Goal: Entertainment & Leisure: Consume media (video, audio)

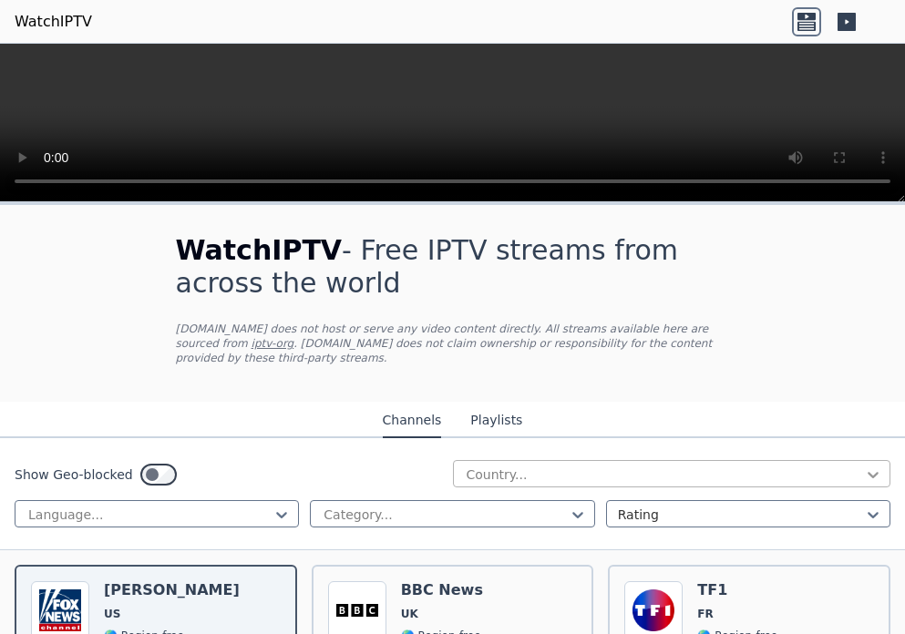
click at [868, 472] on icon at bounding box center [873, 475] width 11 height 6
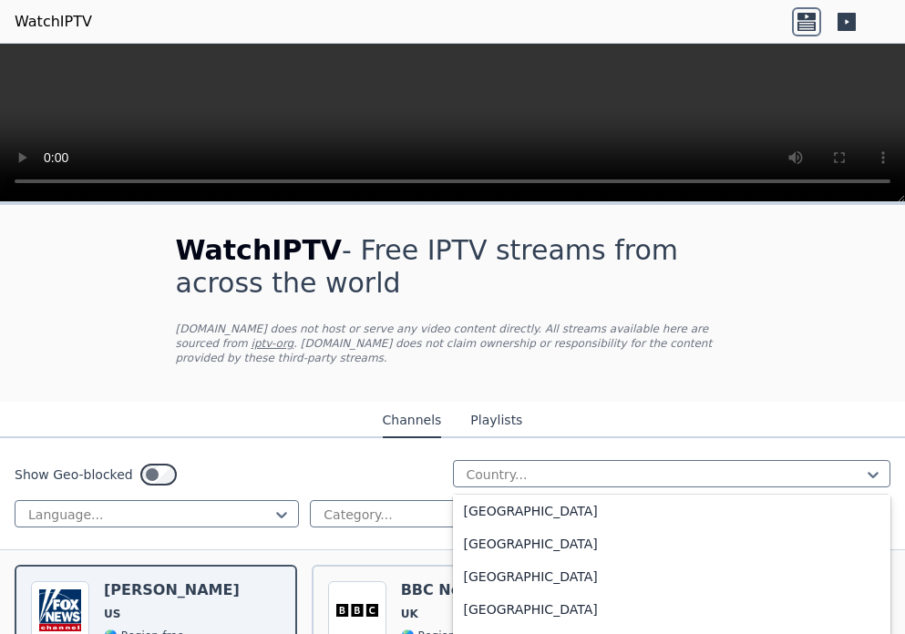
scroll to position [273, 0]
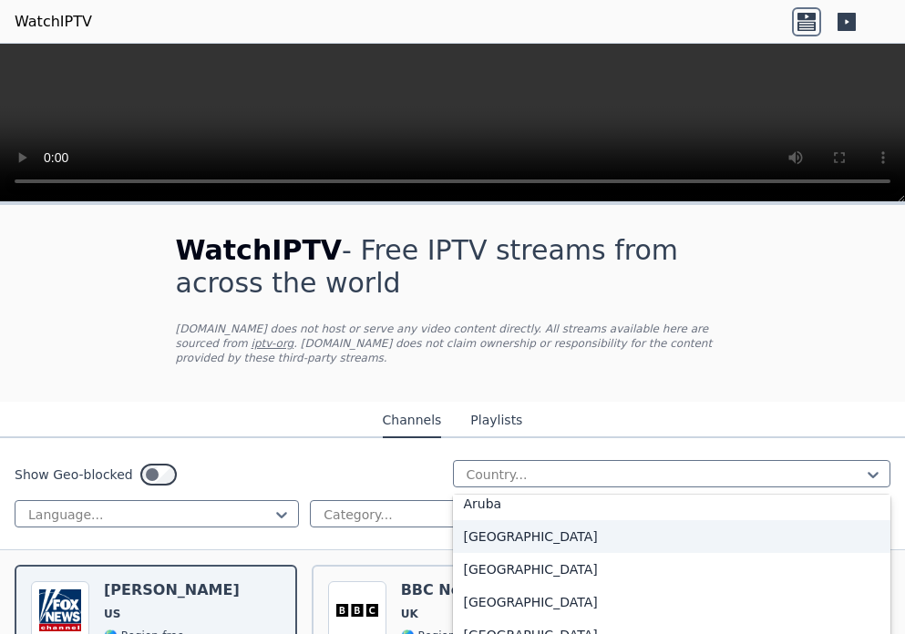
click at [551, 553] on div "[GEOGRAPHIC_DATA]" at bounding box center [672, 536] width 438 height 33
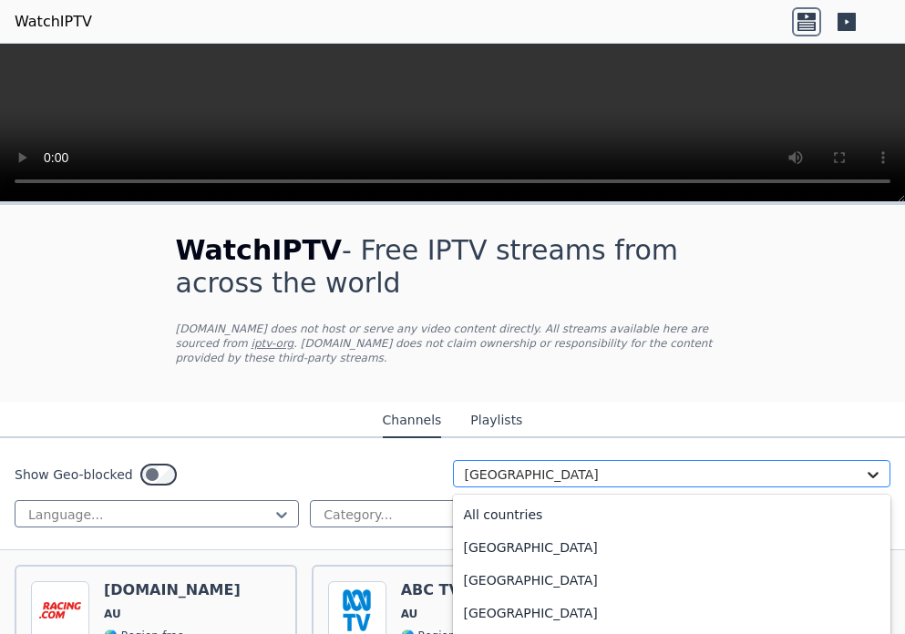
click at [868, 472] on icon at bounding box center [873, 475] width 11 height 6
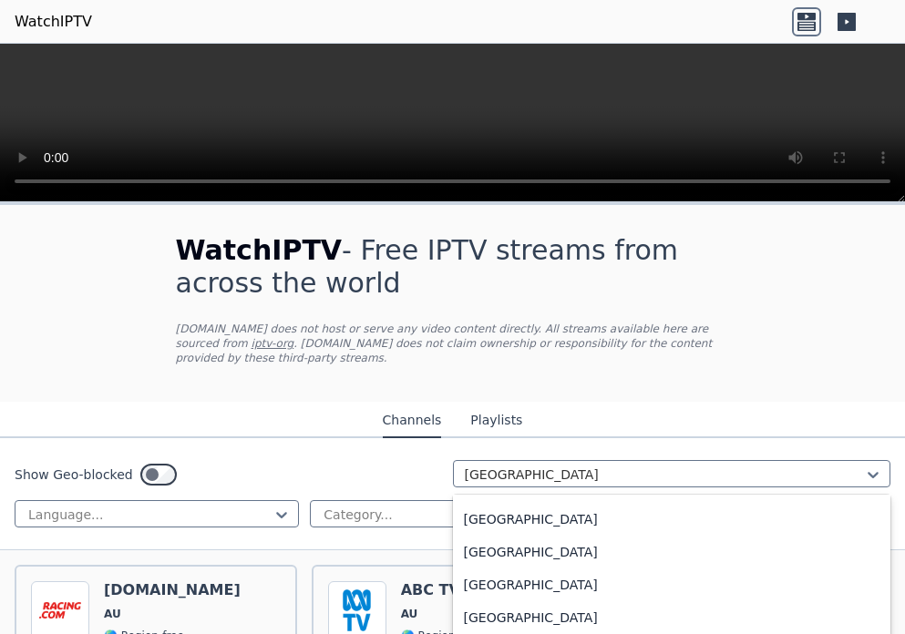
scroll to position [1018, 0]
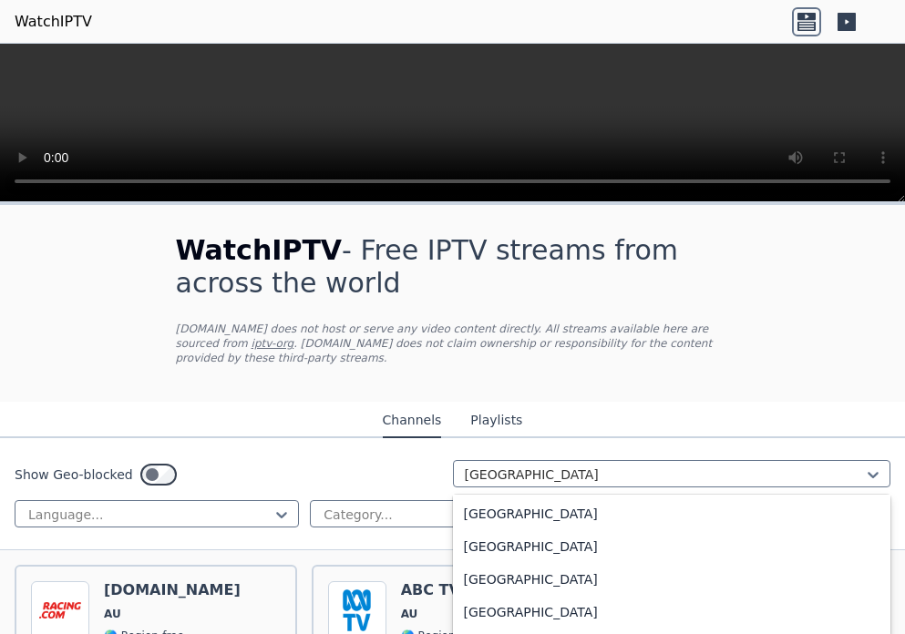
click at [607, 432] on div "[GEOGRAPHIC_DATA]" at bounding box center [672, 415] width 438 height 33
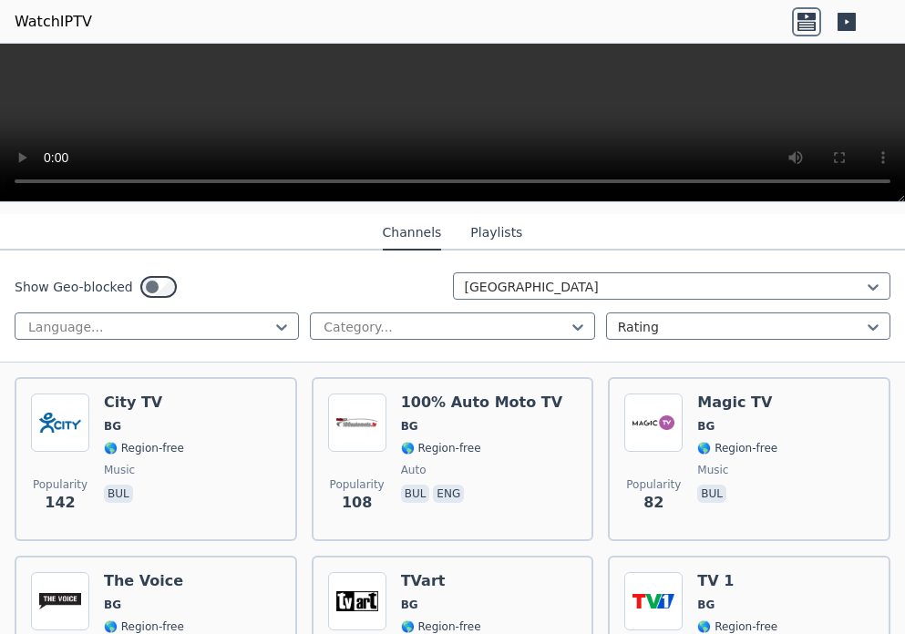
scroll to position [182, 0]
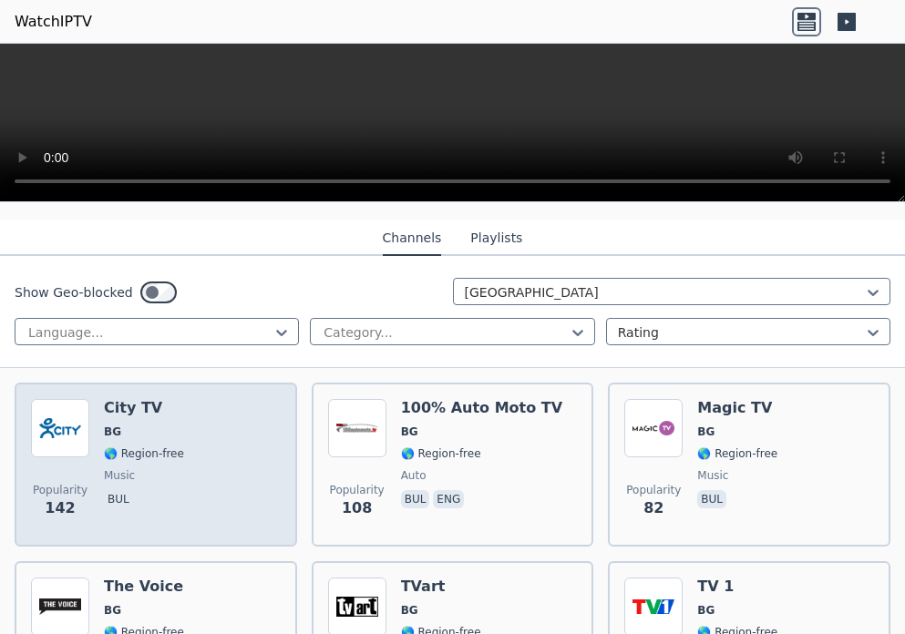
click at [122, 450] on div "City TV BG 🌎 Region-free music bul" at bounding box center [144, 464] width 80 height 131
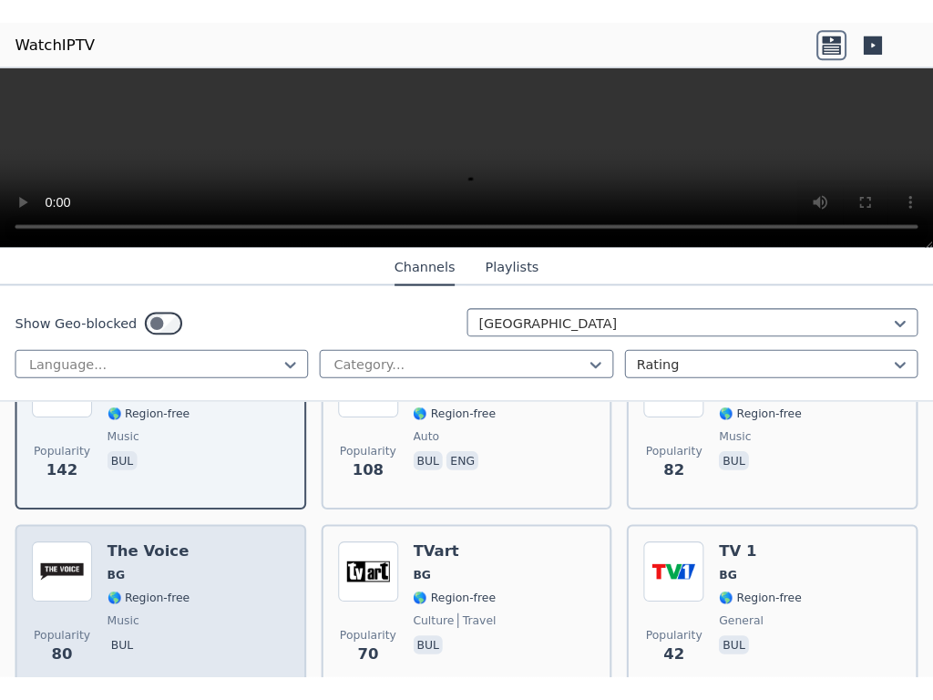
scroll to position [365, 0]
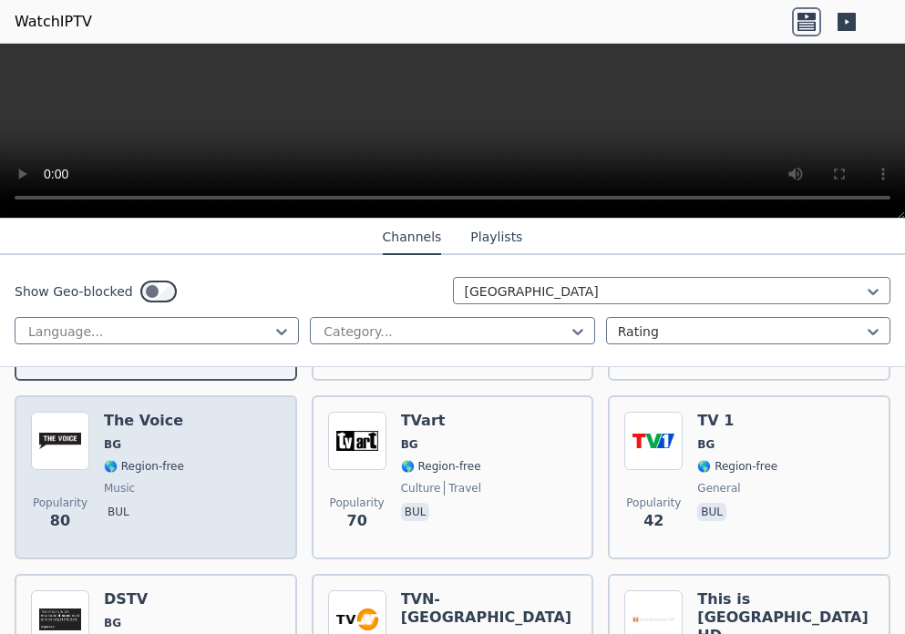
click at [143, 481] on span "music" at bounding box center [144, 488] width 80 height 15
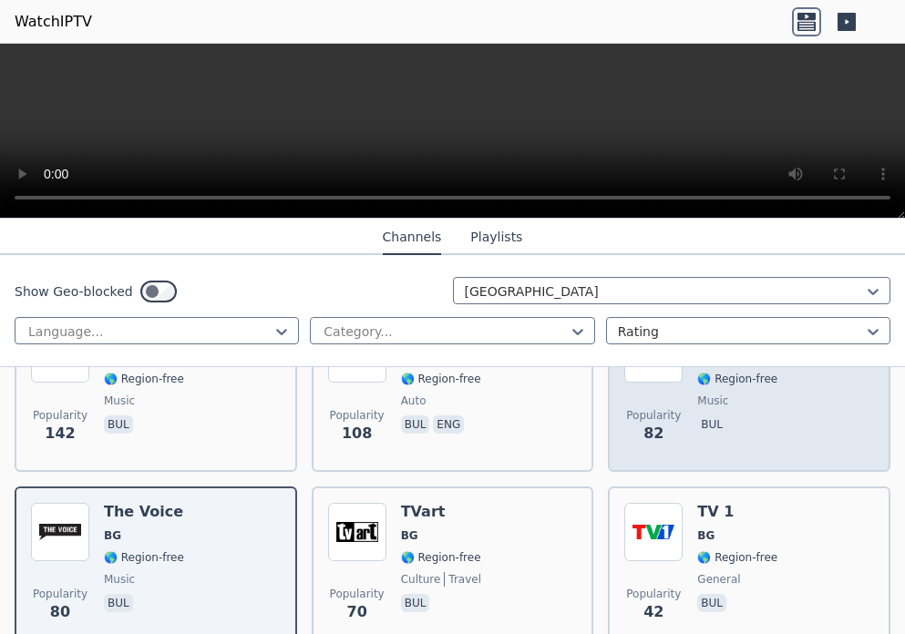
scroll to position [182, 0]
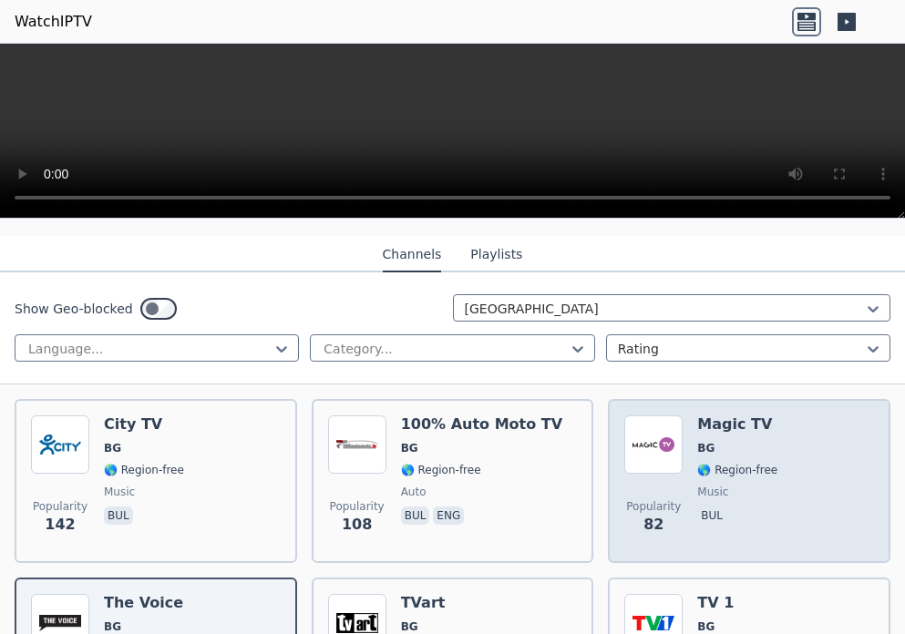
click at [680, 458] on div "Popularity 82 Magic TV BG 🌎 Region-free music bul" at bounding box center [749, 481] width 250 height 131
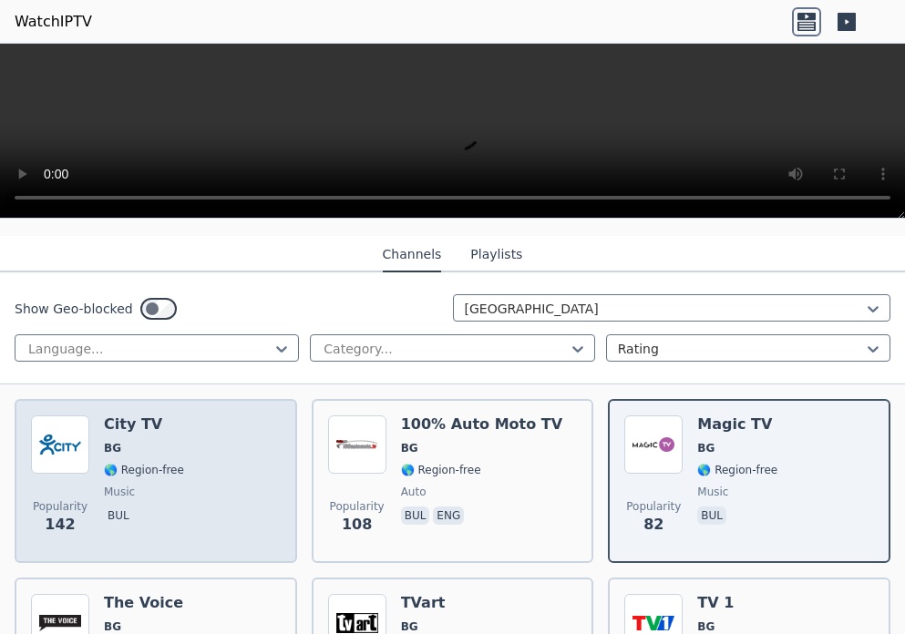
click at [109, 485] on span "music" at bounding box center [119, 492] width 31 height 15
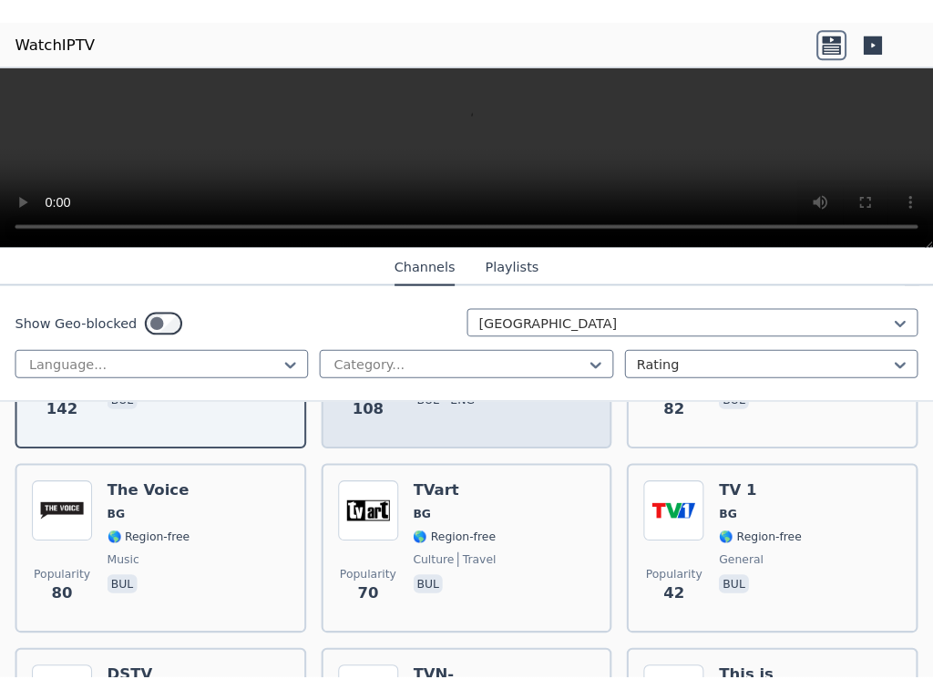
scroll to position [365, 0]
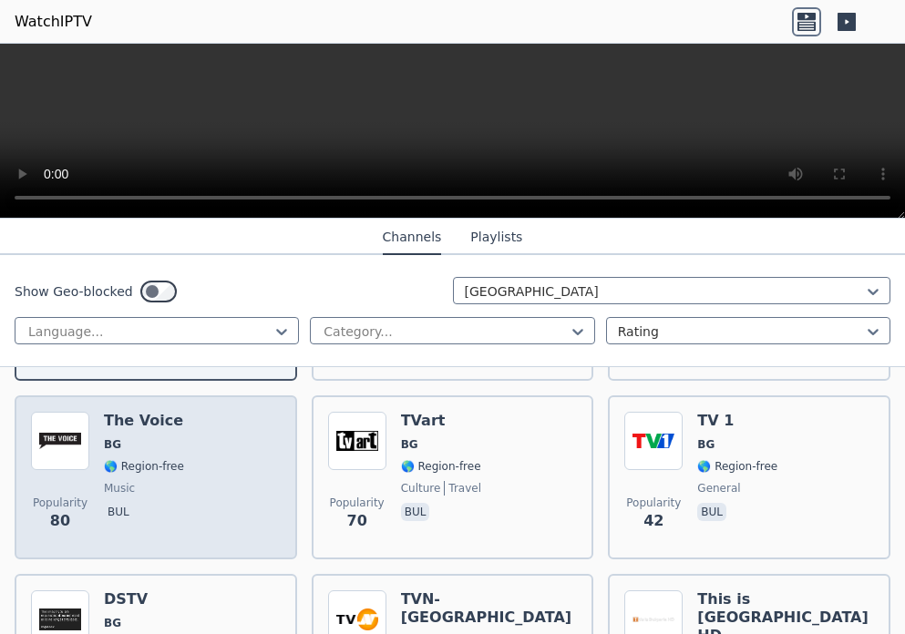
click at [145, 481] on span "music" at bounding box center [144, 488] width 80 height 15
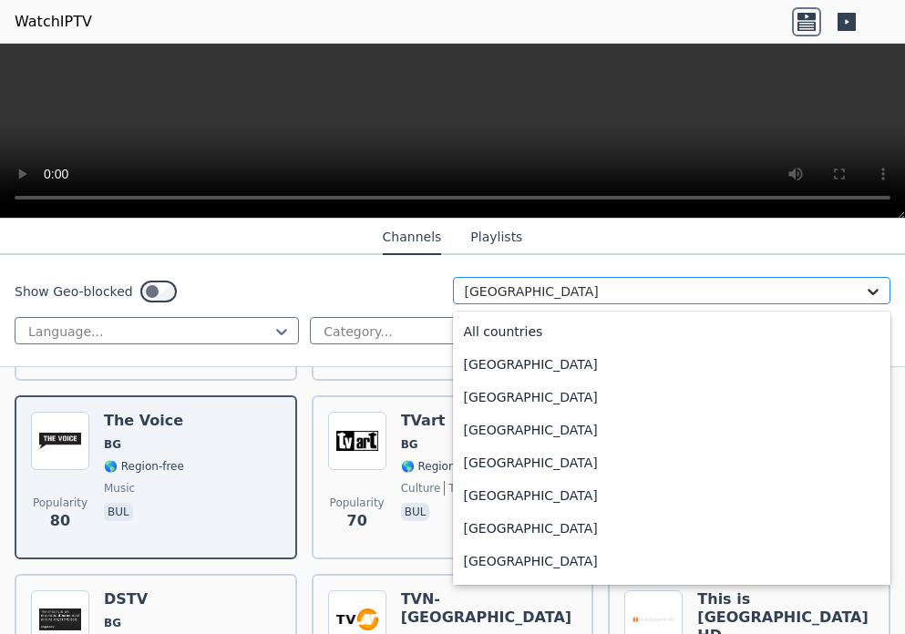
click at [868, 295] on icon at bounding box center [873, 292] width 11 height 6
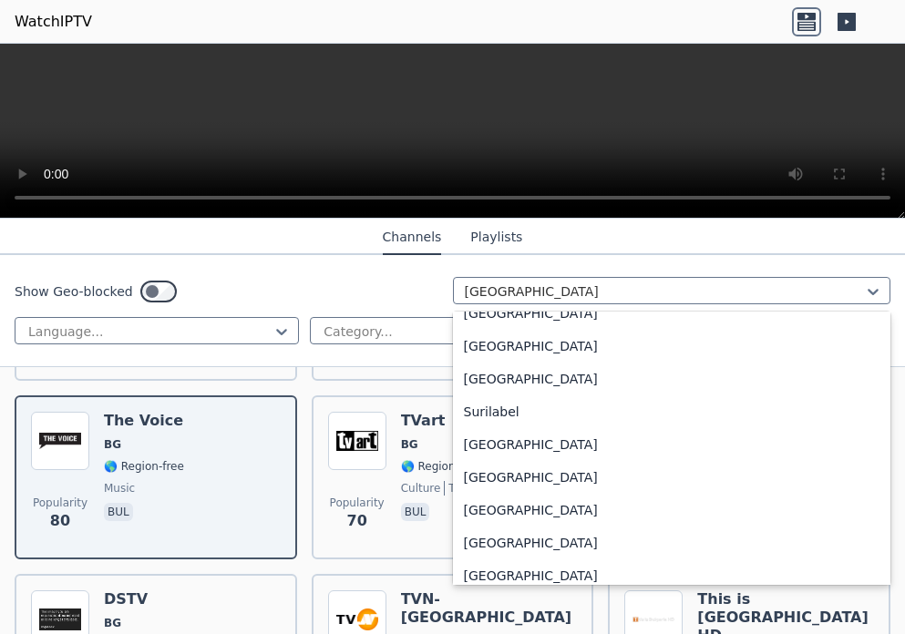
scroll to position [6022, 0]
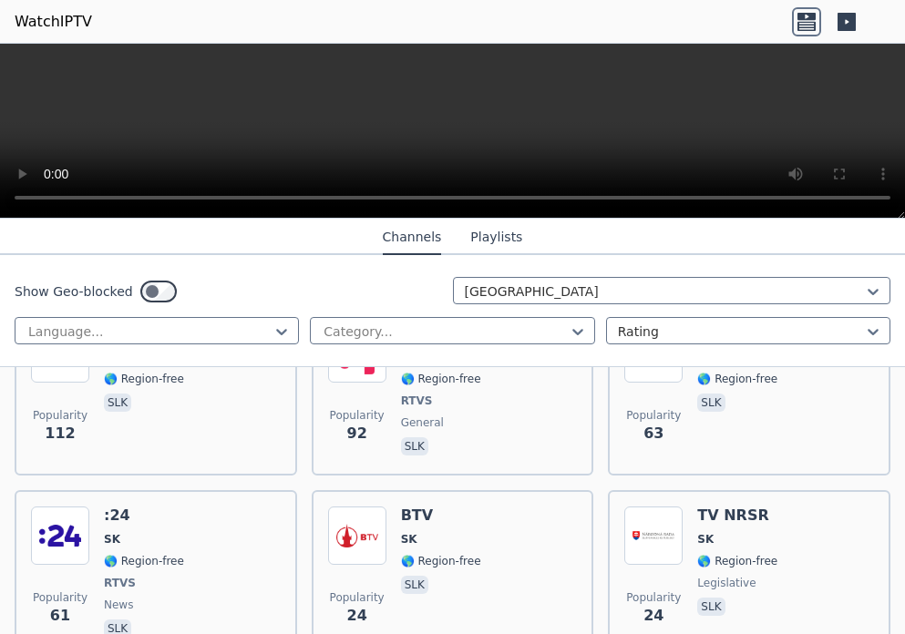
scroll to position [182, 0]
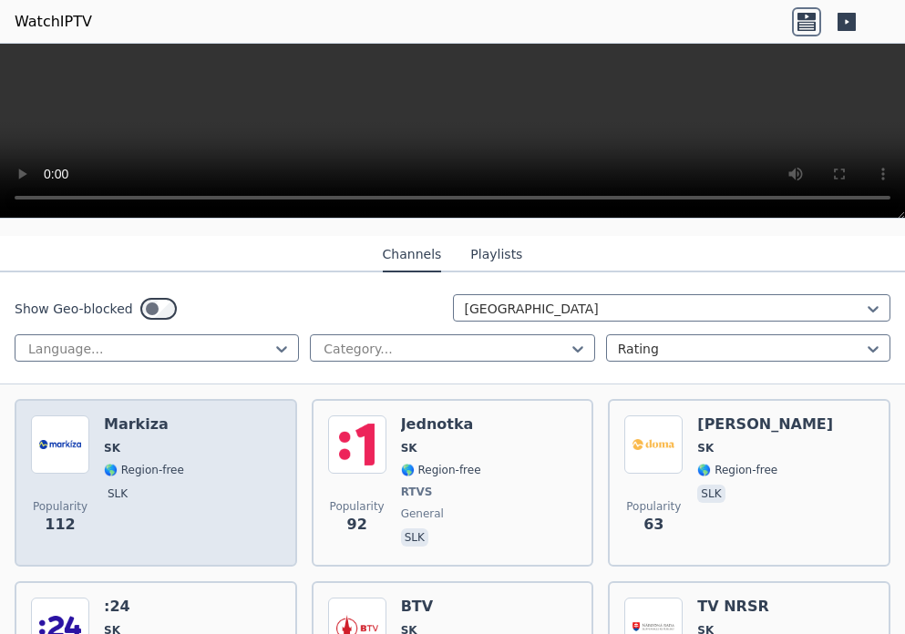
click at [155, 488] on span "slk" at bounding box center [144, 496] width 80 height 22
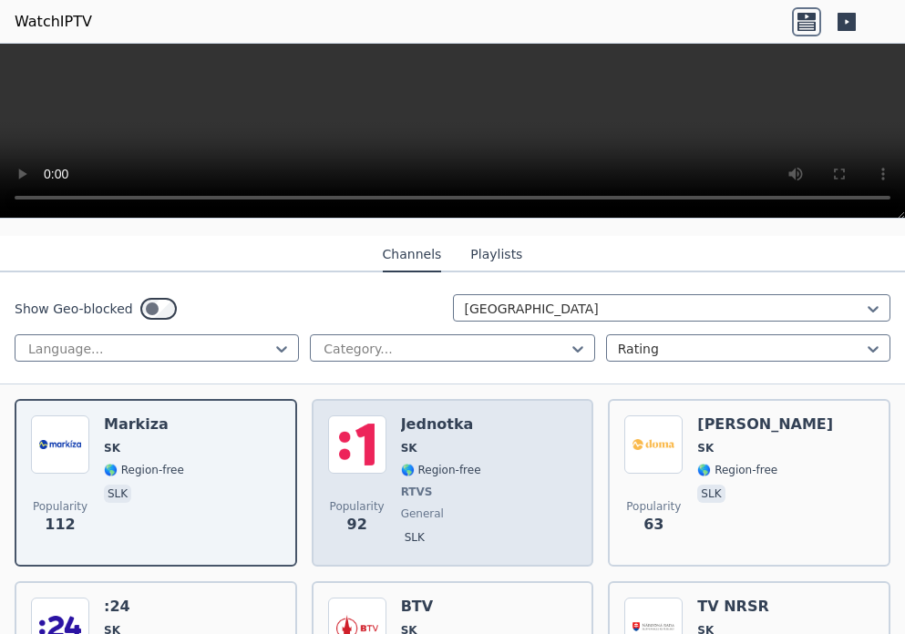
click at [414, 485] on span "RTVS" at bounding box center [417, 492] width 32 height 15
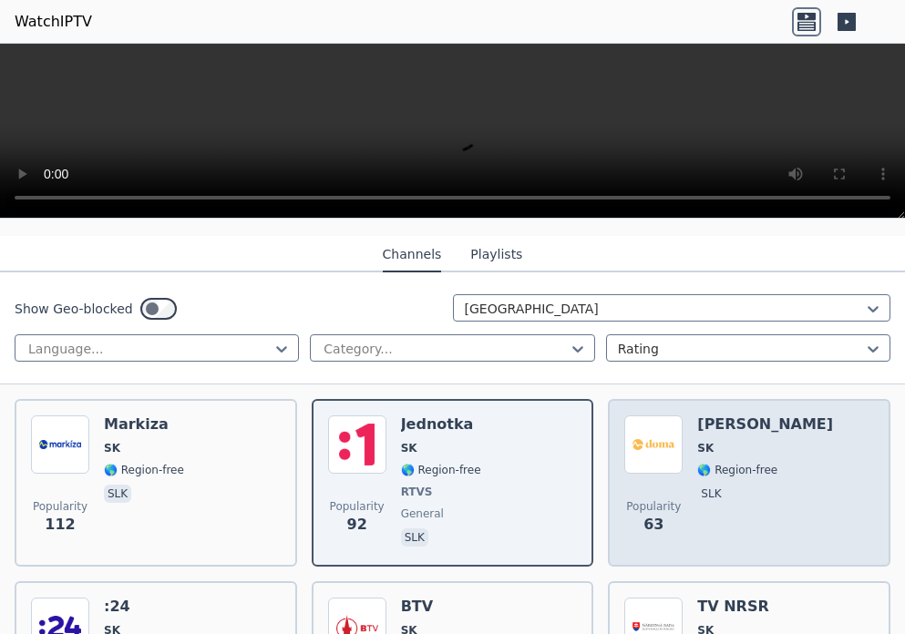
click at [676, 488] on div "Popularity 63 Markiza Doma SK 🌎 Region-free slk" at bounding box center [749, 483] width 250 height 135
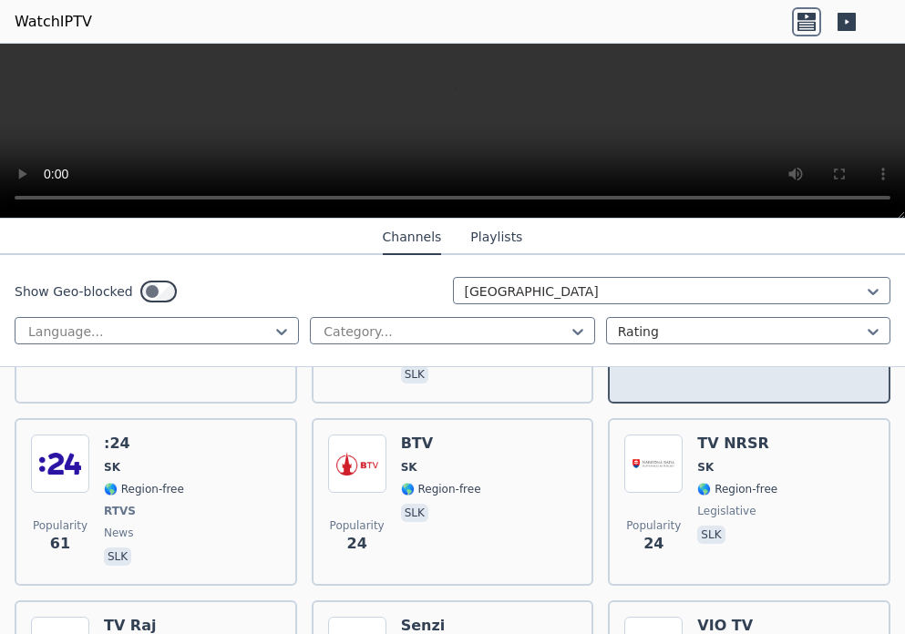
scroll to position [365, 0]
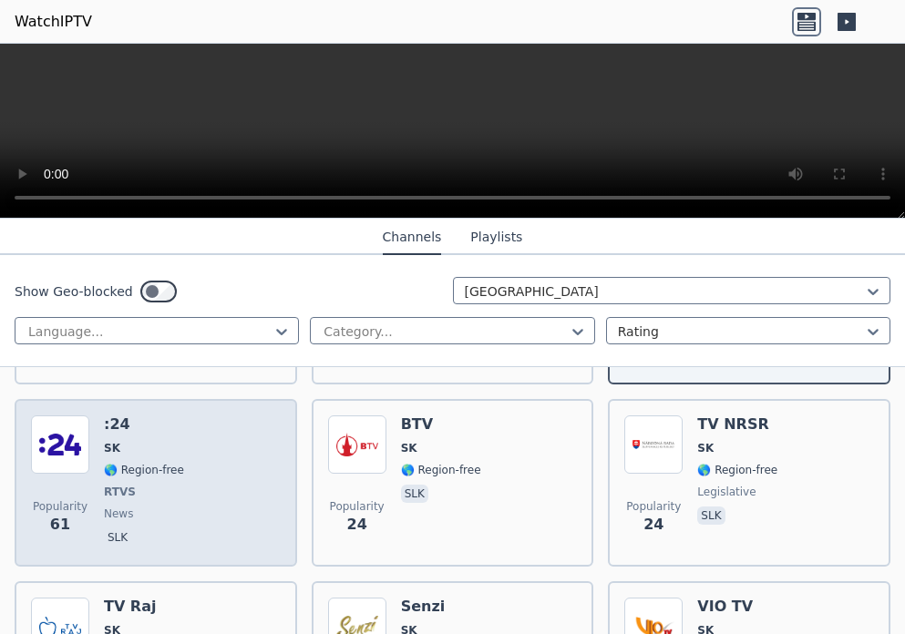
click at [105, 489] on div ":24 SK 🌎 Region-free RTVS news slk" at bounding box center [144, 483] width 80 height 135
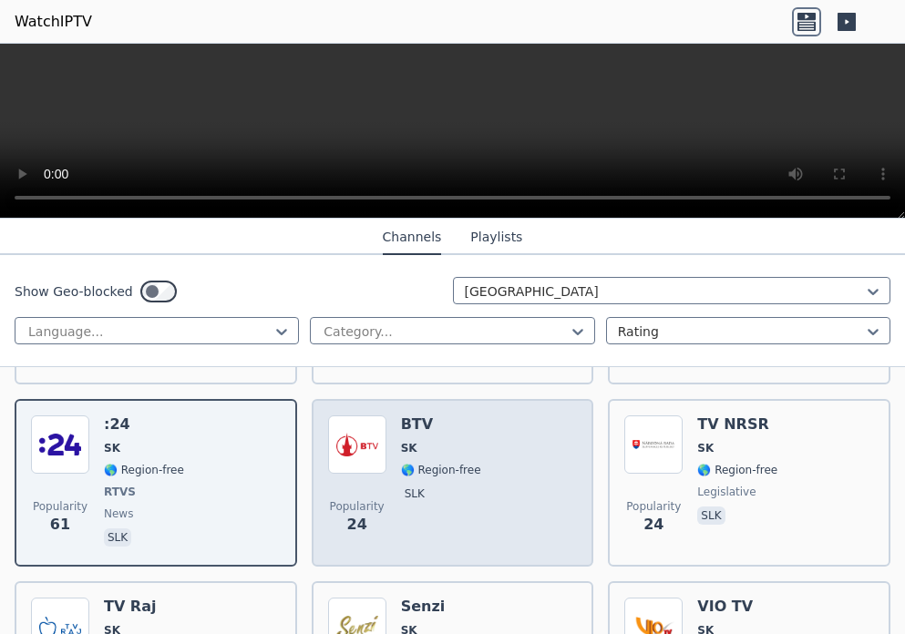
click at [402, 485] on p "slk" at bounding box center [414, 494] width 27 height 18
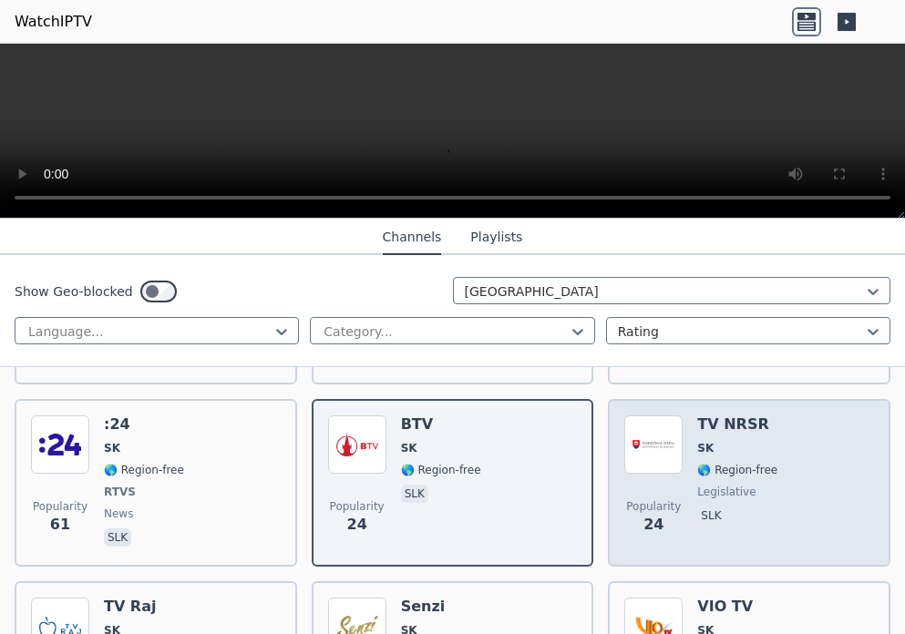
click at [713, 485] on span "legislative" at bounding box center [726, 492] width 58 height 15
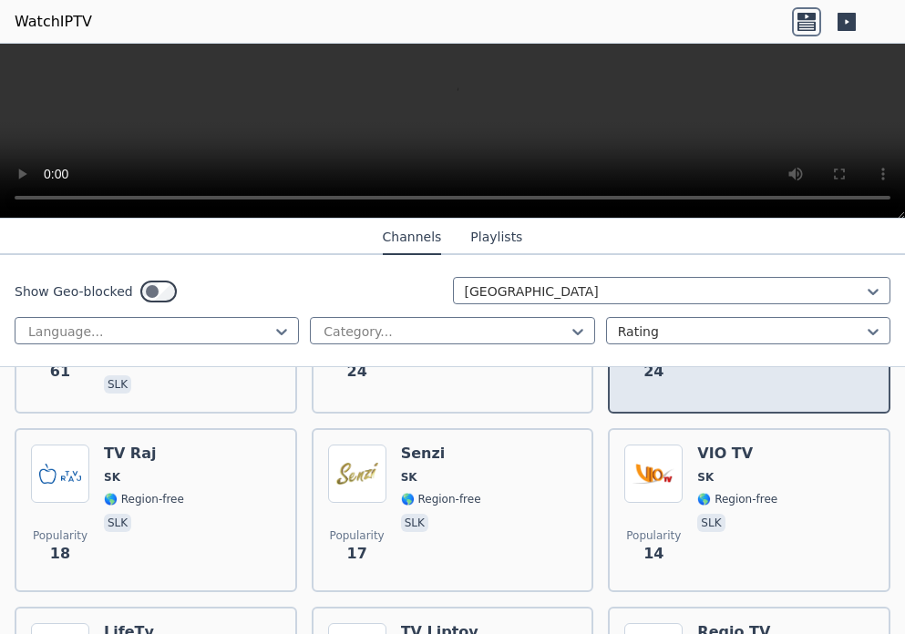
scroll to position [547, 0]
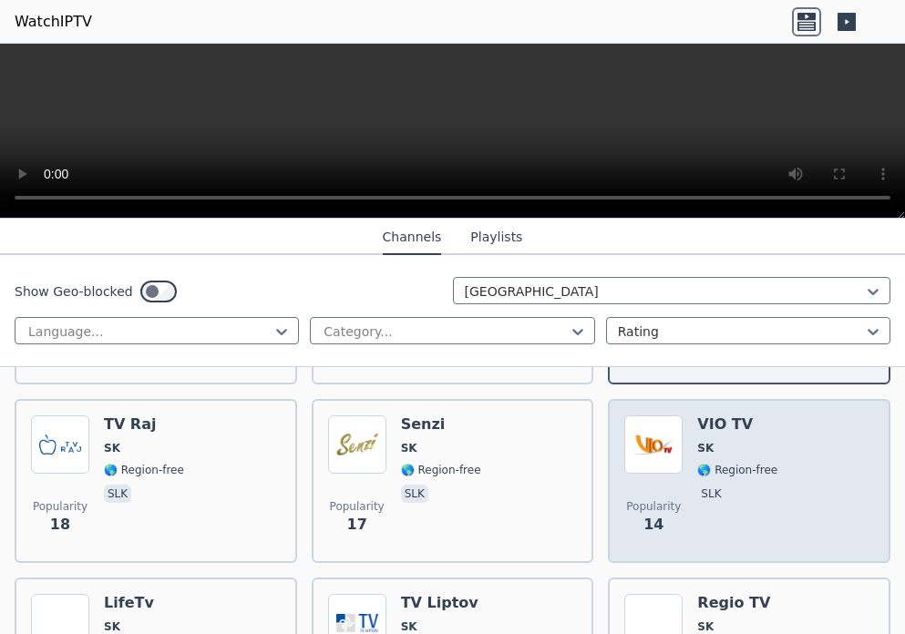
click at [702, 485] on p "slk" at bounding box center [710, 494] width 27 height 18
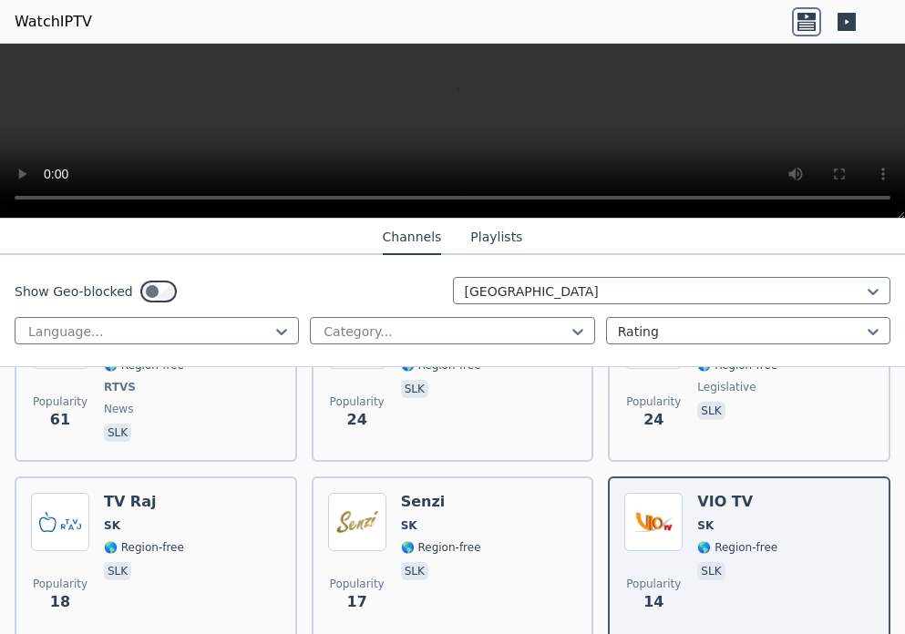
scroll to position [456, 0]
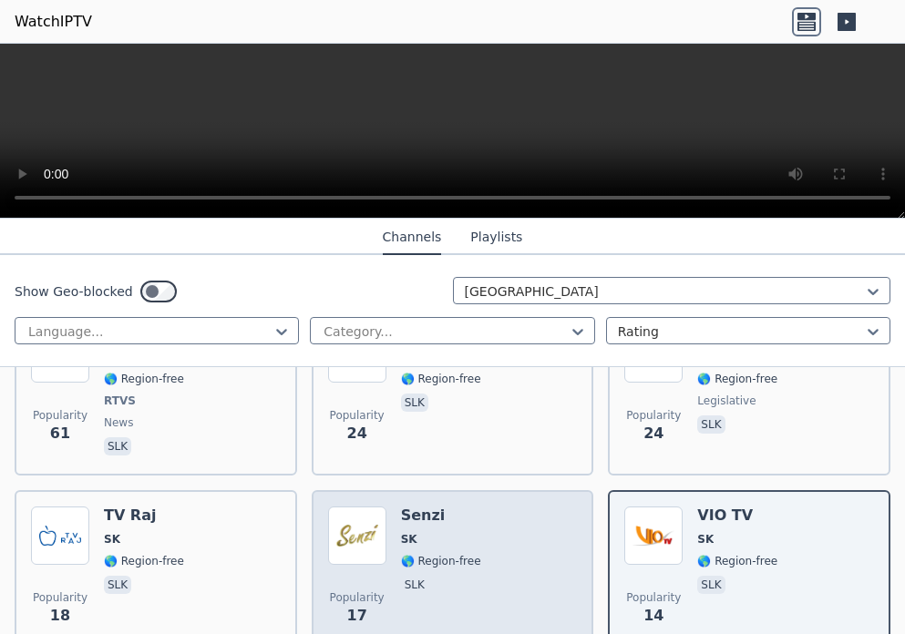
click at [422, 554] on span "🌎 Region-free" at bounding box center [441, 561] width 80 height 15
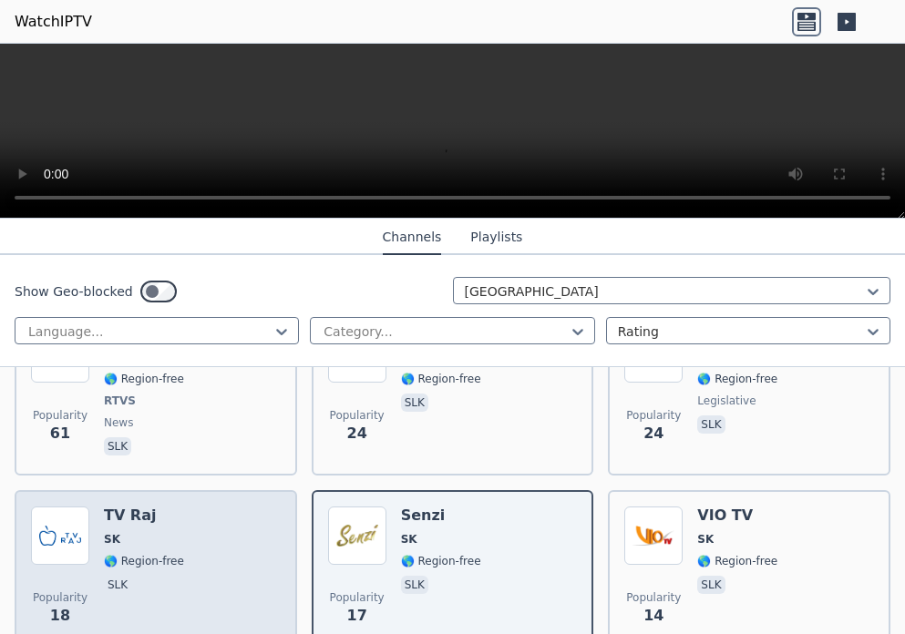
click at [127, 554] on span "🌎 Region-free" at bounding box center [144, 561] width 80 height 15
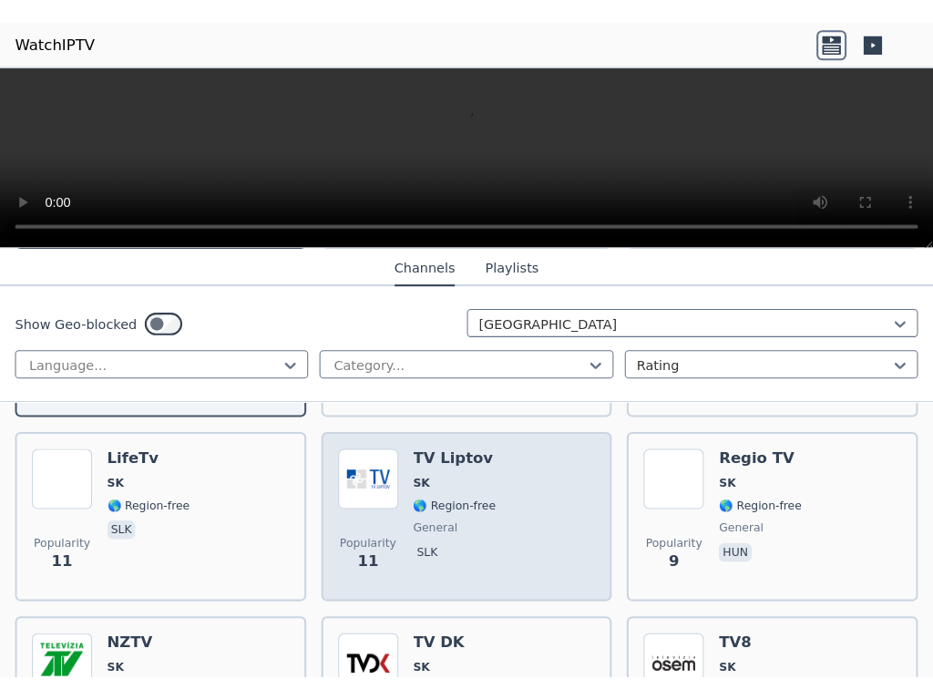
scroll to position [729, 0]
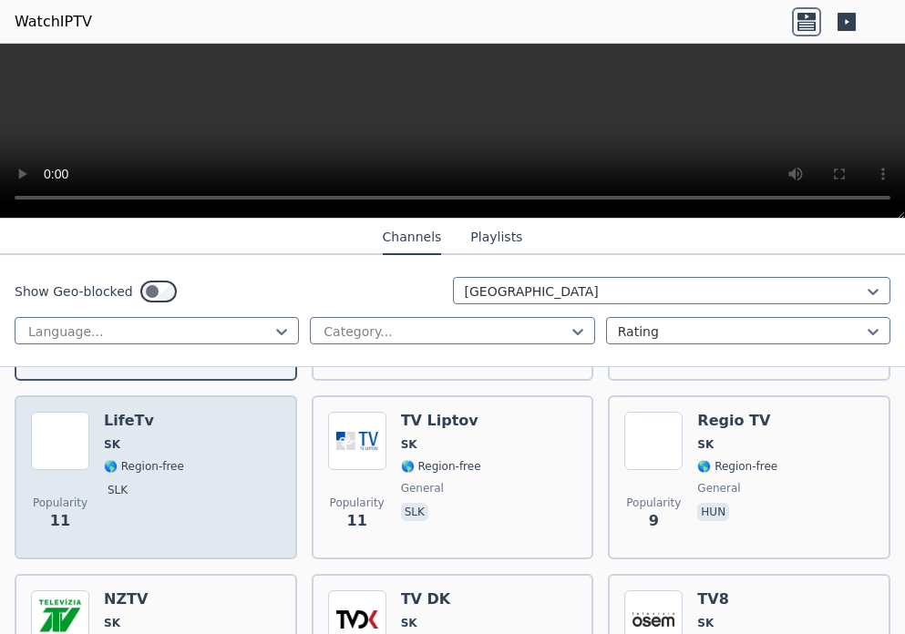
click at [135, 481] on span "slk" at bounding box center [144, 492] width 80 height 22
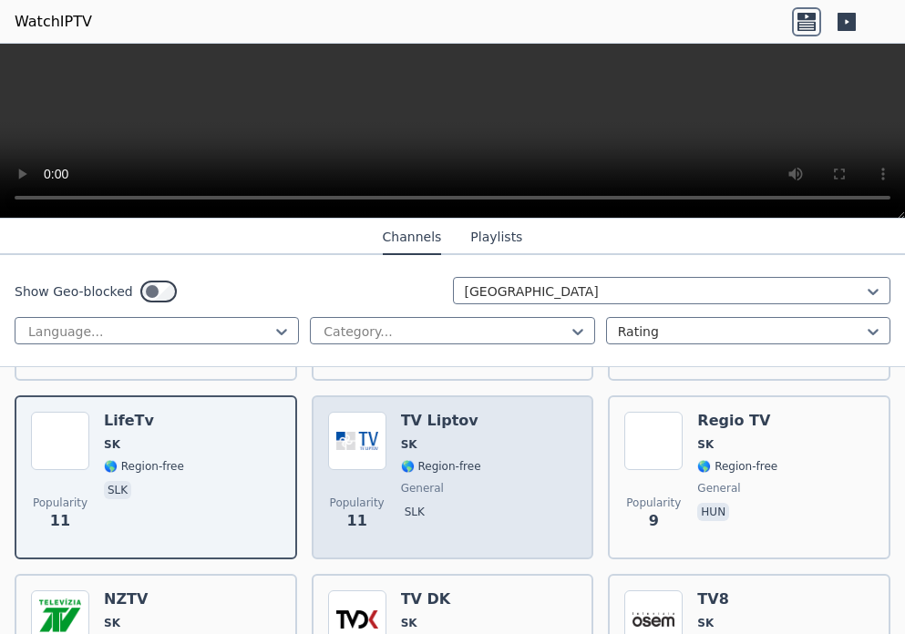
click at [424, 459] on span "🌎 Region-free" at bounding box center [441, 466] width 80 height 15
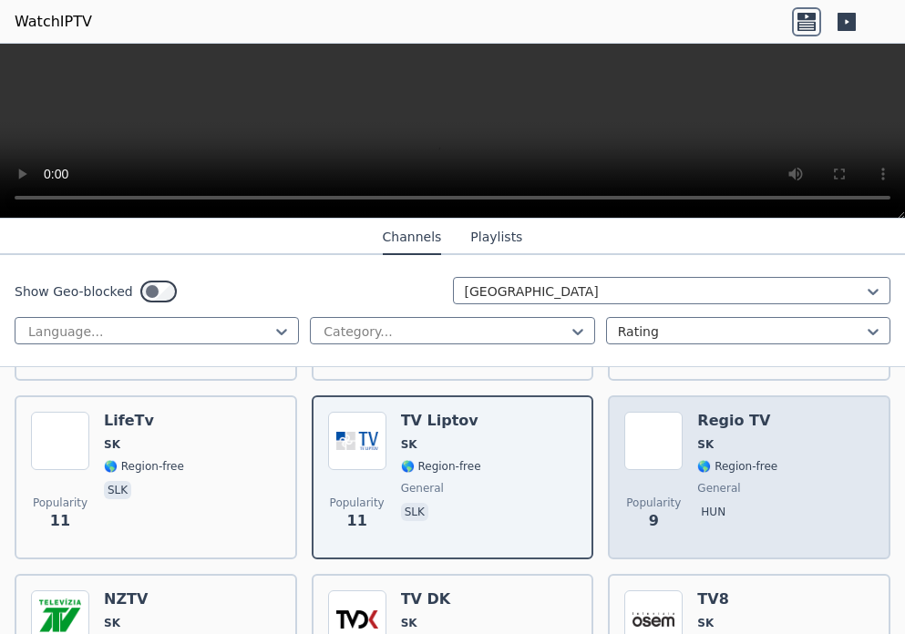
click at [702, 465] on div "Regio TV SK 🌎 Region-free general hun" at bounding box center [737, 477] width 80 height 131
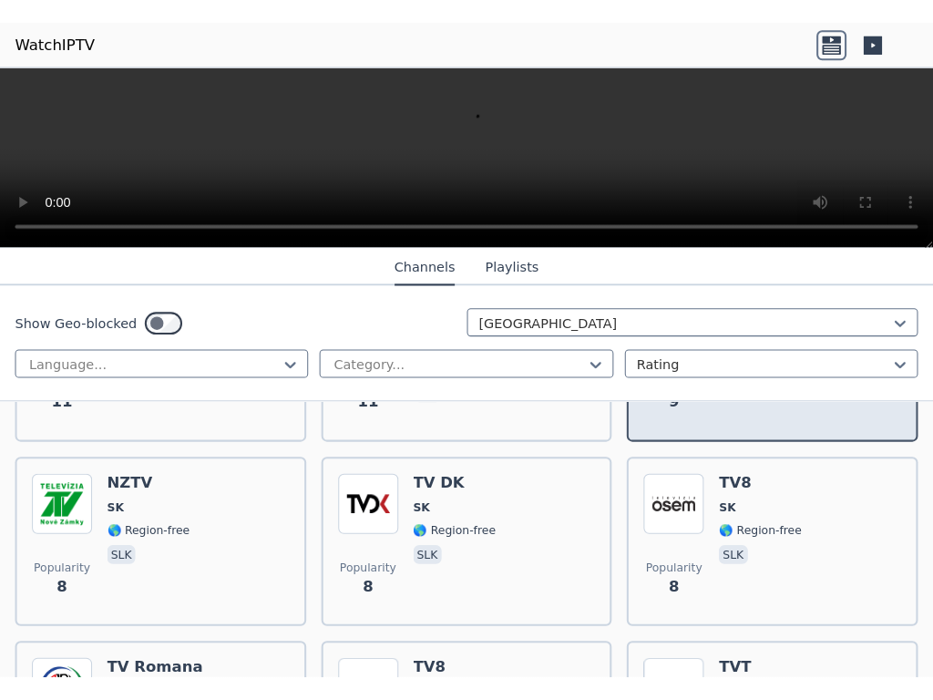
scroll to position [911, 0]
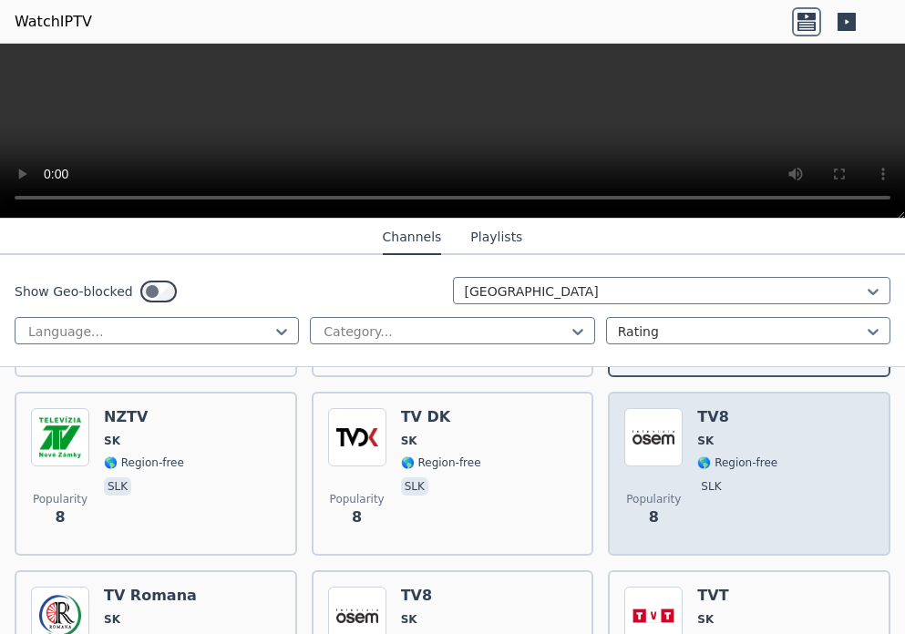
click at [697, 478] on p "slk" at bounding box center [710, 487] width 27 height 18
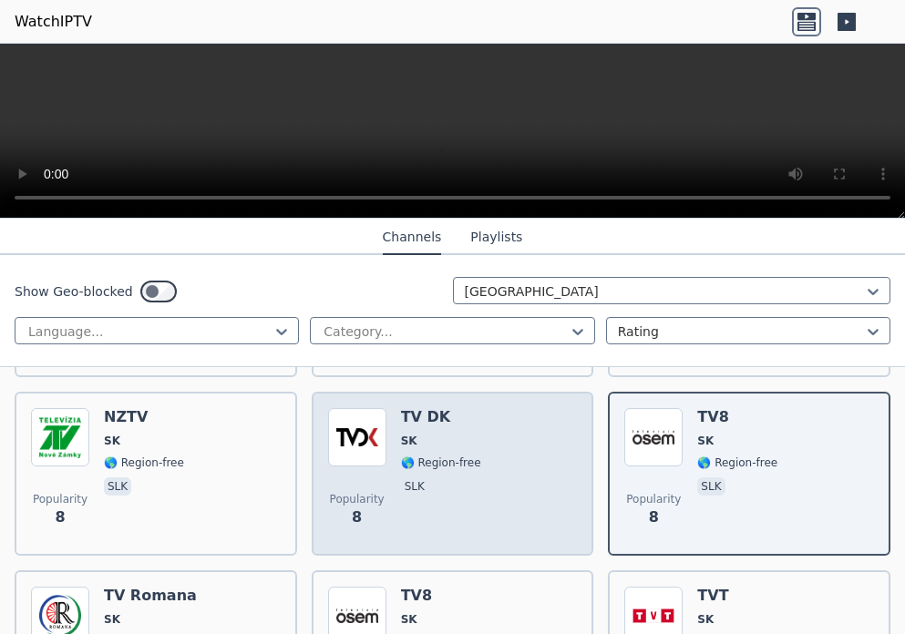
click at [418, 478] on p "slk" at bounding box center [414, 487] width 27 height 18
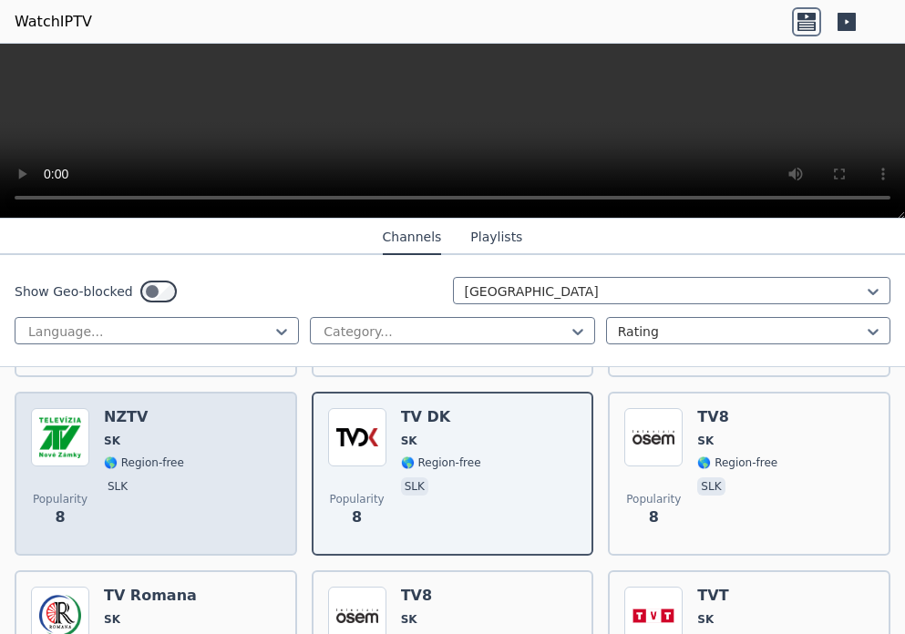
click at [149, 458] on div "NZTV SK 🌎 Region-free slk" at bounding box center [144, 473] width 80 height 131
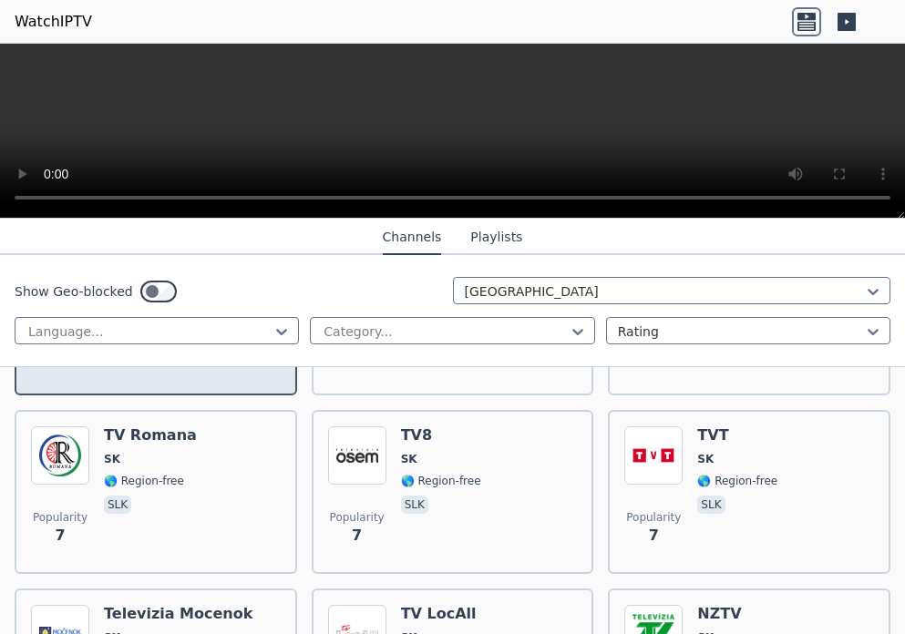
scroll to position [1094, 0]
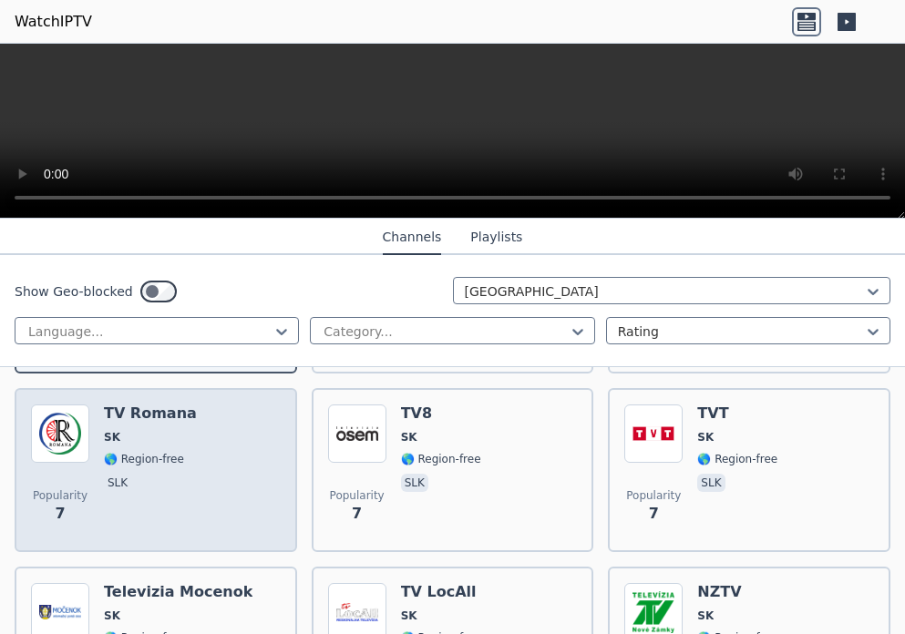
click at [139, 474] on span "slk" at bounding box center [150, 485] width 93 height 22
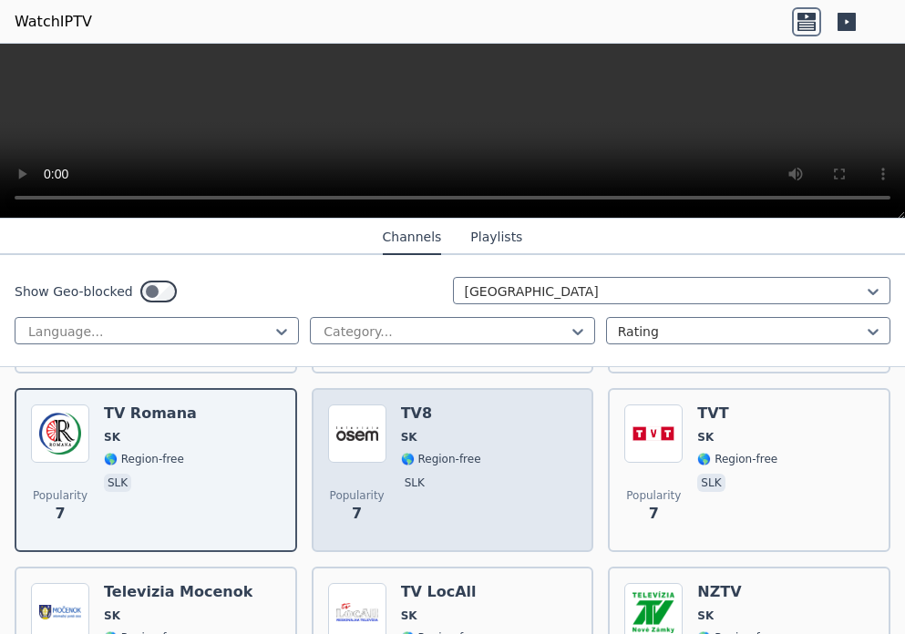
click at [412, 474] on p "slk" at bounding box center [414, 483] width 27 height 18
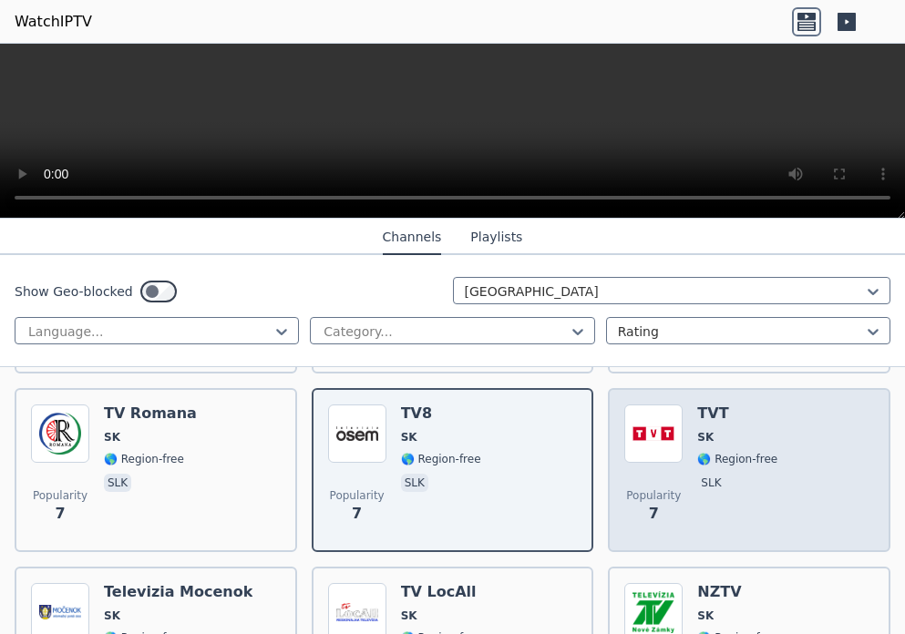
click at [697, 458] on div "TVT SK 🌎 Region-free slk" at bounding box center [737, 470] width 80 height 131
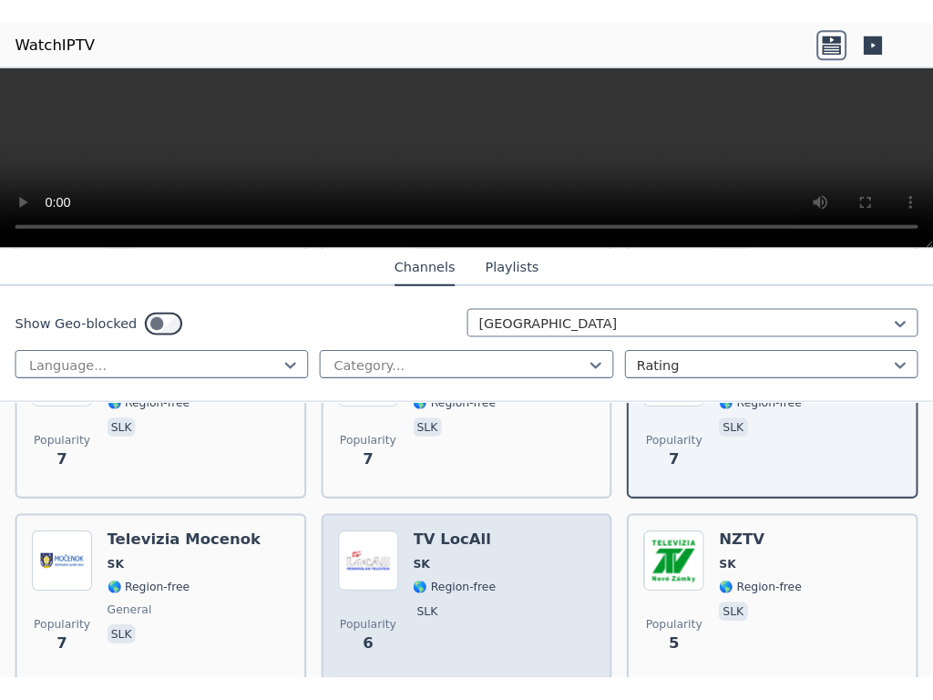
scroll to position [1276, 0]
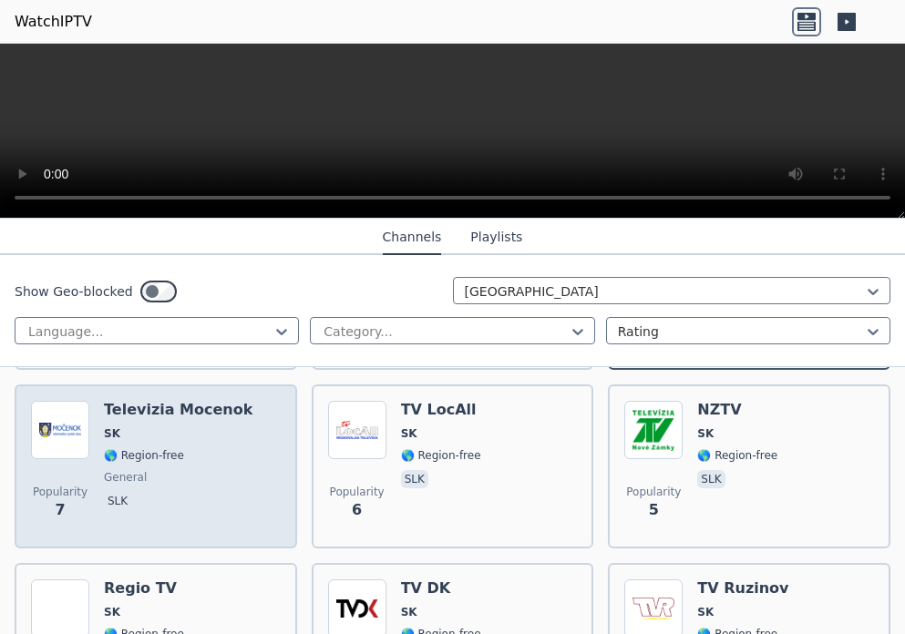
click at [147, 470] on span "general" at bounding box center [178, 477] width 149 height 15
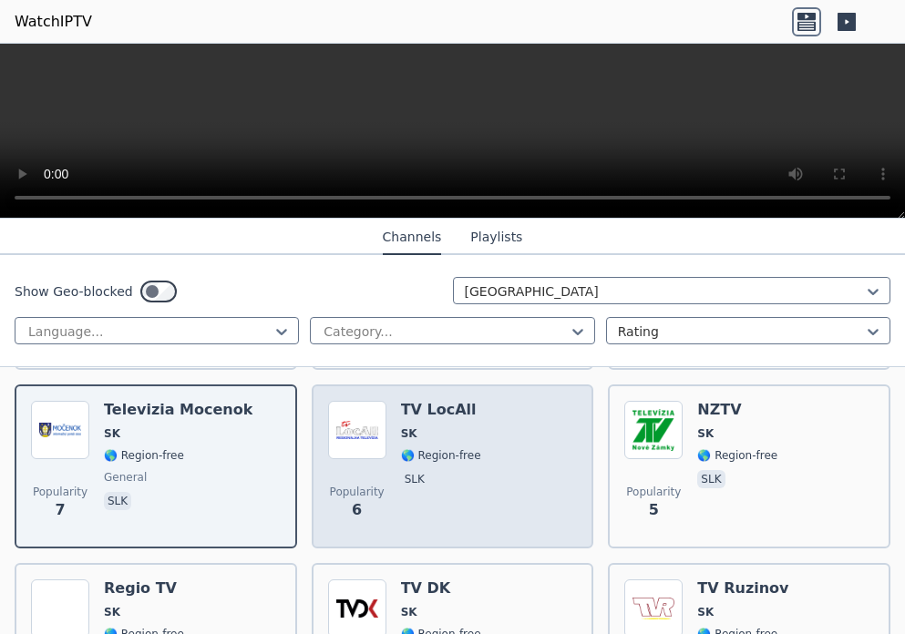
click at [411, 470] on p "slk" at bounding box center [414, 479] width 27 height 18
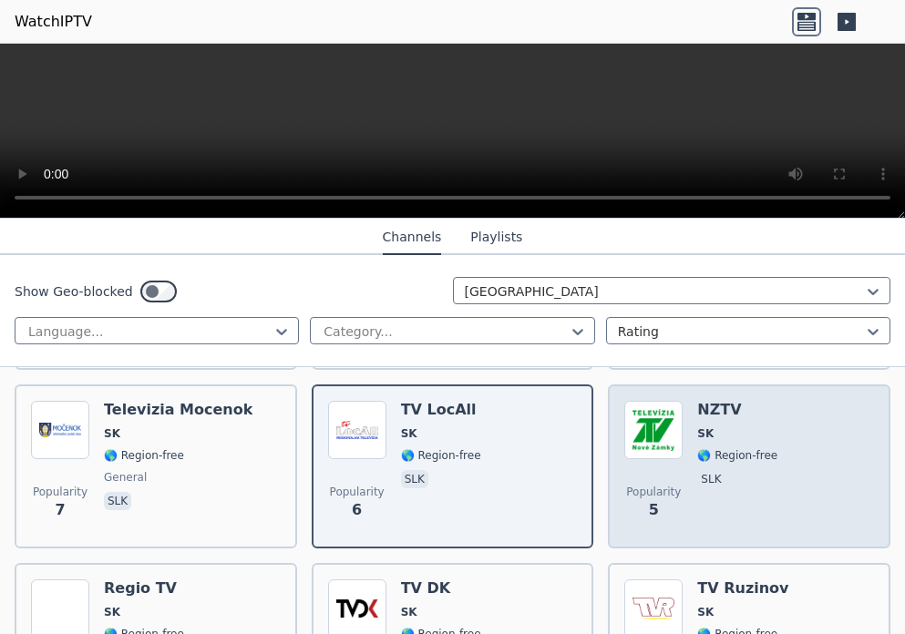
click at [715, 470] on span "slk" at bounding box center [737, 481] width 80 height 22
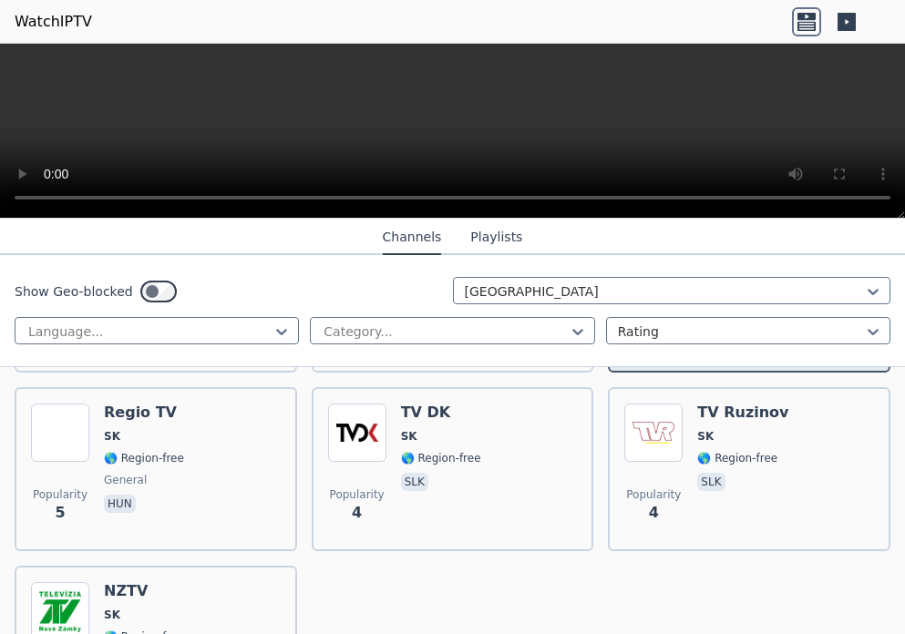
scroll to position [1458, 0]
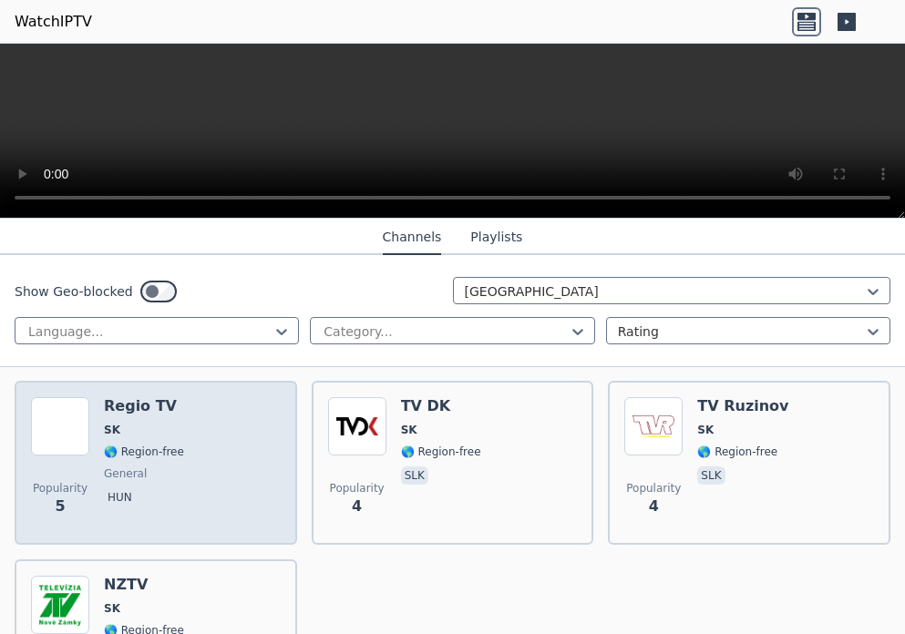
click at [125, 449] on div "Regio TV SK 🌎 Region-free general hun" at bounding box center [144, 462] width 80 height 131
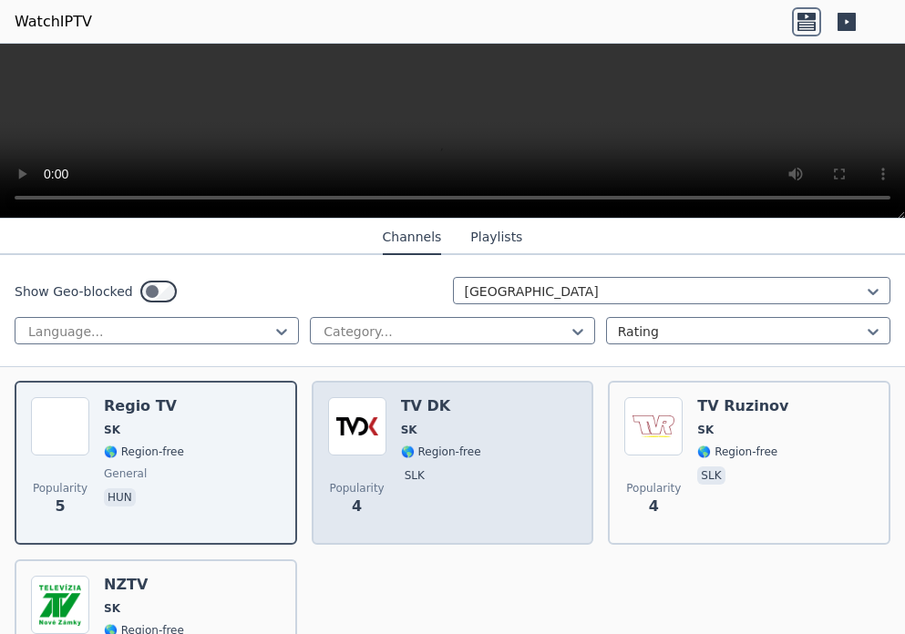
click at [409, 445] on span "🌎 Region-free" at bounding box center [441, 452] width 80 height 15
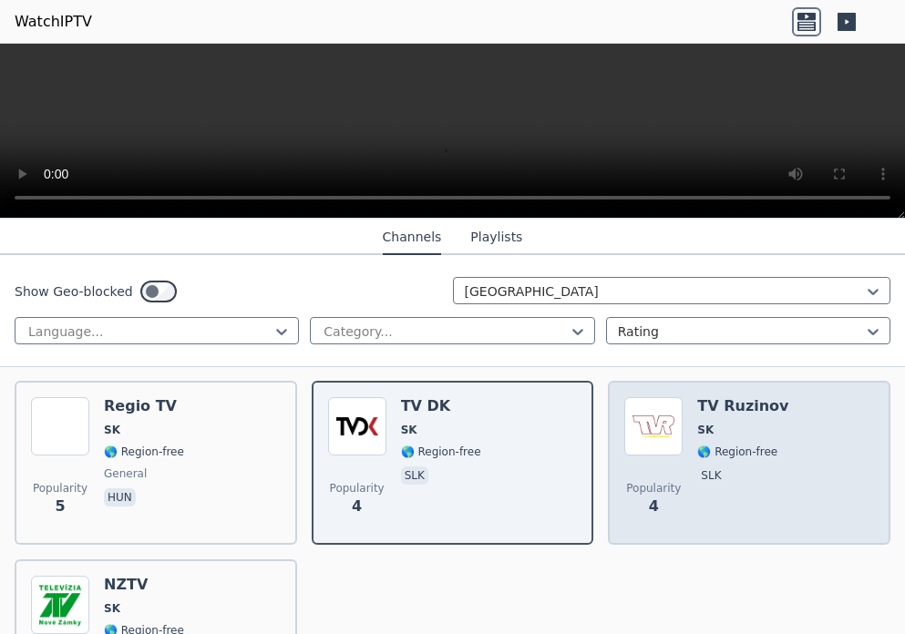
click at [710, 445] on span "🌎 Region-free" at bounding box center [737, 452] width 80 height 15
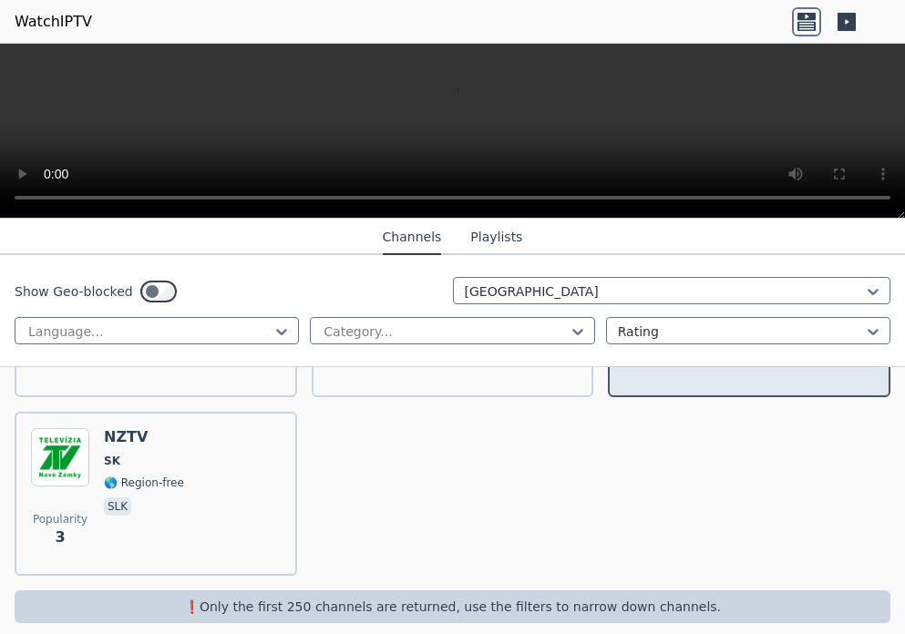
scroll to position [1610, 0]
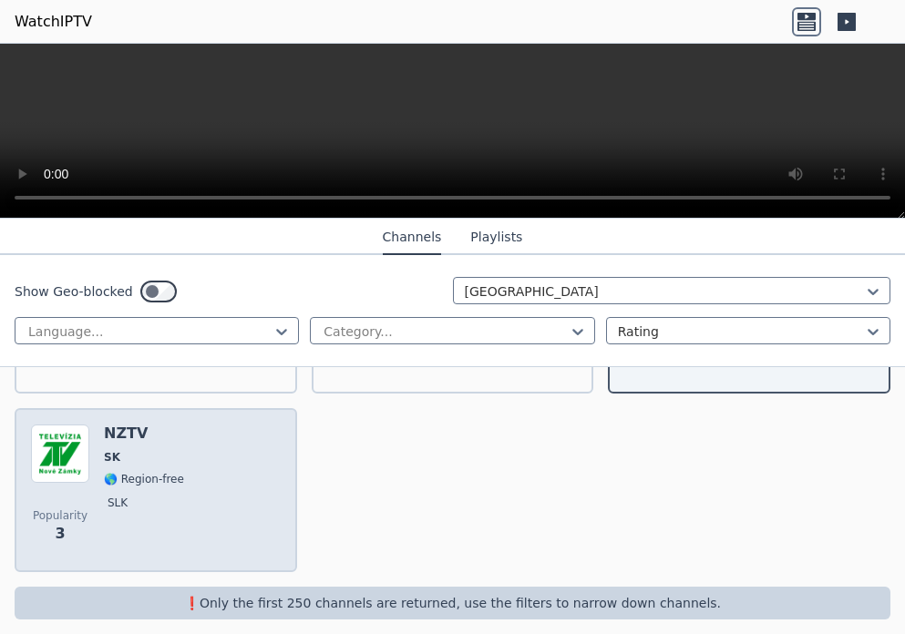
click at [110, 494] on p "slk" at bounding box center [117, 503] width 27 height 18
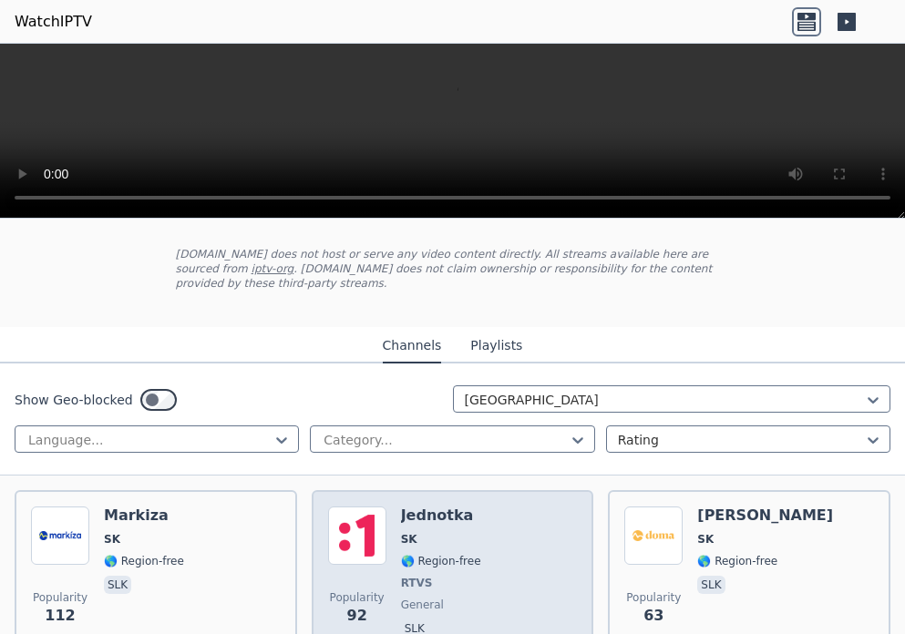
scroll to position [182, 0]
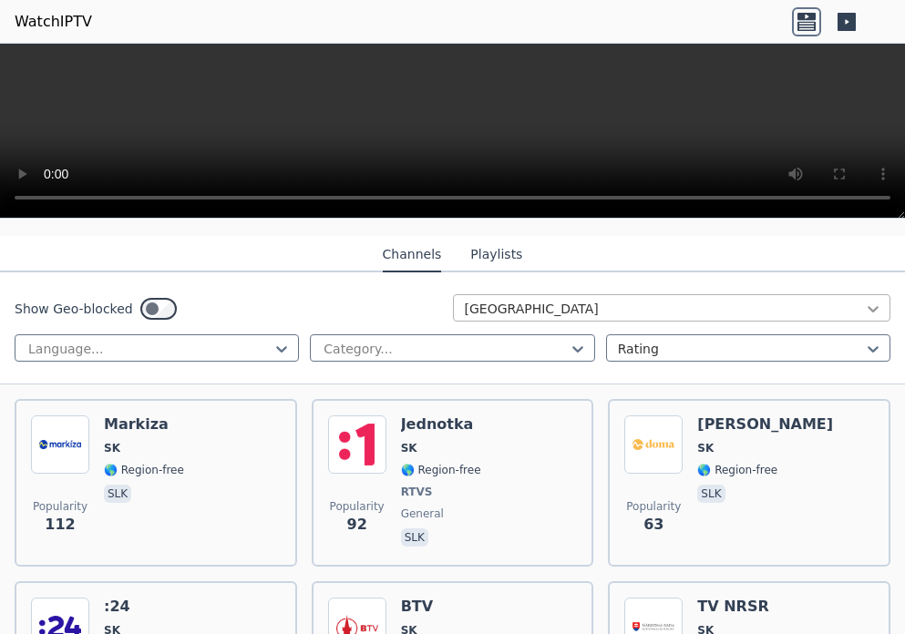
click at [864, 300] on icon at bounding box center [873, 309] width 18 height 18
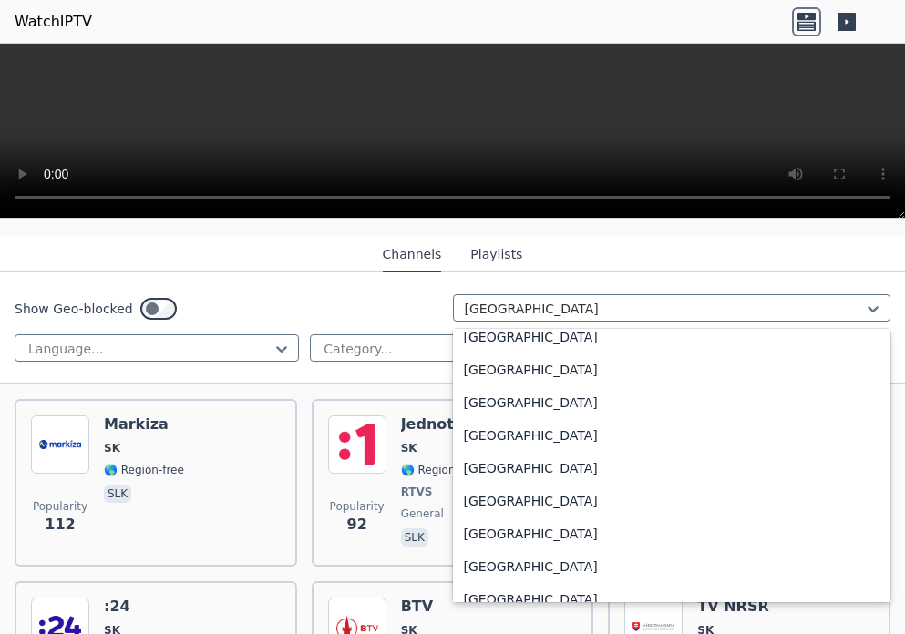
scroll to position [6214, 0]
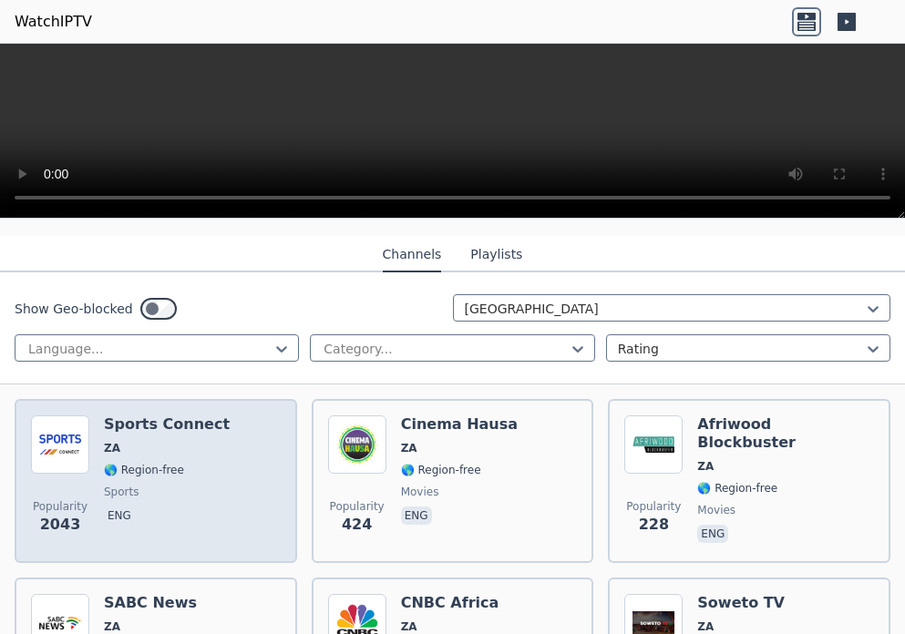
click at [121, 464] on div "Sports Connect ZA 🌎 Region-free sports eng" at bounding box center [167, 481] width 126 height 131
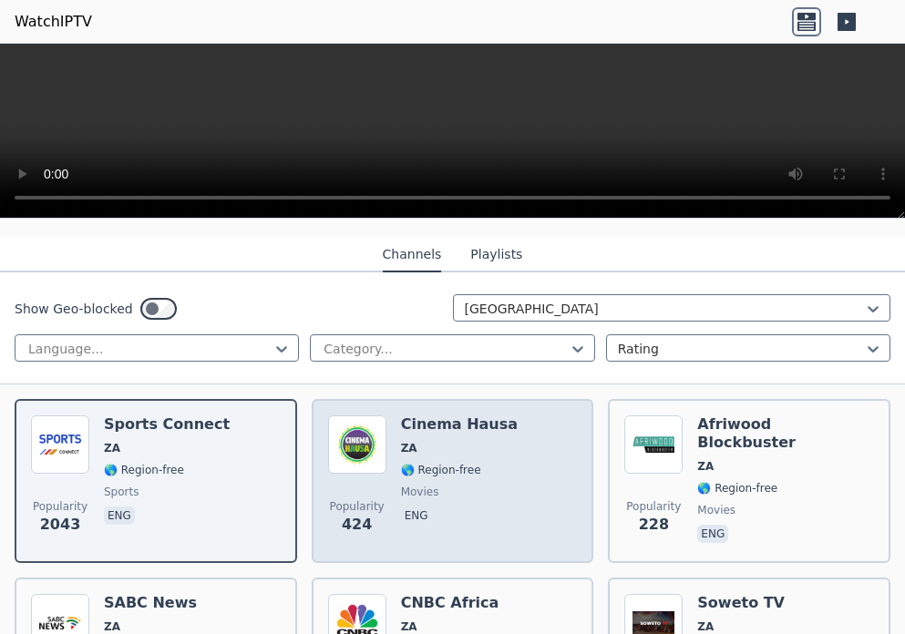
click at [421, 469] on div "Cinema Hausa ZA 🌎 Region-free movies eng" at bounding box center [459, 481] width 117 height 131
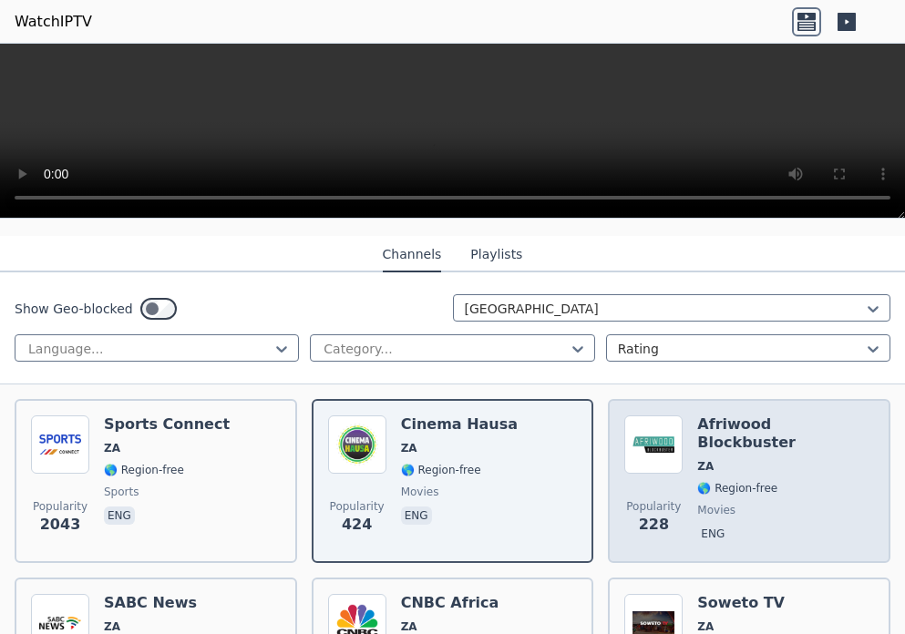
click at [705, 465] on div "Afriwood Blockbuster ZA 🌎 Region-free movies eng" at bounding box center [785, 481] width 177 height 131
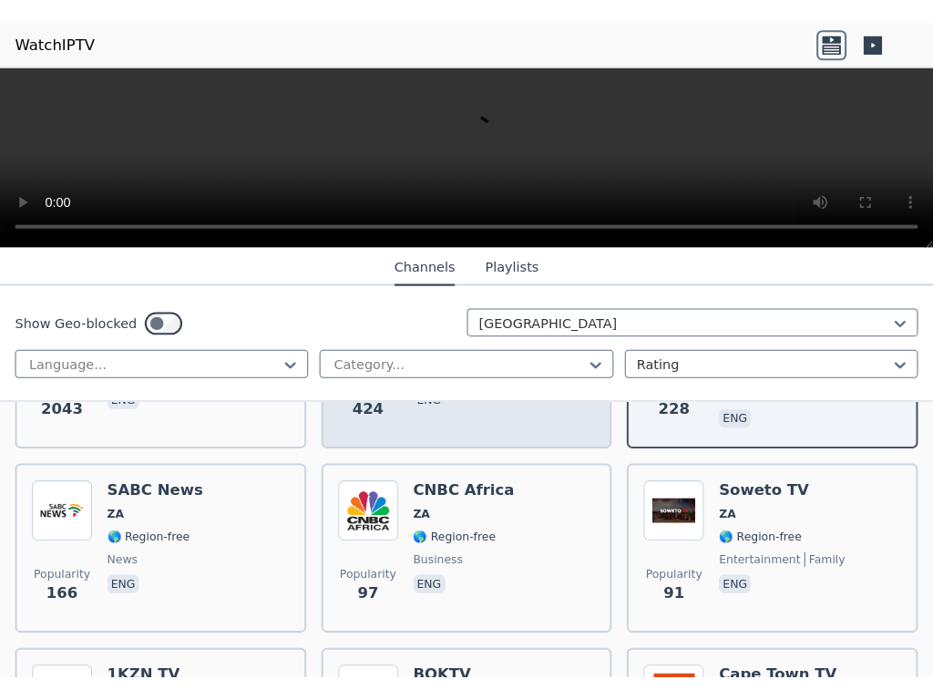
scroll to position [365, 0]
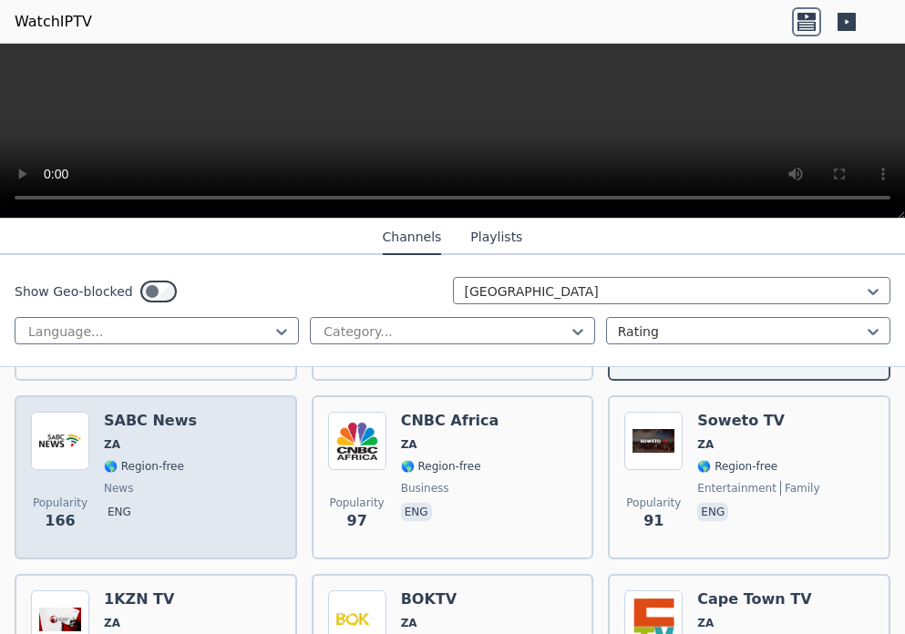
click at [118, 464] on div "SABC News ZA 🌎 Region-free news eng" at bounding box center [150, 477] width 93 height 131
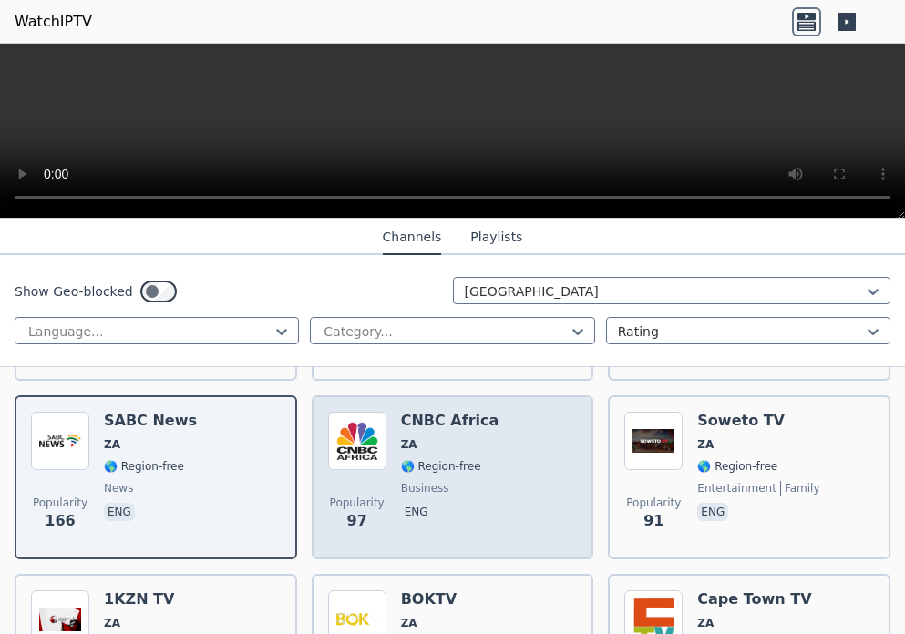
click at [412, 481] on span "business" at bounding box center [425, 488] width 48 height 15
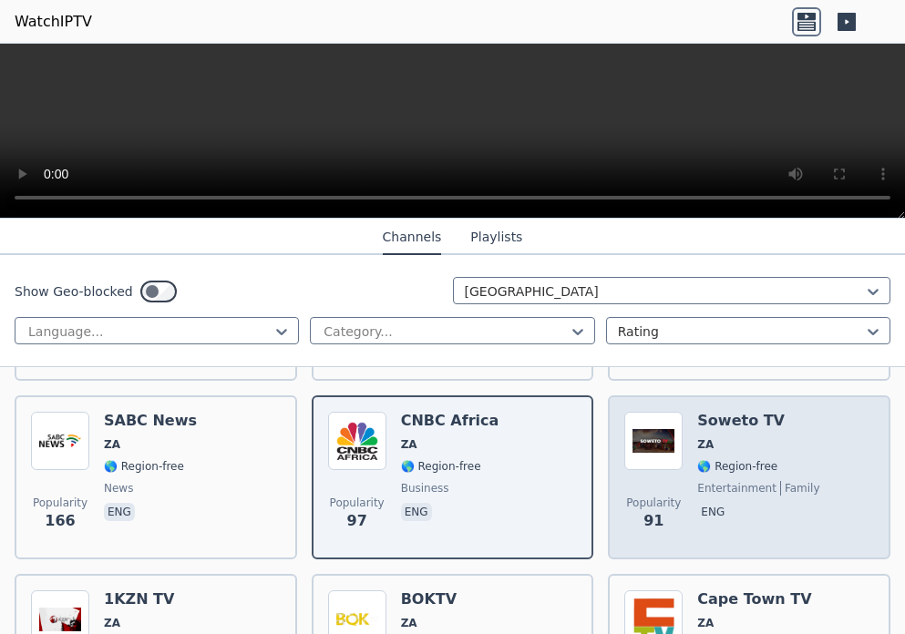
click at [697, 481] on span "entertainment" at bounding box center [736, 488] width 79 height 15
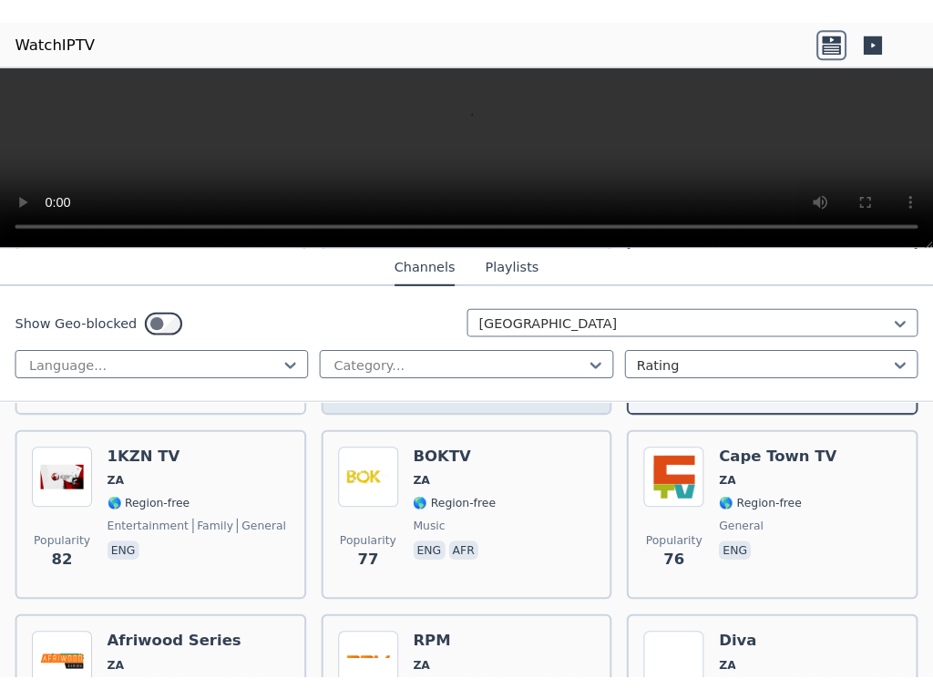
scroll to position [547, 0]
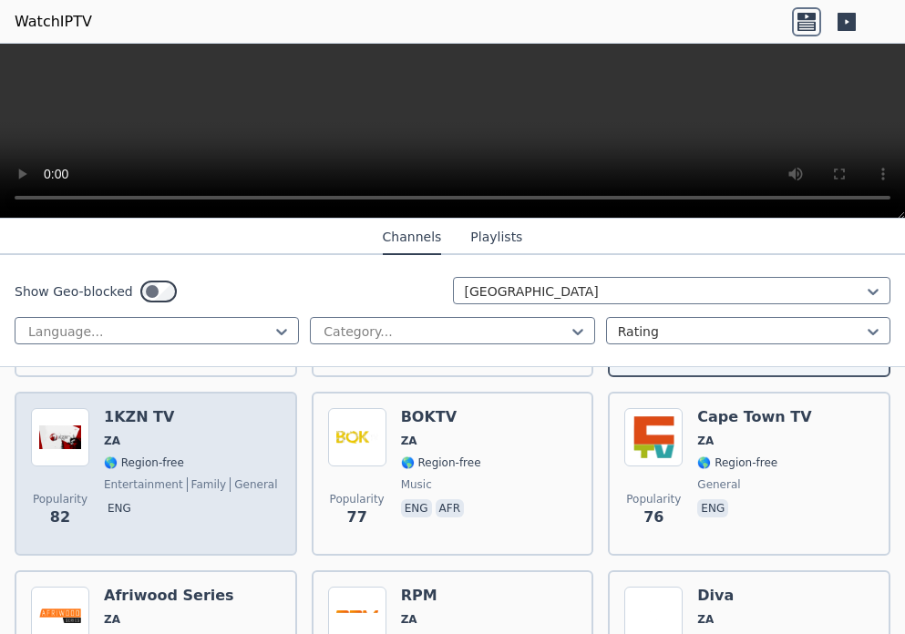
click at [127, 478] on span "entertainment" at bounding box center [143, 485] width 79 height 15
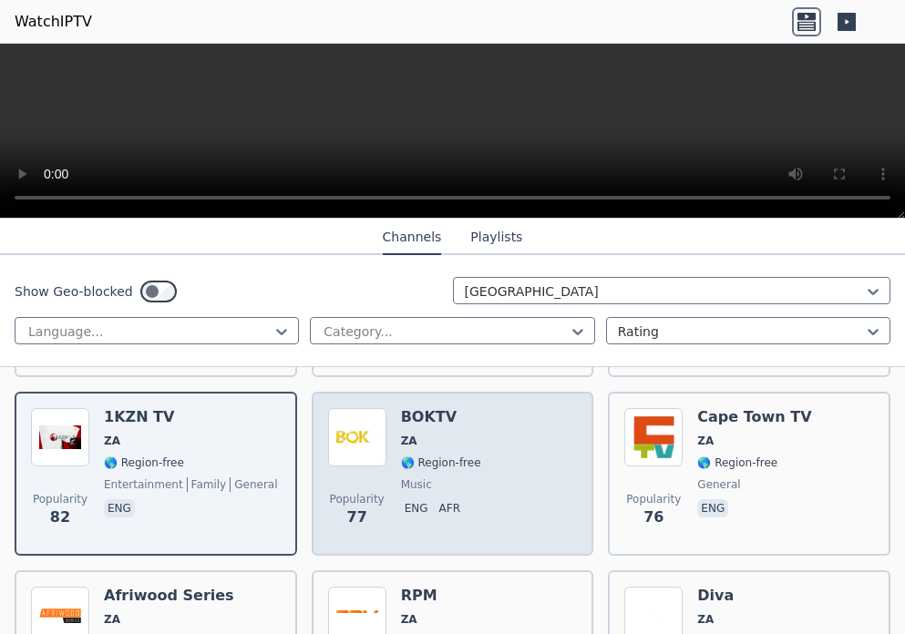
click at [410, 478] on span "music" at bounding box center [416, 485] width 31 height 15
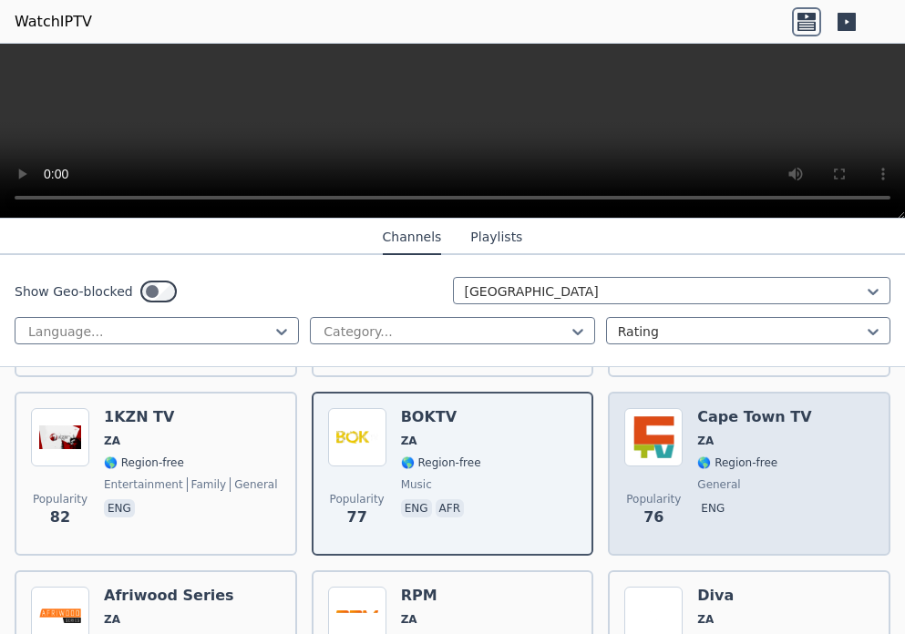
click at [684, 469] on div "Popularity 76 Cape Town TV ZA 🌎 Region-free general eng" at bounding box center [749, 473] width 250 height 131
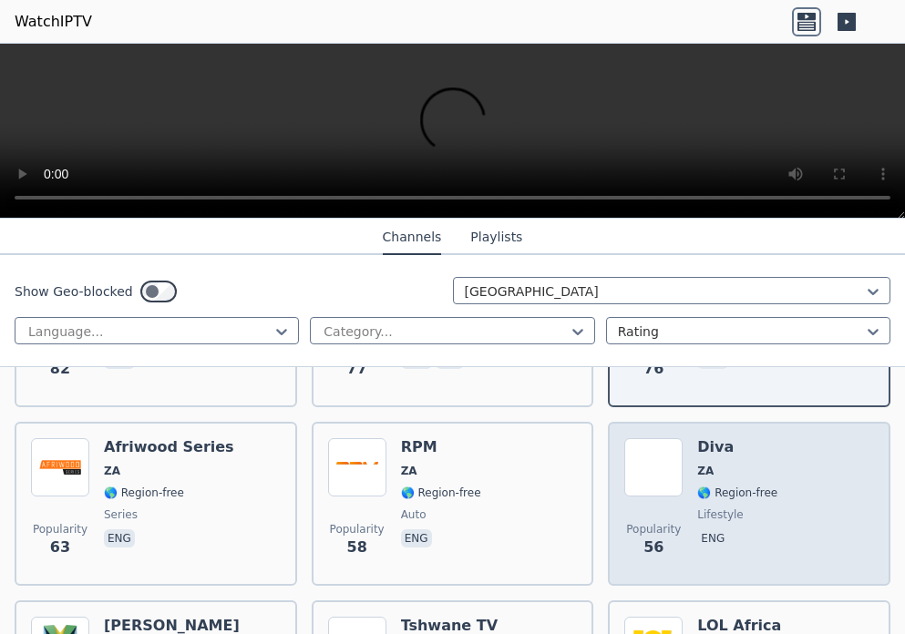
scroll to position [729, 0]
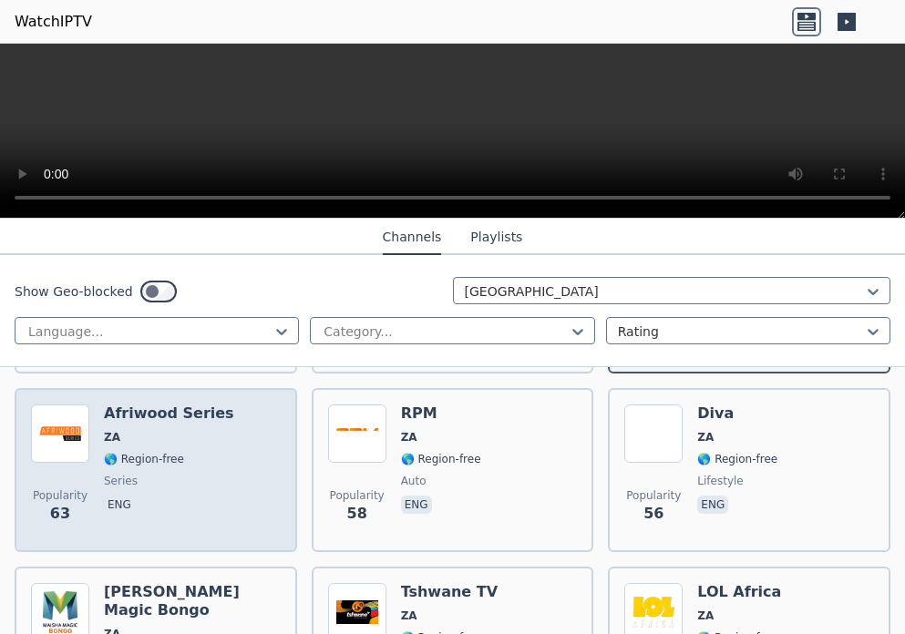
click at [151, 476] on div "Afriwood Series ZA 🌎 Region-free series eng" at bounding box center [169, 470] width 130 height 131
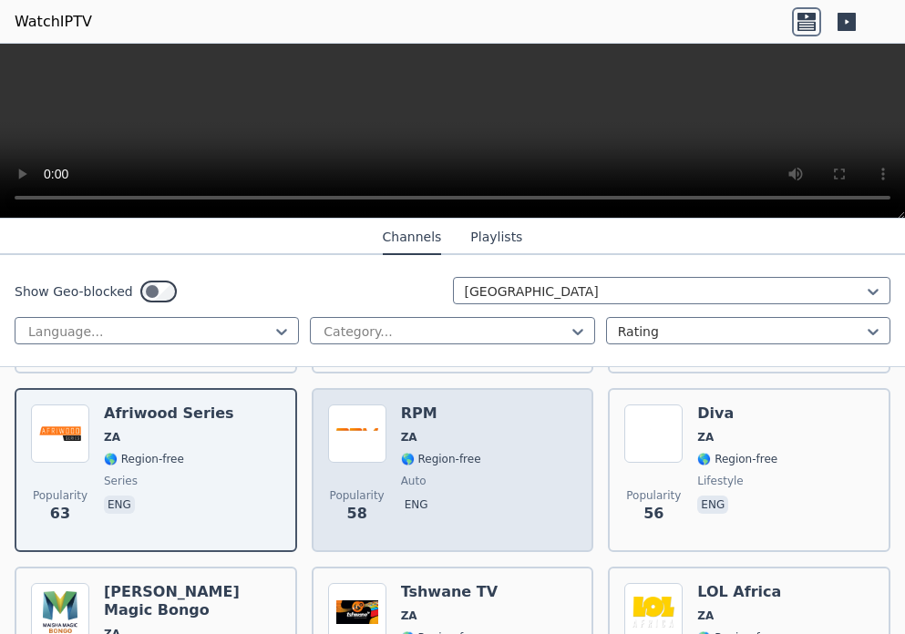
click at [409, 474] on span "auto" at bounding box center [414, 481] width 26 height 15
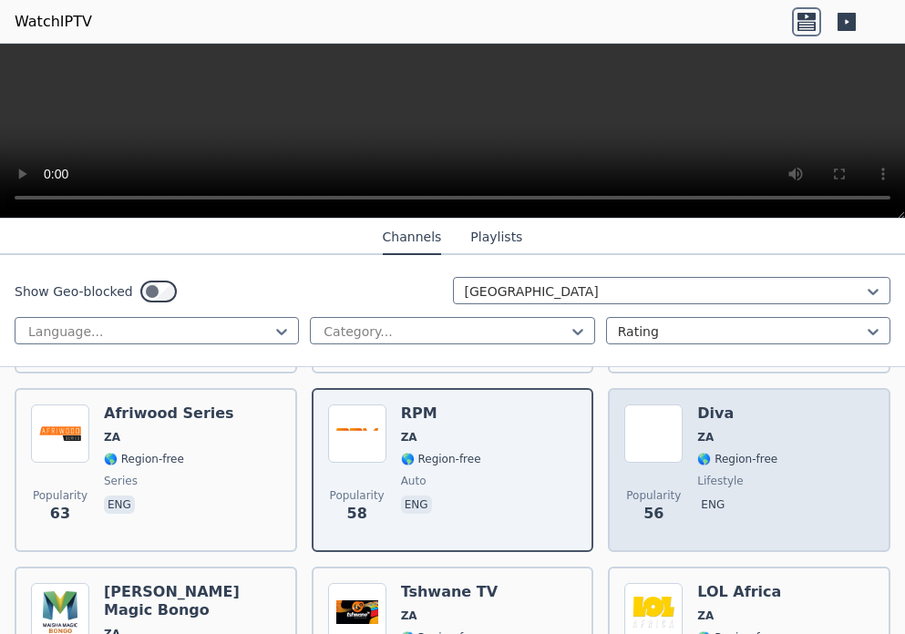
click at [685, 465] on div "Popularity 56 Diva ZA 🌎 Region-free lifestyle eng" at bounding box center [749, 470] width 250 height 131
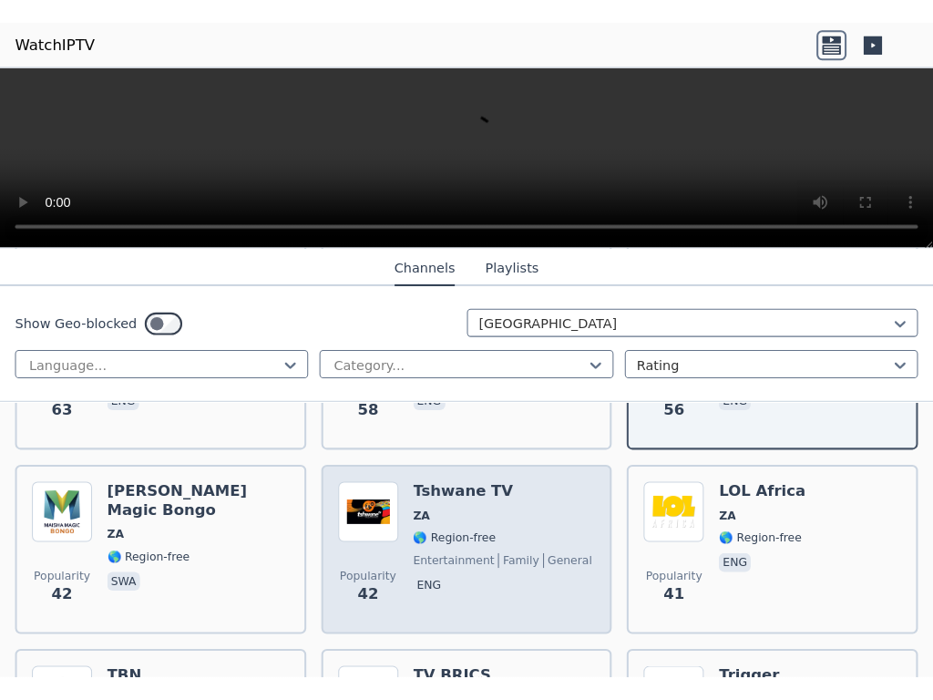
scroll to position [911, 0]
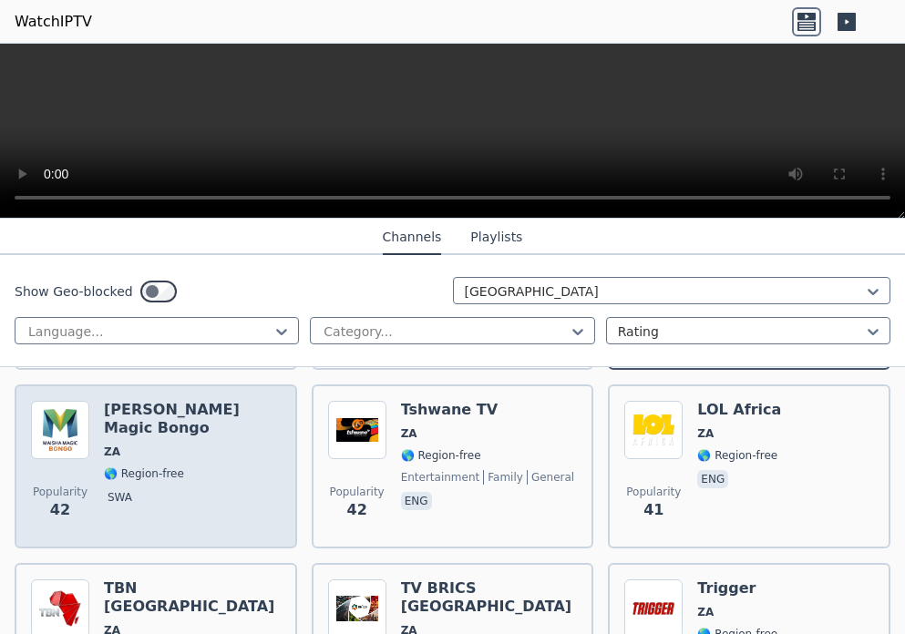
click at [145, 489] on span "swa" at bounding box center [192, 500] width 177 height 22
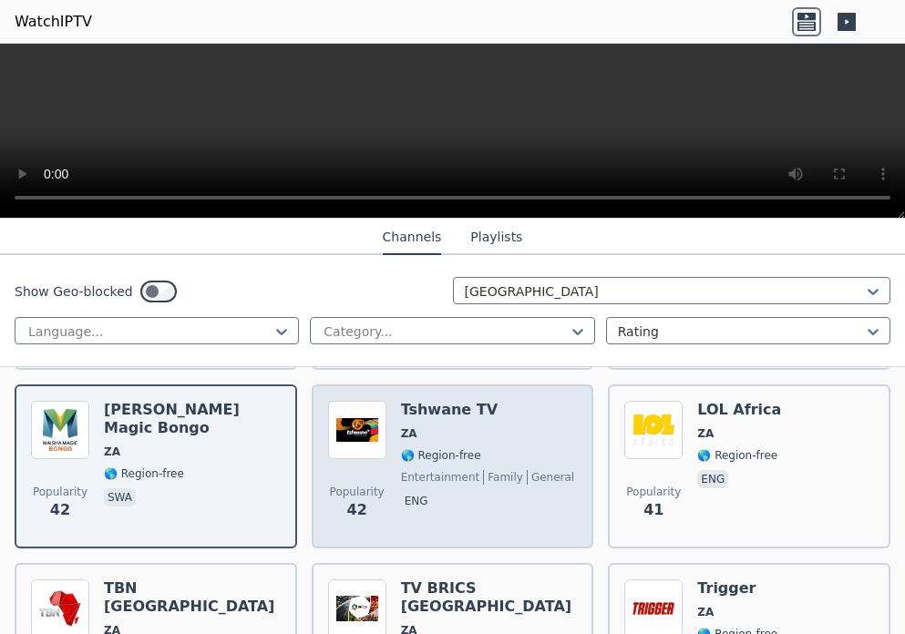
click at [414, 470] on span "entertainment" at bounding box center [440, 477] width 79 height 15
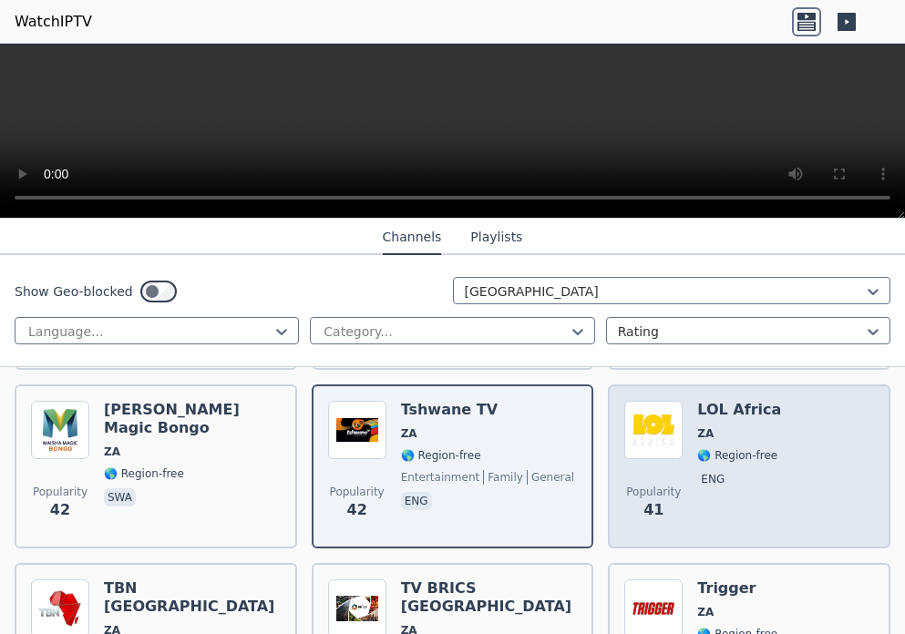
click at [704, 448] on span "🌎 Region-free" at bounding box center [737, 455] width 80 height 15
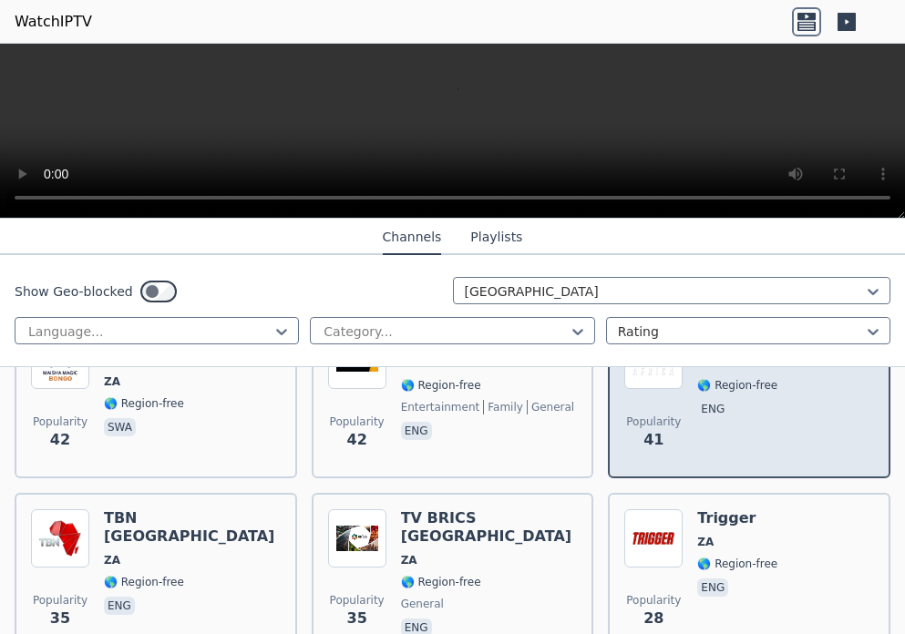
scroll to position [1094, 0]
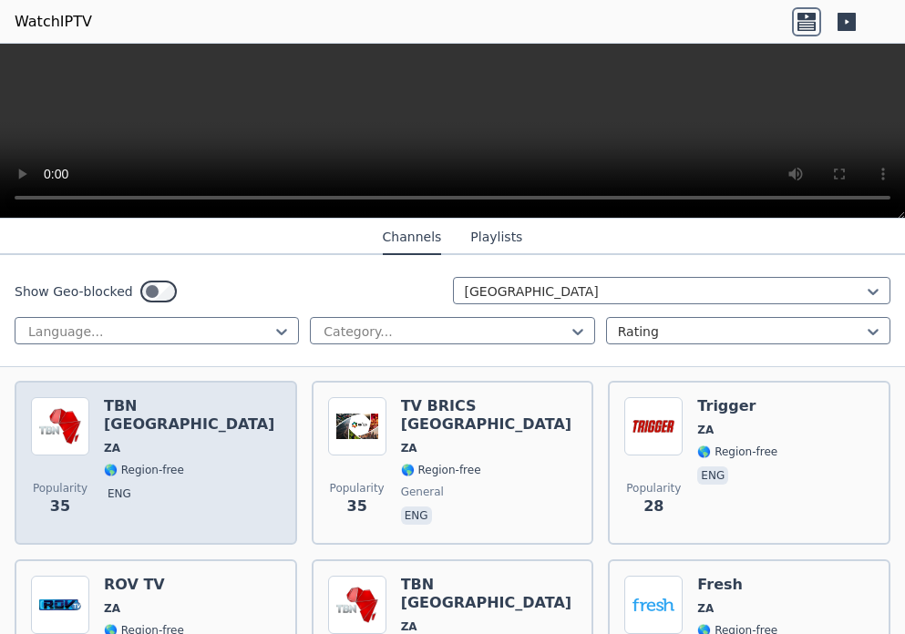
click at [131, 485] on p "eng" at bounding box center [119, 494] width 31 height 18
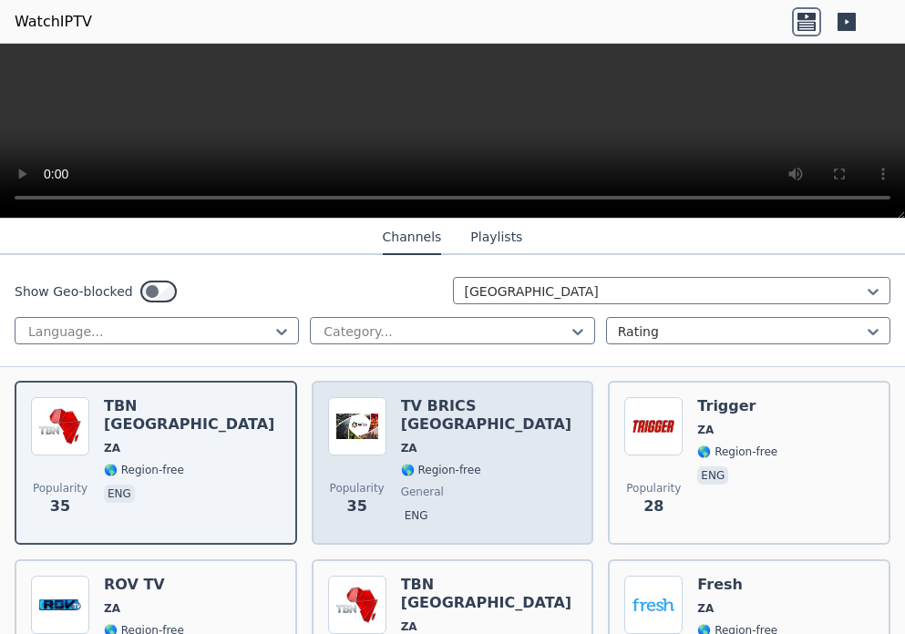
click at [410, 485] on span "general" at bounding box center [422, 492] width 43 height 15
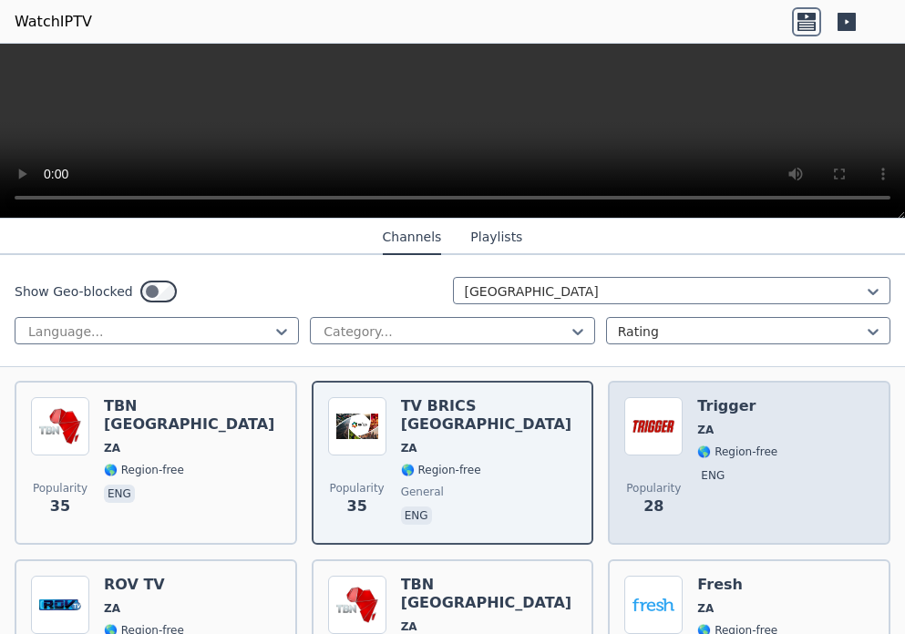
click at [707, 447] on div "Trigger ZA 🌎 Region-free eng" at bounding box center [737, 462] width 80 height 131
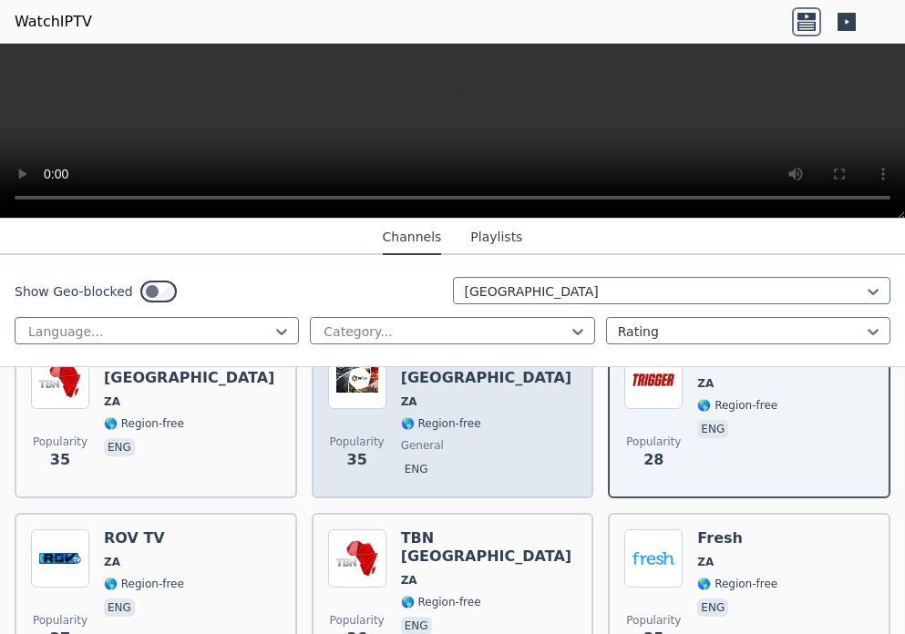
scroll to position [1276, 0]
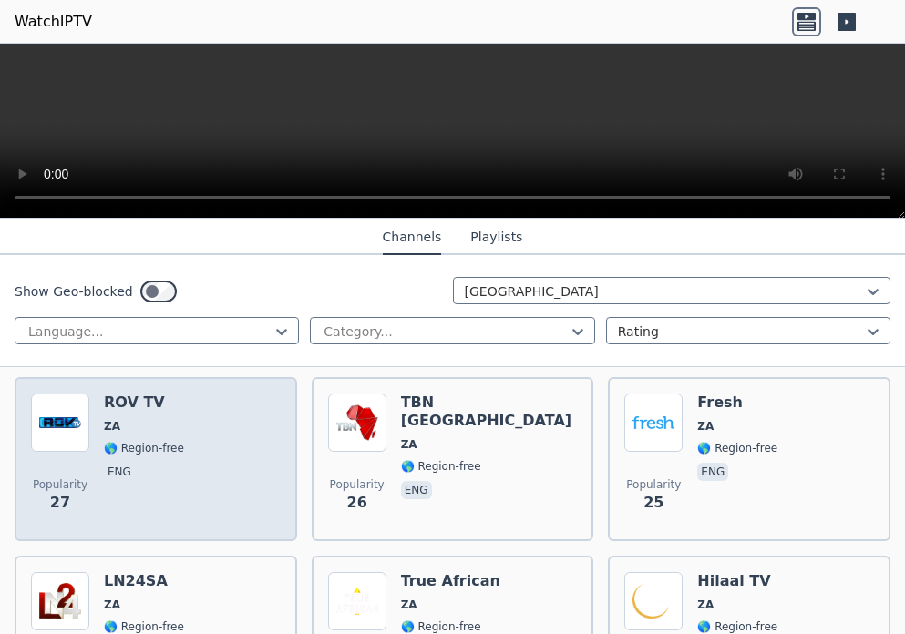
click at [135, 466] on span "eng" at bounding box center [144, 474] width 80 height 22
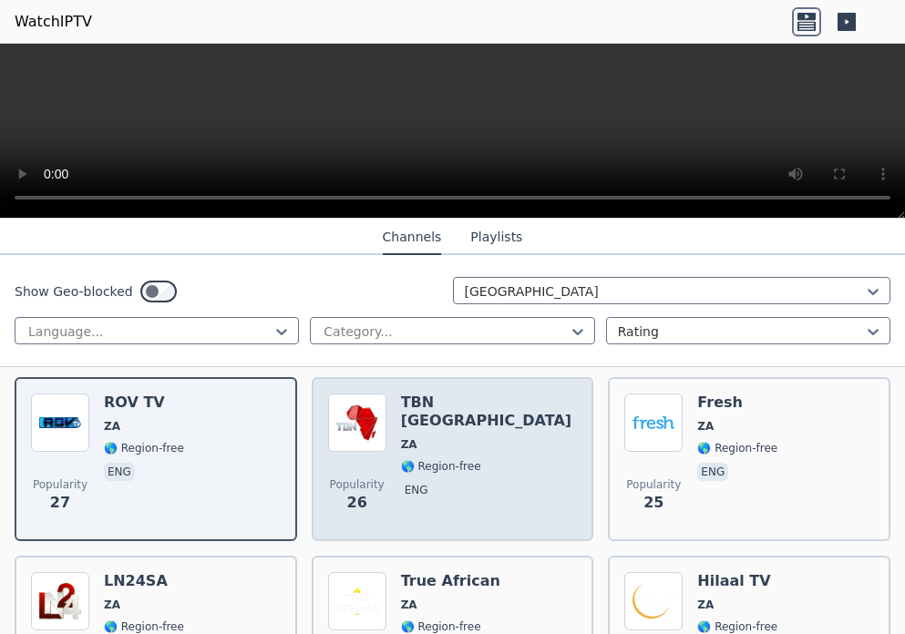
click at [423, 481] on p "eng" at bounding box center [416, 490] width 31 height 18
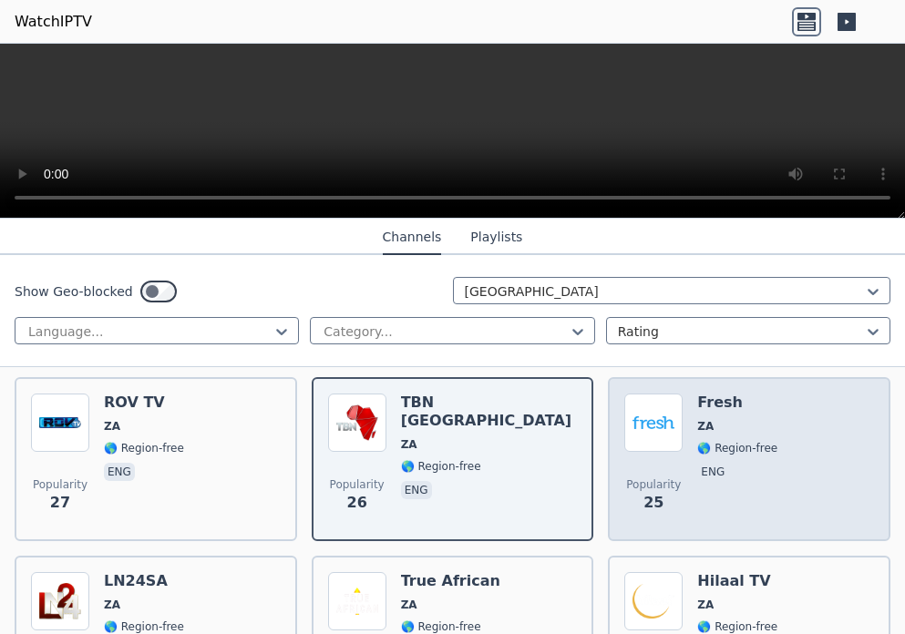
click at [697, 463] on p "eng" at bounding box center [712, 472] width 31 height 18
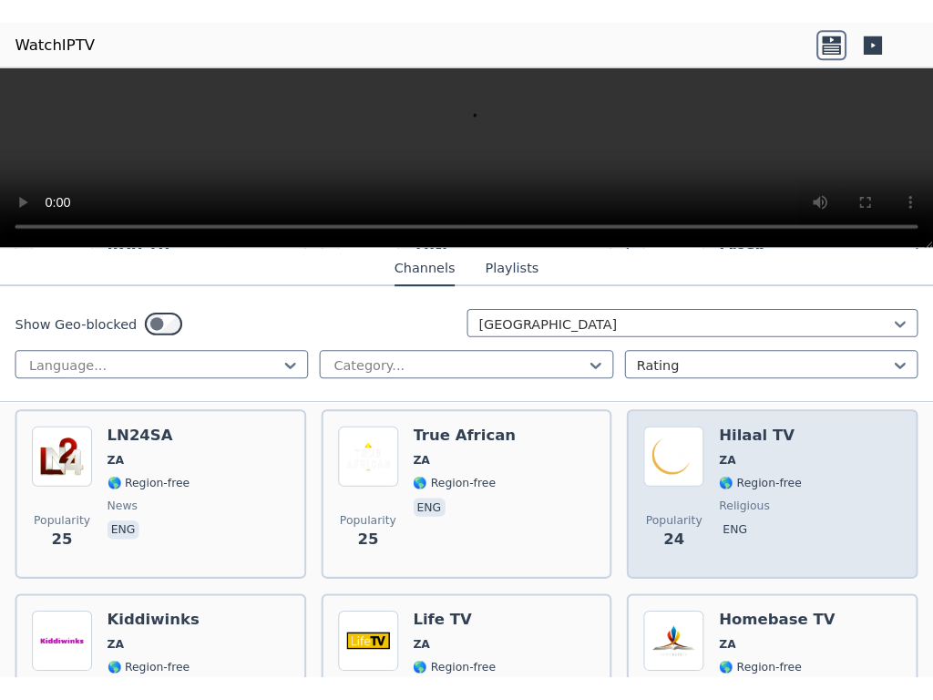
scroll to position [1458, 0]
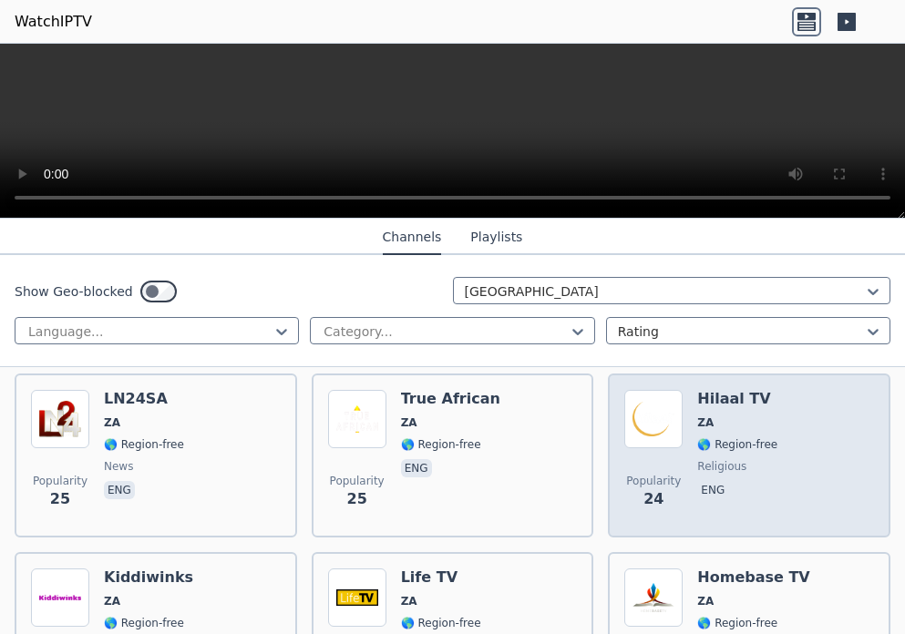
click at [684, 453] on div "Popularity 24 Hilaal TV ZA 🌎 Region-free religious eng" at bounding box center [749, 455] width 250 height 131
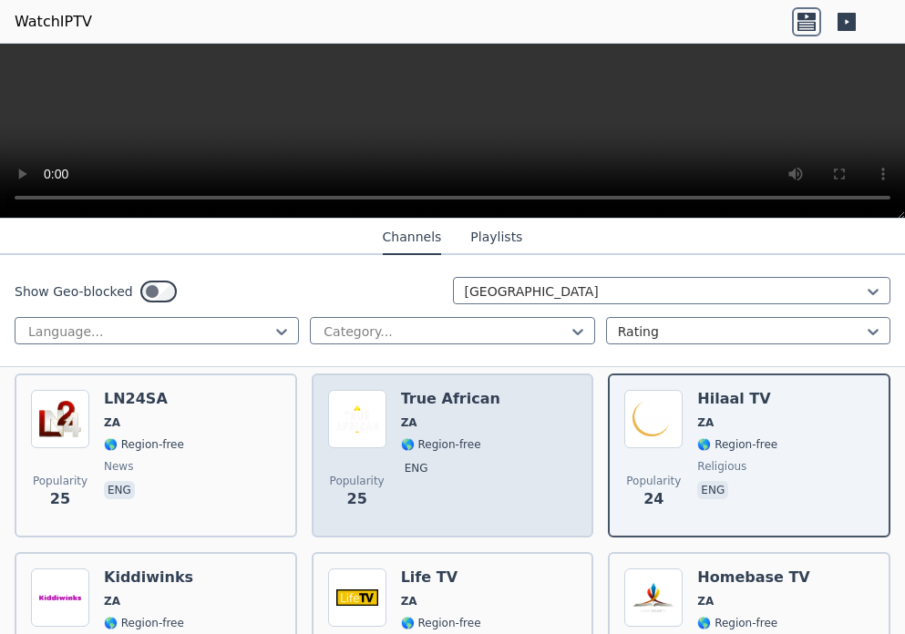
click at [423, 476] on div "True African ZA 🌎 Region-free eng" at bounding box center [450, 455] width 99 height 131
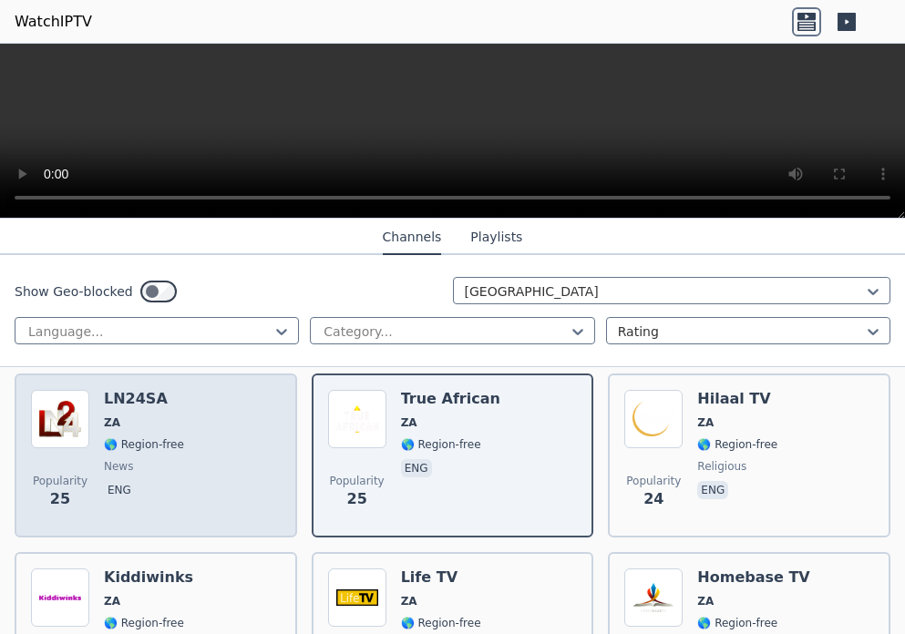
click at [129, 459] on span "news" at bounding box center [144, 466] width 80 height 15
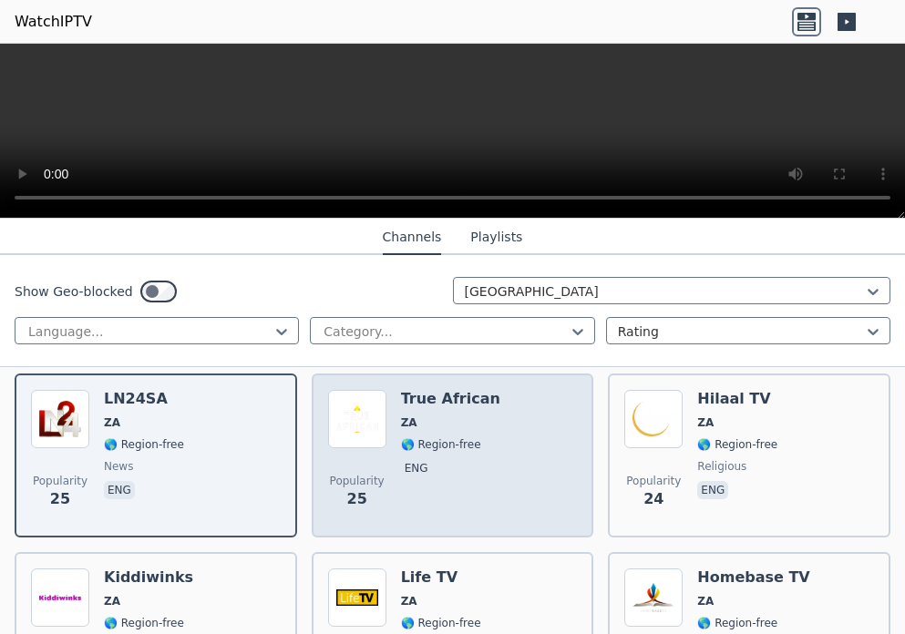
click at [393, 432] on div "Popularity 25 True African ZA 🌎 Region-free eng" at bounding box center [453, 455] width 250 height 131
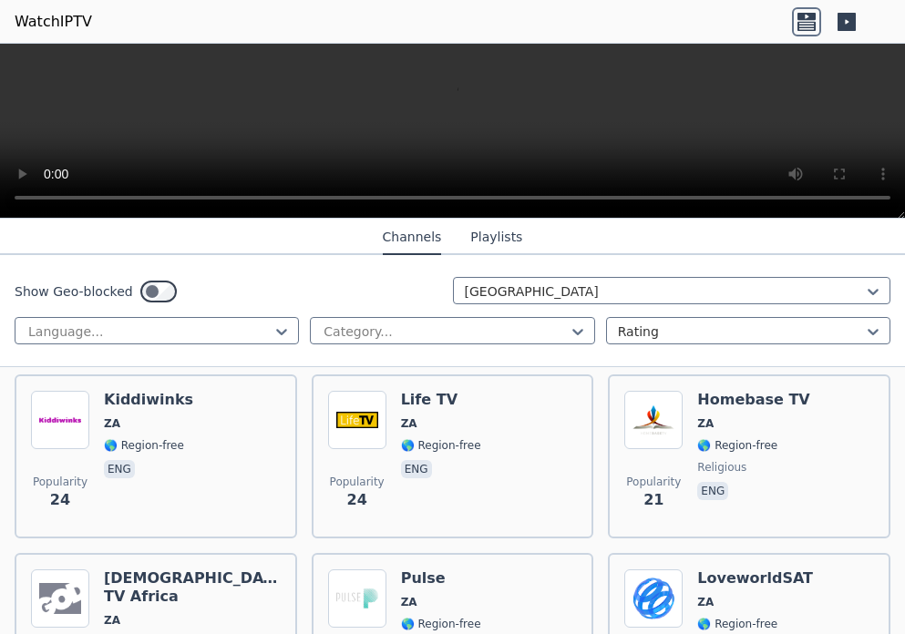
scroll to position [1641, 0]
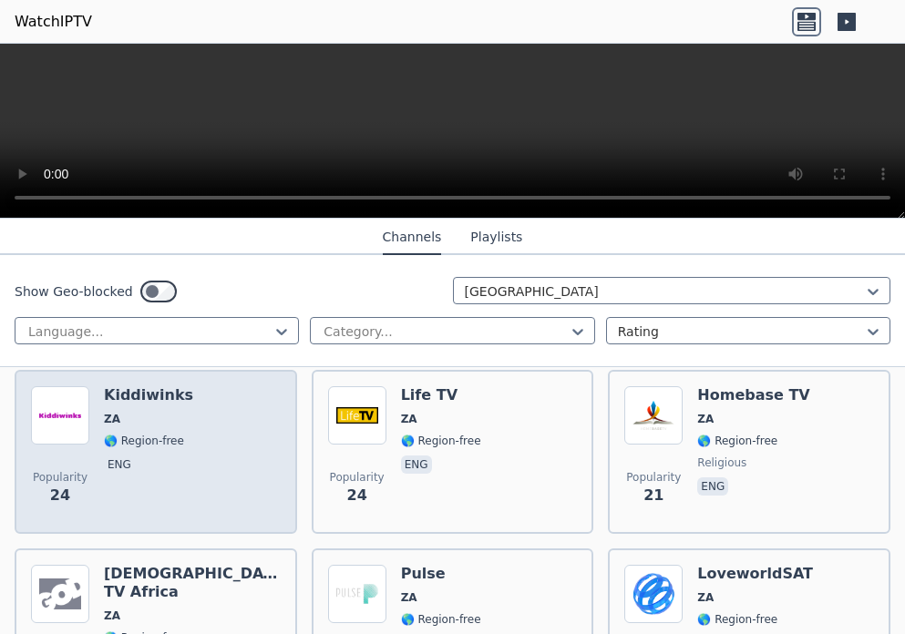
click at [123, 456] on p "eng" at bounding box center [119, 465] width 31 height 18
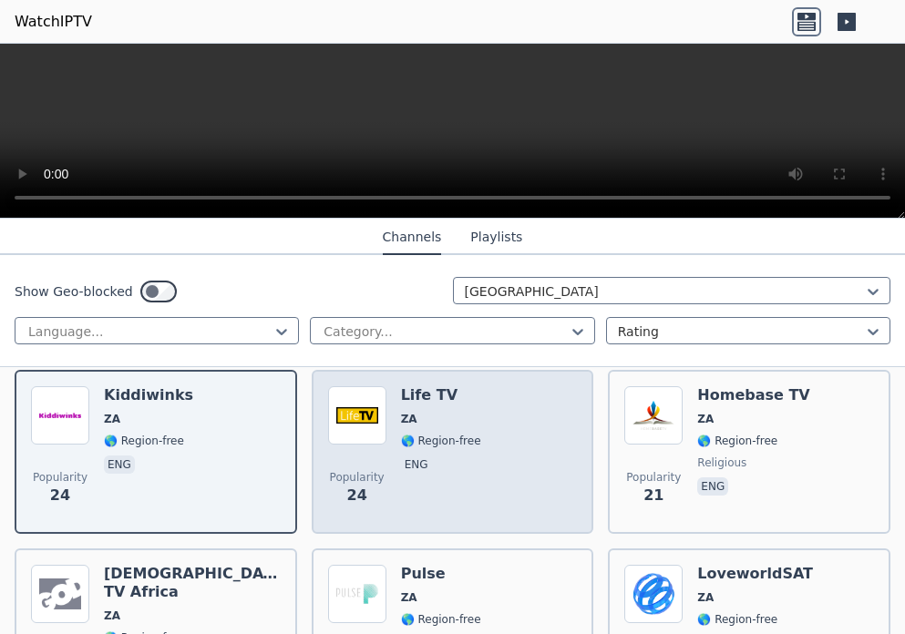
click at [401, 436] on div "Life TV ZA 🌎 Region-free eng" at bounding box center [441, 451] width 80 height 131
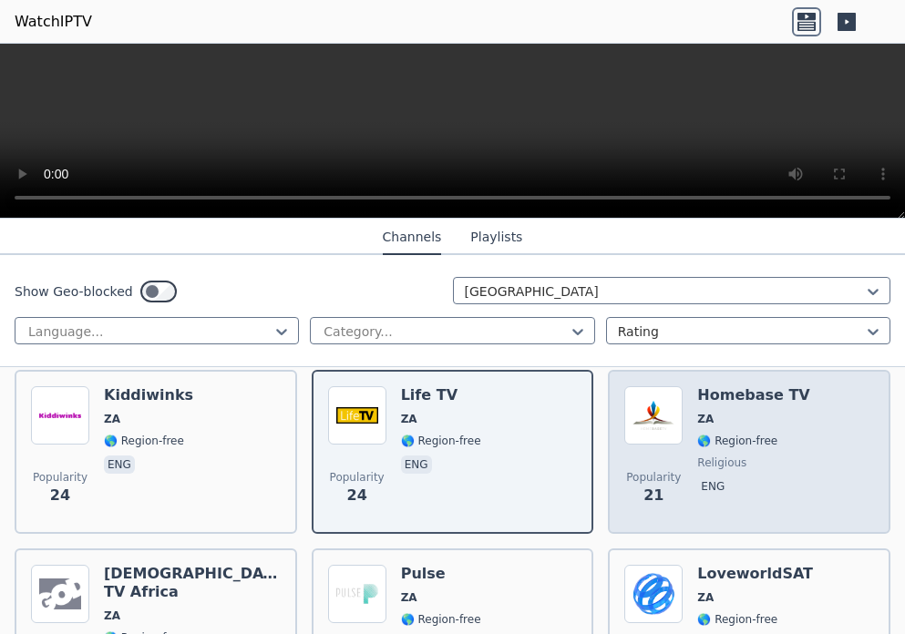
click at [725, 456] on span "religious" at bounding box center [721, 463] width 49 height 15
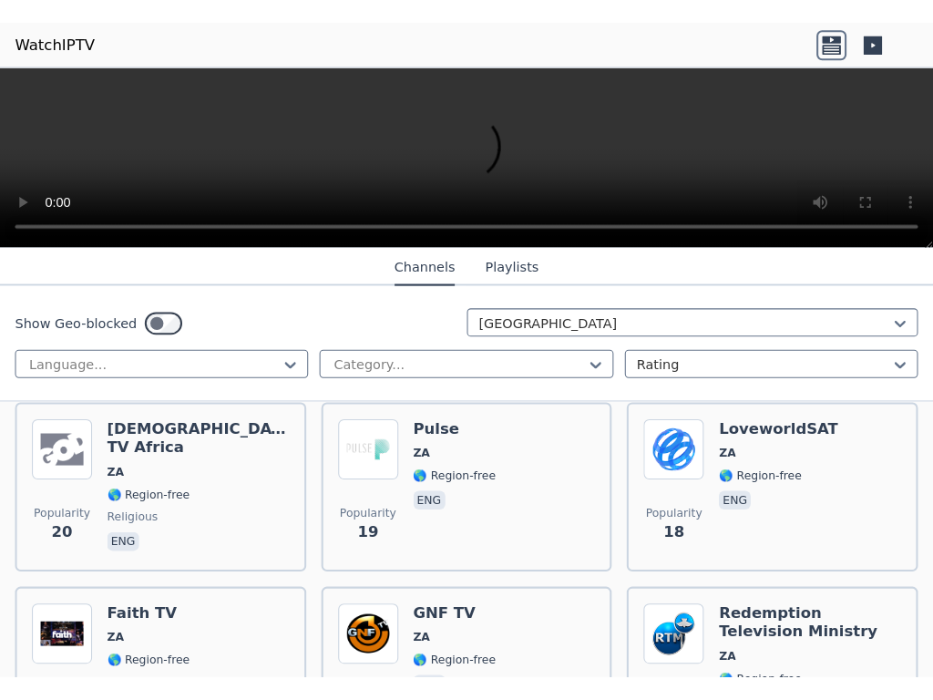
scroll to position [1823, 0]
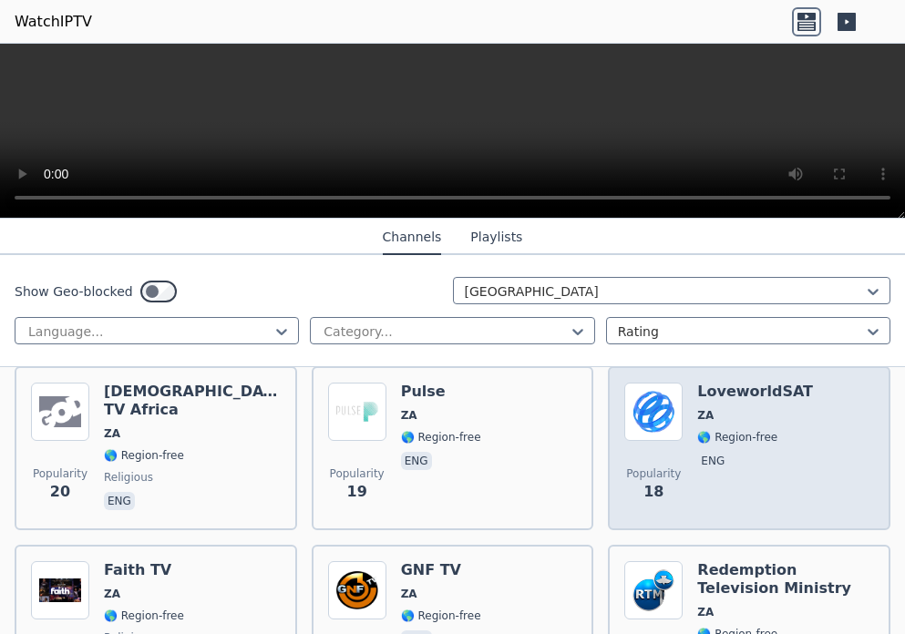
click at [711, 430] on span "🌎 Region-free" at bounding box center [737, 437] width 80 height 15
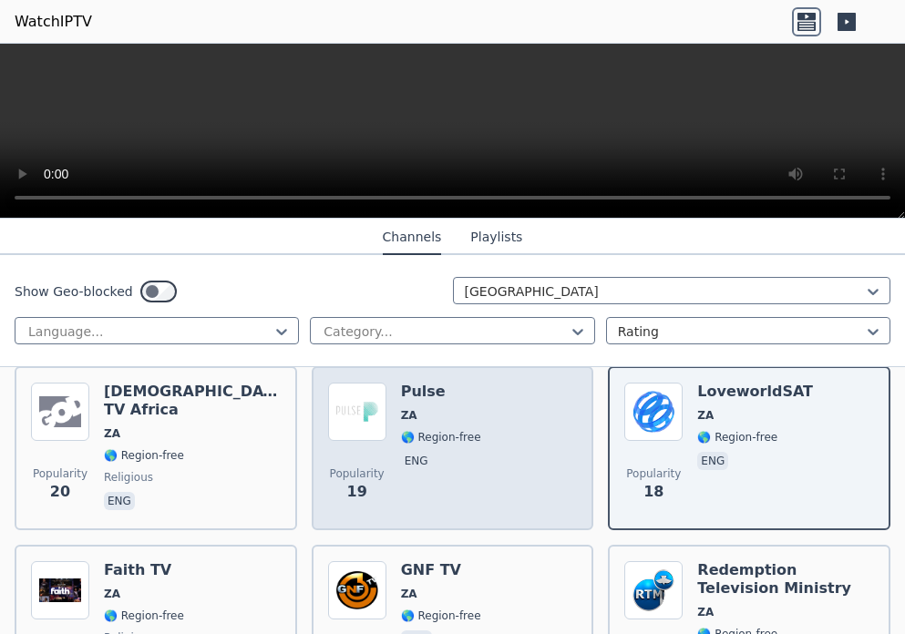
click at [434, 466] on div "Pulse ZA 🌎 Region-free eng" at bounding box center [441, 448] width 80 height 131
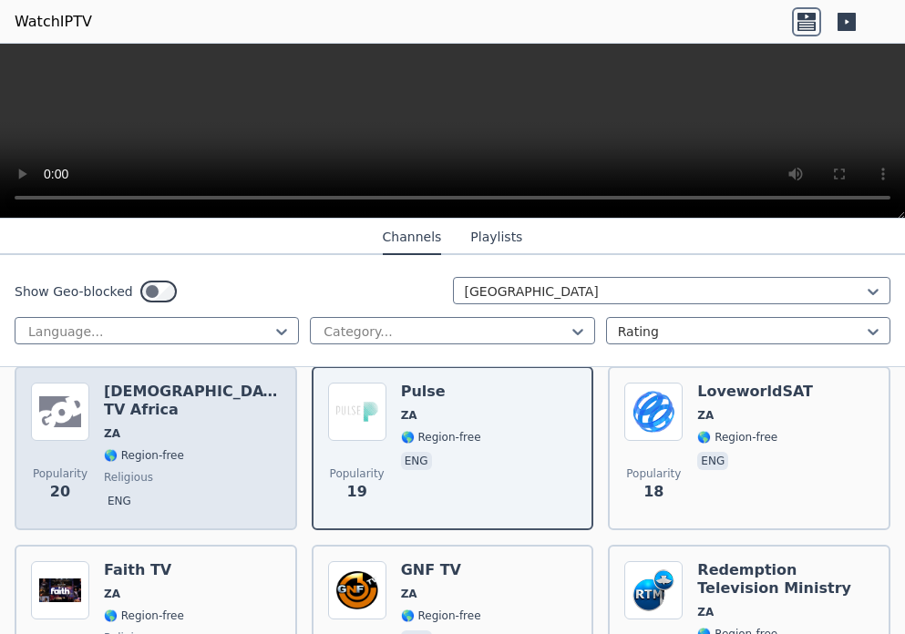
click at [137, 470] on span "religious" at bounding box center [128, 477] width 49 height 15
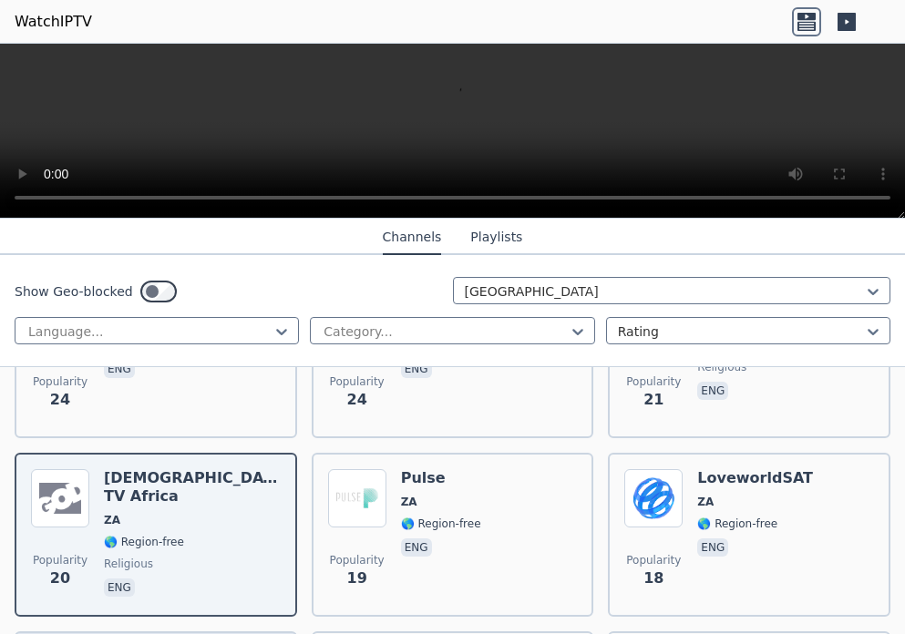
scroll to position [1732, 0]
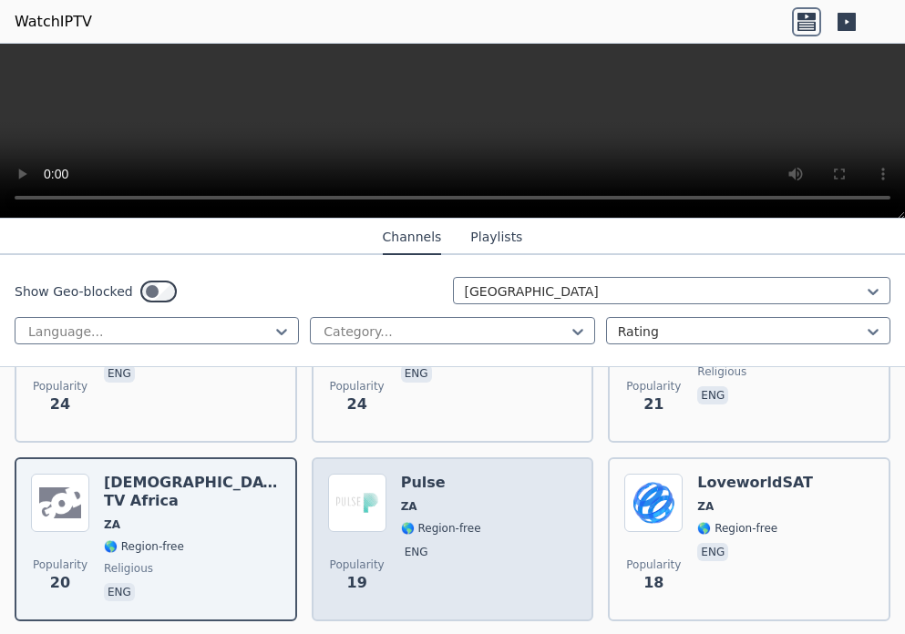
click at [401, 521] on span "🌎 Region-free" at bounding box center [441, 528] width 80 height 15
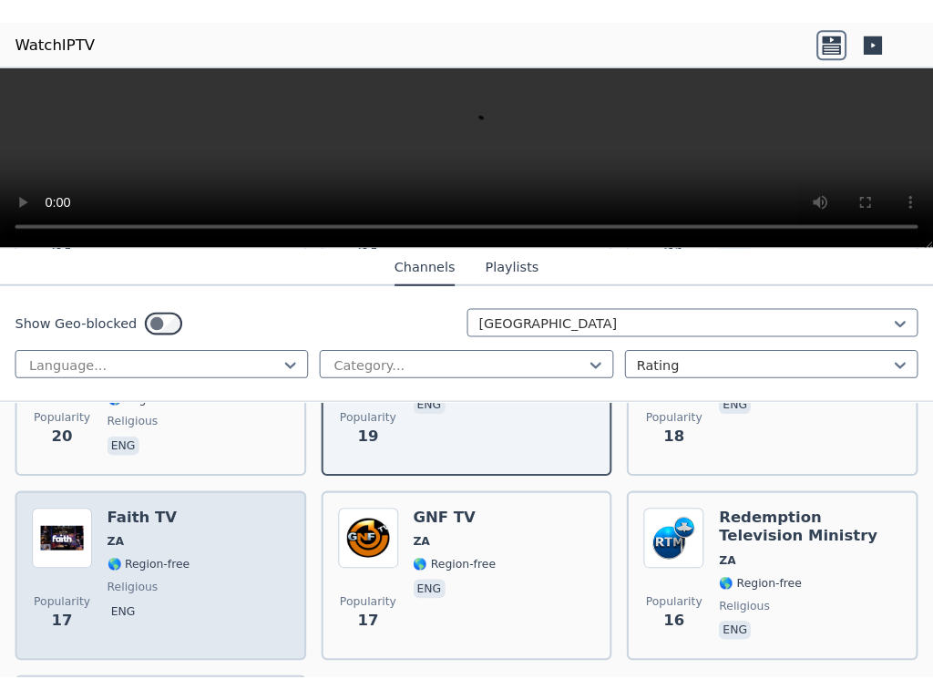
scroll to position [2005, 0]
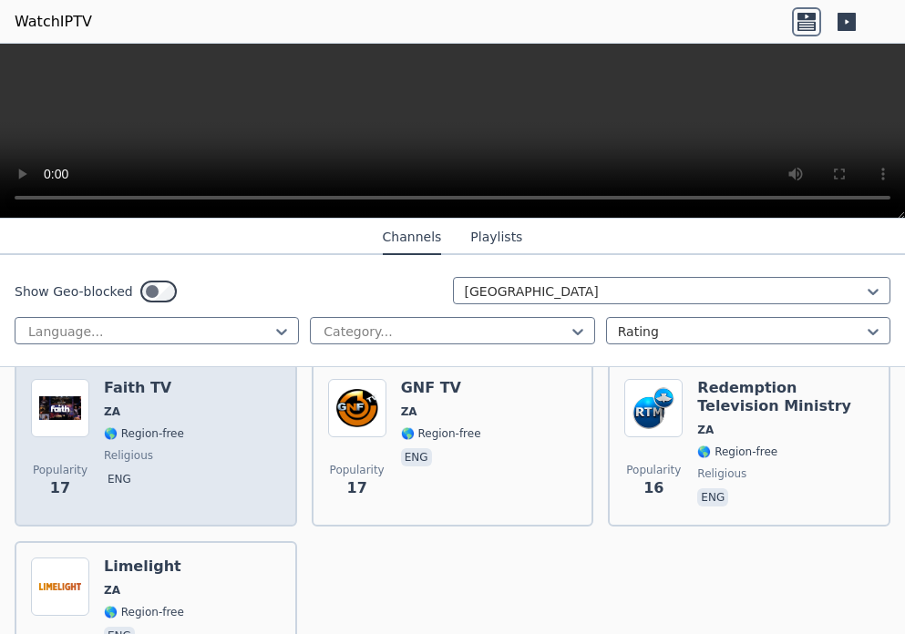
click at [116, 427] on span "🌎 Region-free" at bounding box center [144, 434] width 80 height 15
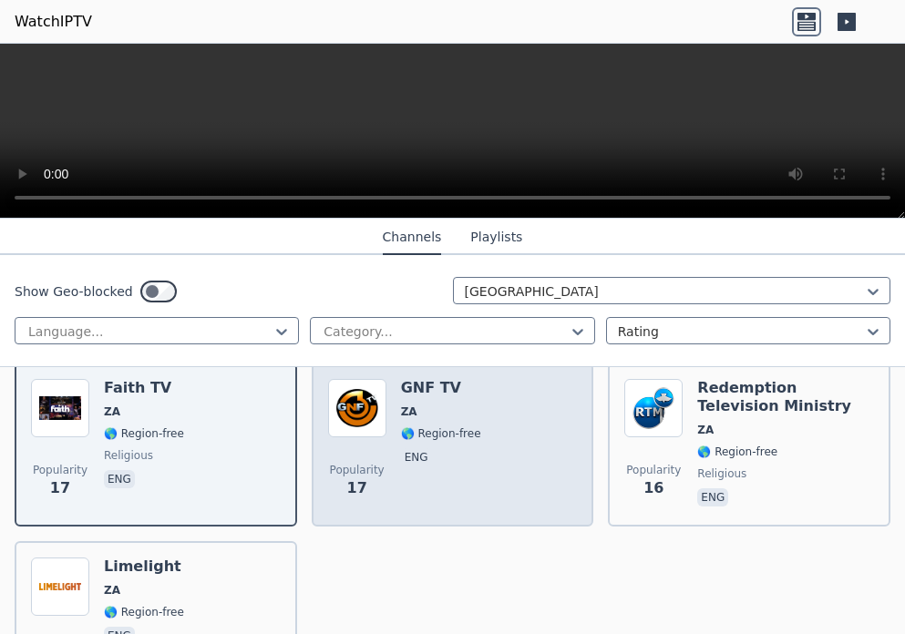
click at [421, 448] on p "eng" at bounding box center [416, 457] width 31 height 18
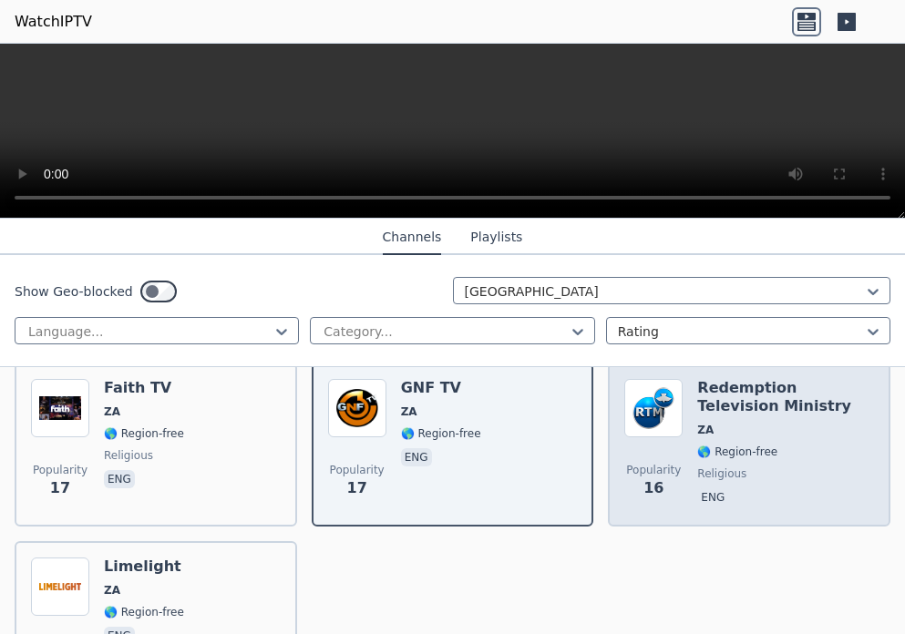
click at [721, 446] on div "Redemption Television Ministry ZA 🌎 Region-free religious eng" at bounding box center [785, 444] width 177 height 131
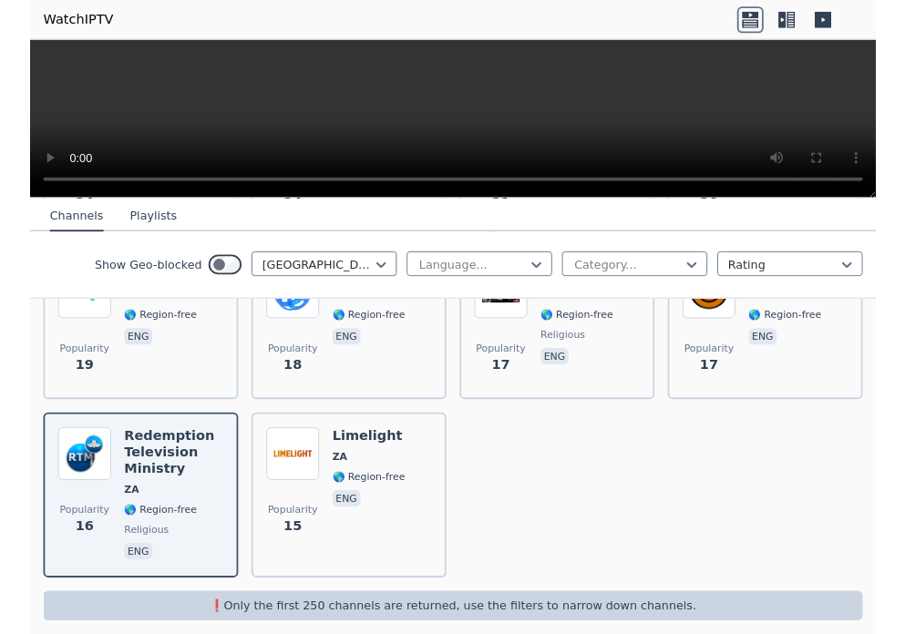
scroll to position [2138, 0]
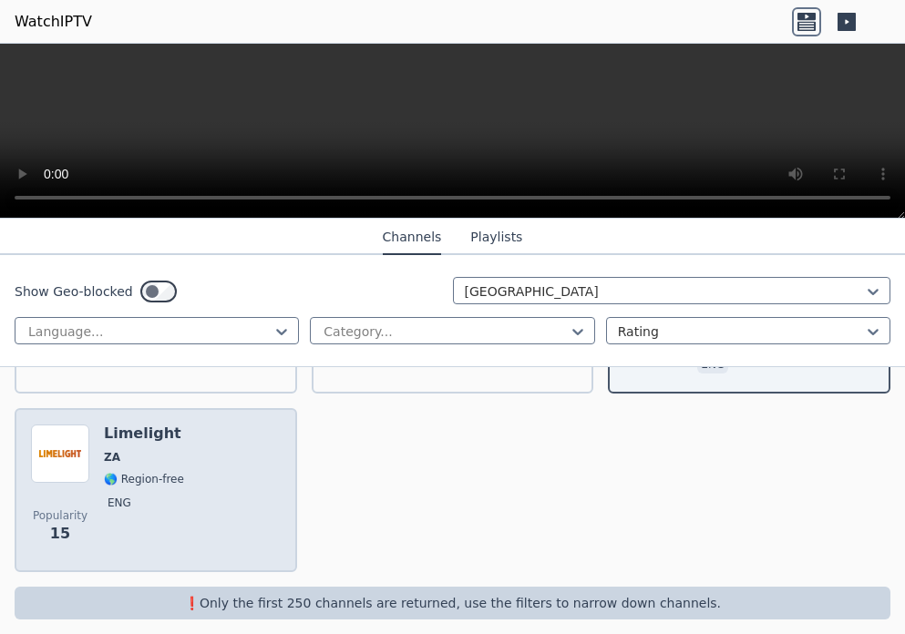
click at [114, 494] on p "eng" at bounding box center [119, 503] width 31 height 18
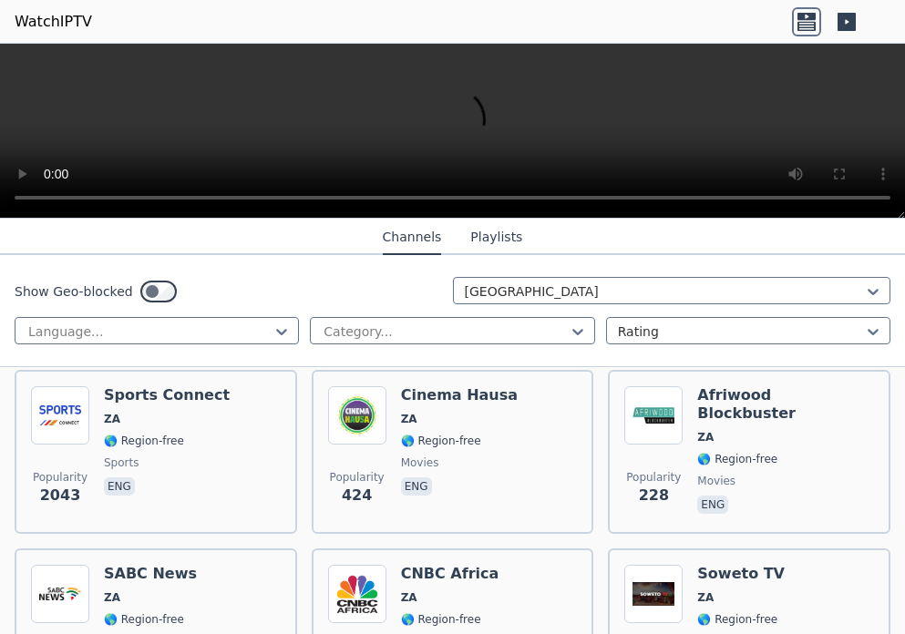
scroll to position [224, 0]
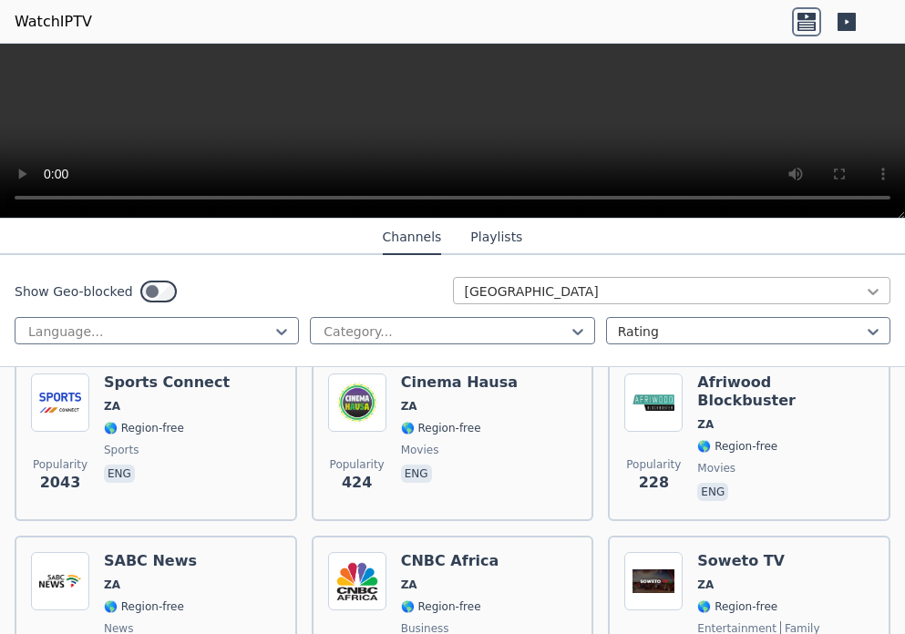
click at [868, 295] on icon at bounding box center [873, 292] width 11 height 6
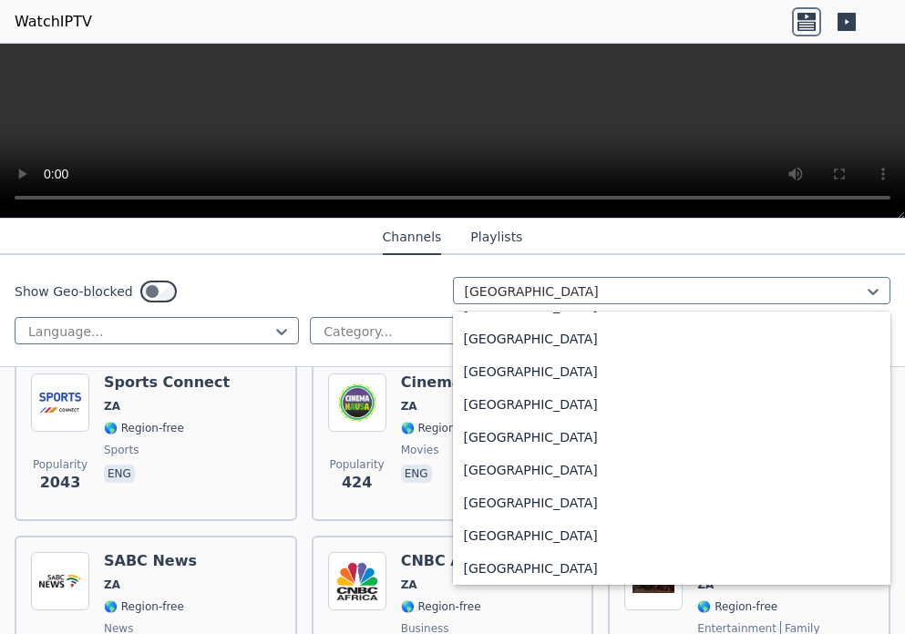
scroll to position [6232, 0]
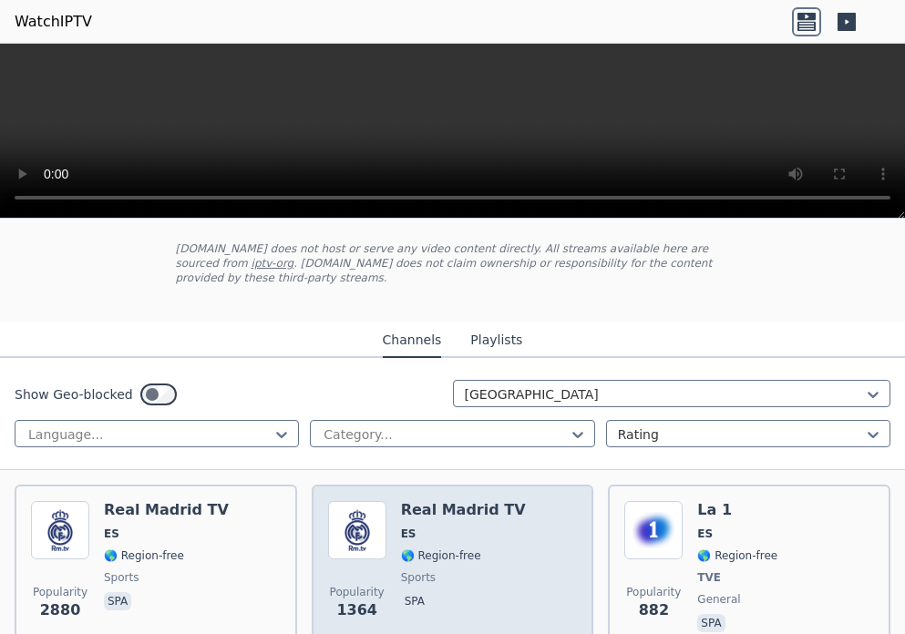
scroll to position [182, 0]
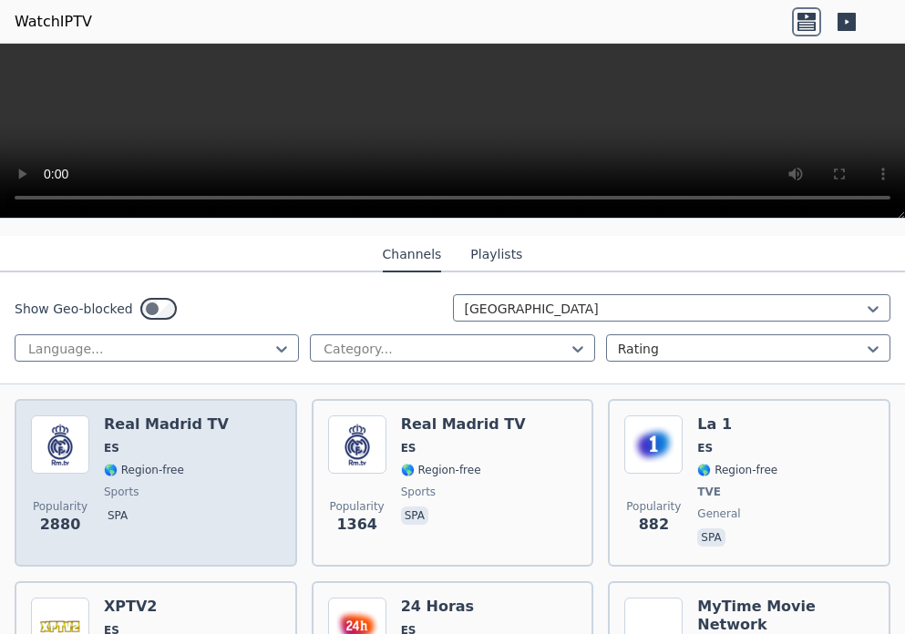
click at [170, 485] on span "sports" at bounding box center [166, 492] width 125 height 15
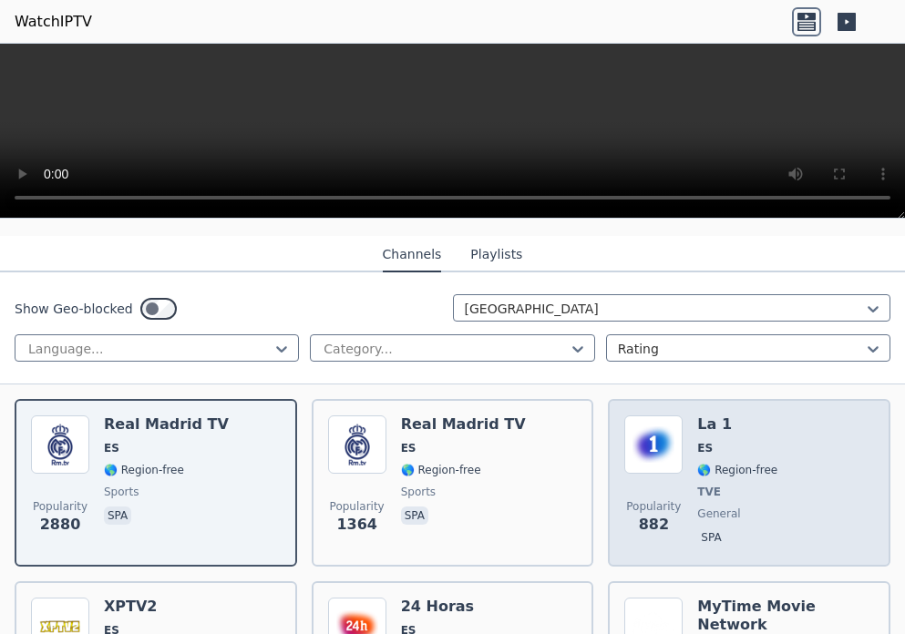
click at [697, 485] on span "TVE" at bounding box center [709, 492] width 24 height 15
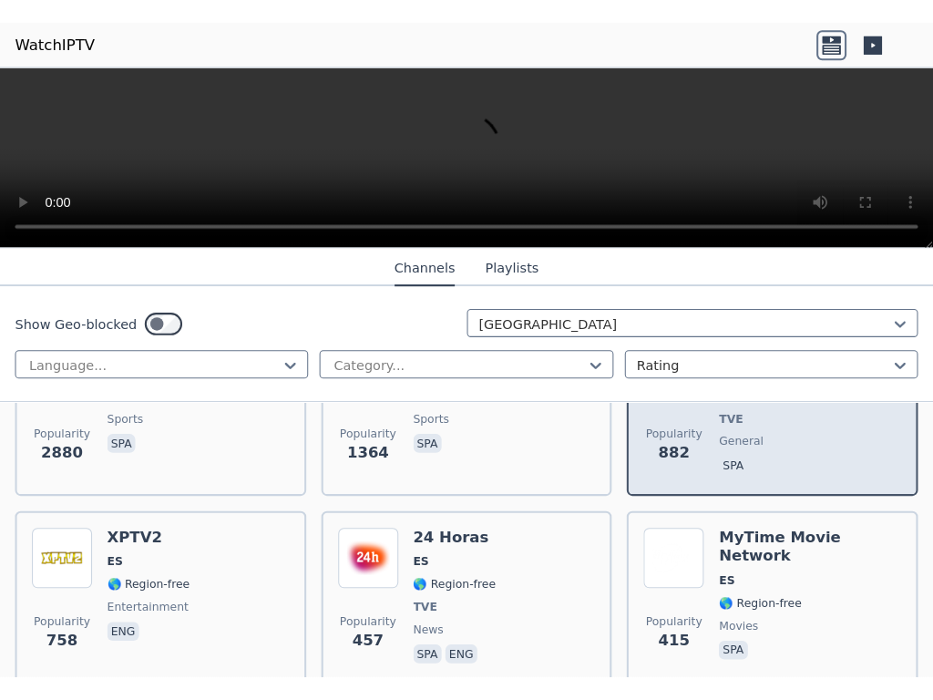
scroll to position [365, 0]
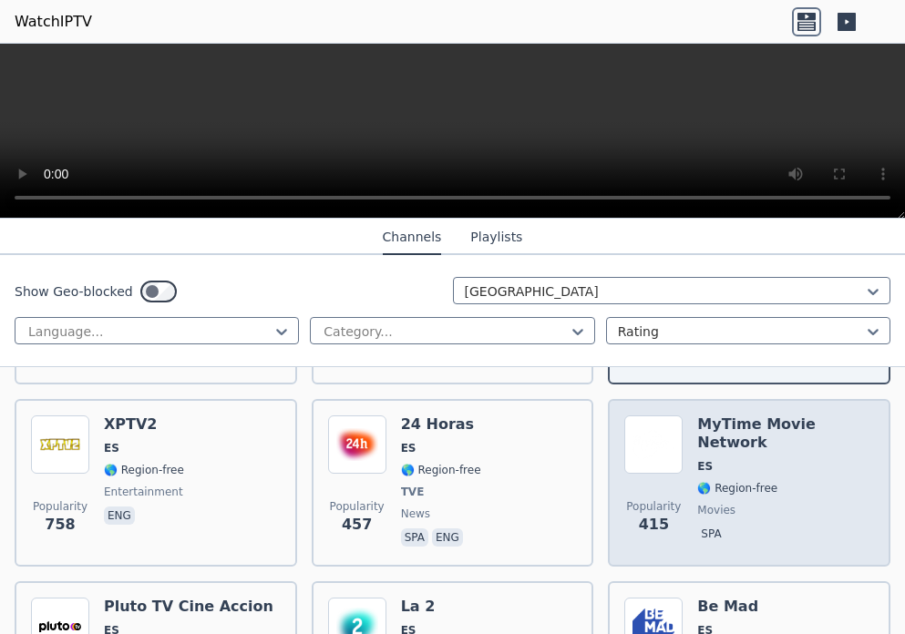
click at [697, 503] on span "movies" at bounding box center [716, 510] width 38 height 15
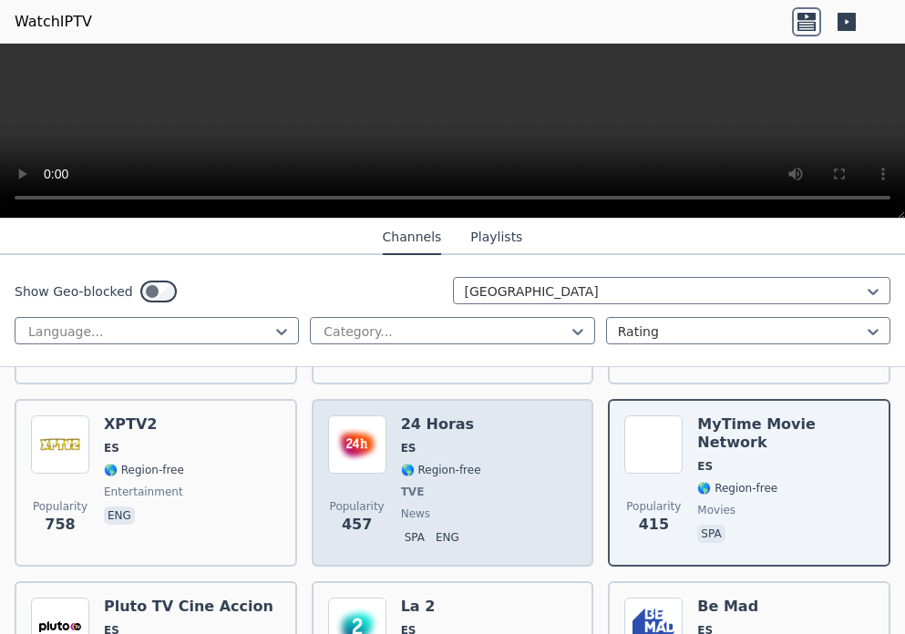
click at [410, 463] on span "🌎 Region-free" at bounding box center [441, 470] width 80 height 15
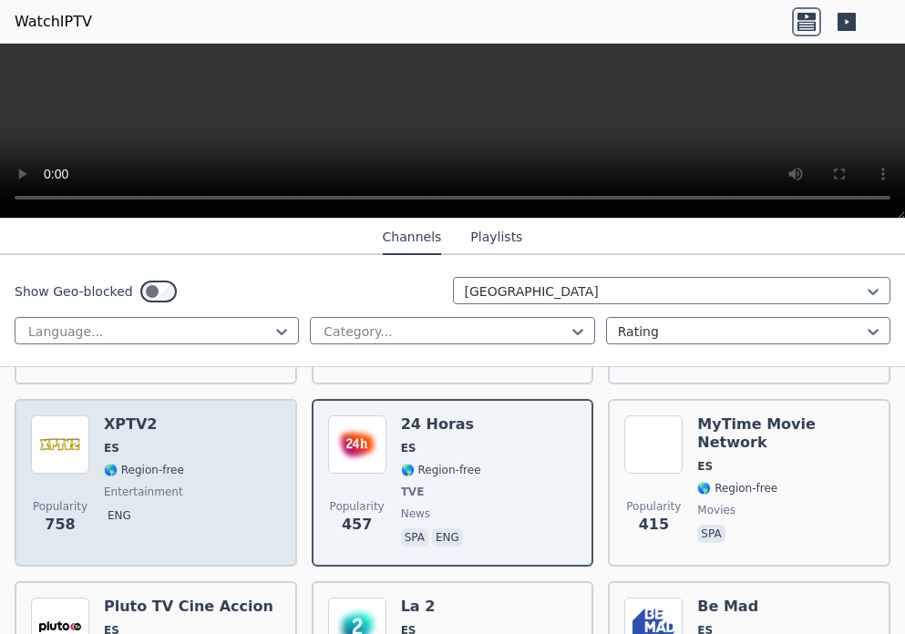
click at [129, 466] on div "XPTV2 ES 🌎 Region-free entertainment eng" at bounding box center [144, 483] width 80 height 135
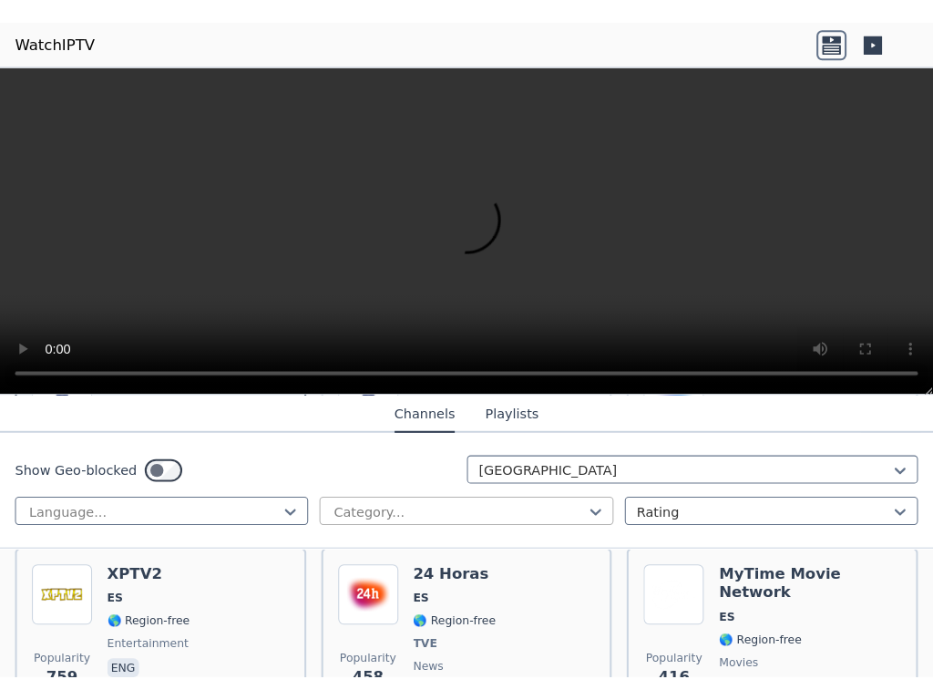
scroll to position [365, 0]
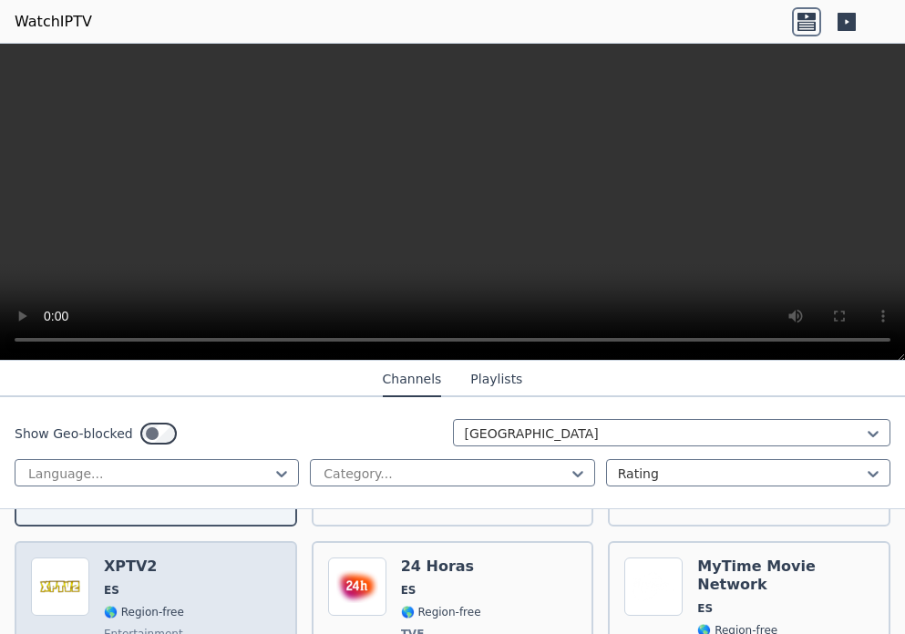
click at [222, 558] on div "Popularity 759 XPTV2 ES 🌎 Region-free entertainment eng" at bounding box center [156, 625] width 250 height 135
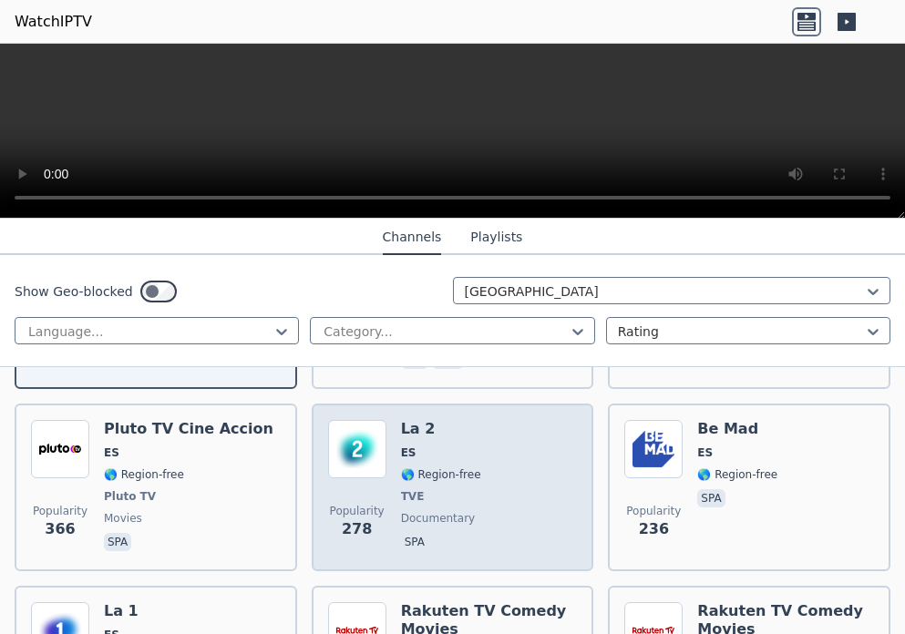
scroll to position [547, 0]
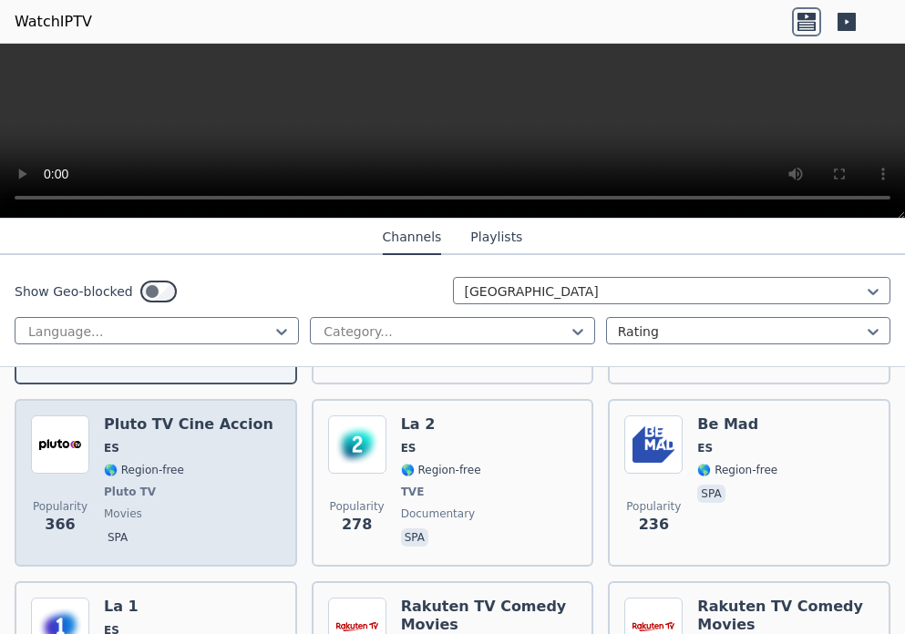
click at [149, 507] on span "movies" at bounding box center [189, 514] width 170 height 15
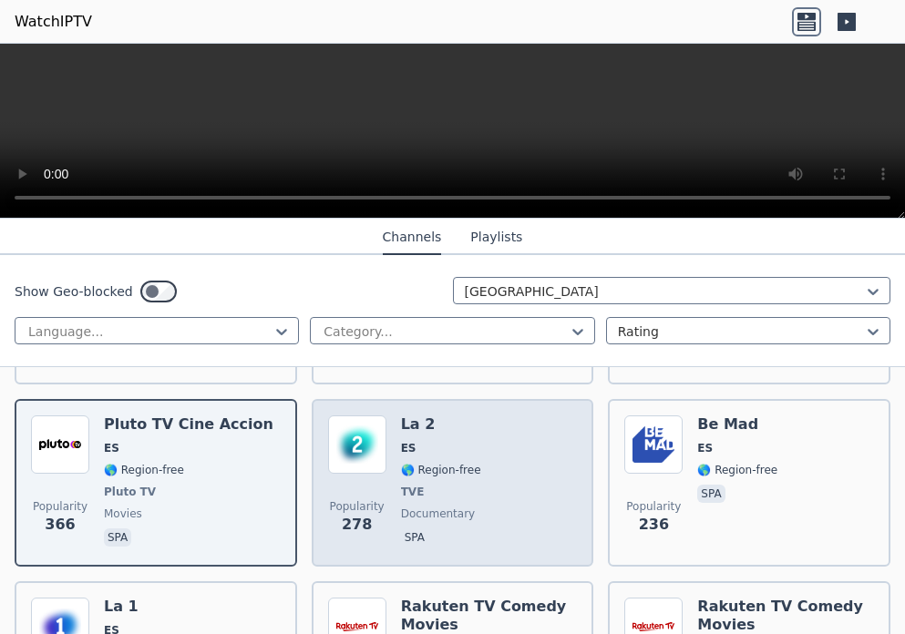
click at [411, 485] on span "TVE" at bounding box center [413, 492] width 24 height 15
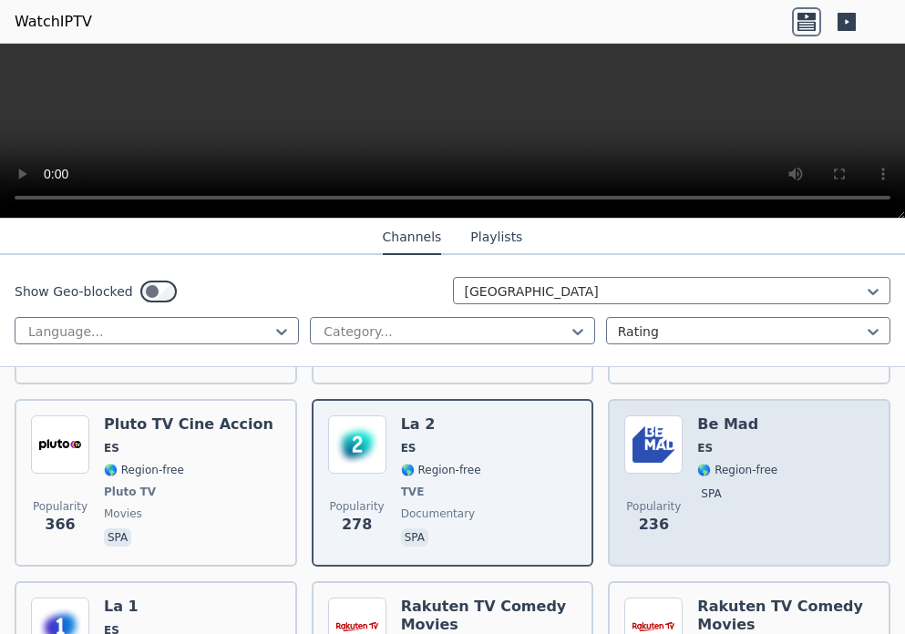
click at [685, 484] on div "Popularity 236 Be Mad ES 🌎 Region-free spa" at bounding box center [749, 483] width 250 height 135
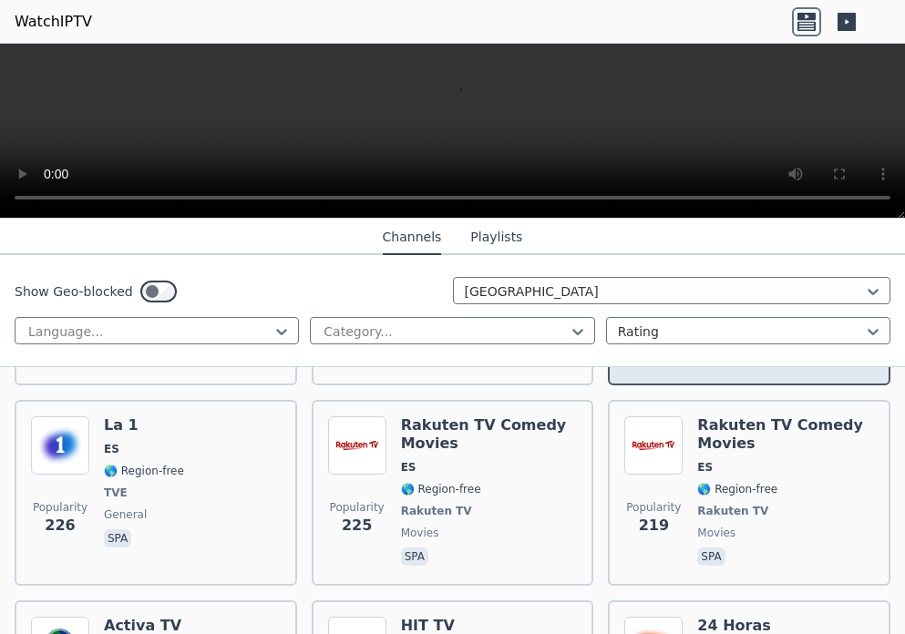
scroll to position [729, 0]
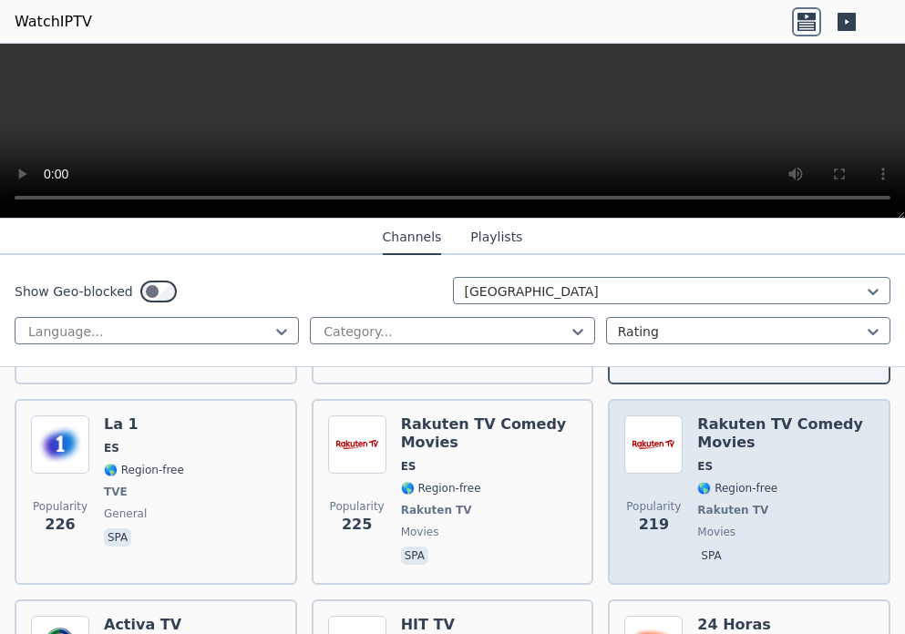
click at [683, 494] on div "Popularity 219 Rakuten TV Comedy Movies ES 🌎 Region-free Rakuten TV movies spa" at bounding box center [749, 492] width 250 height 153
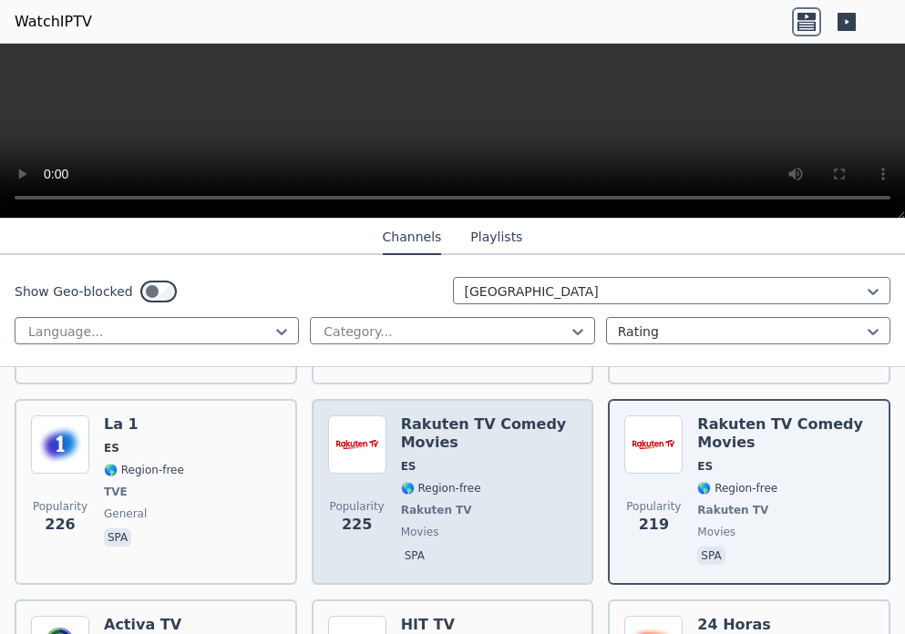
click at [455, 503] on span "Rakuten TV" at bounding box center [489, 510] width 177 height 15
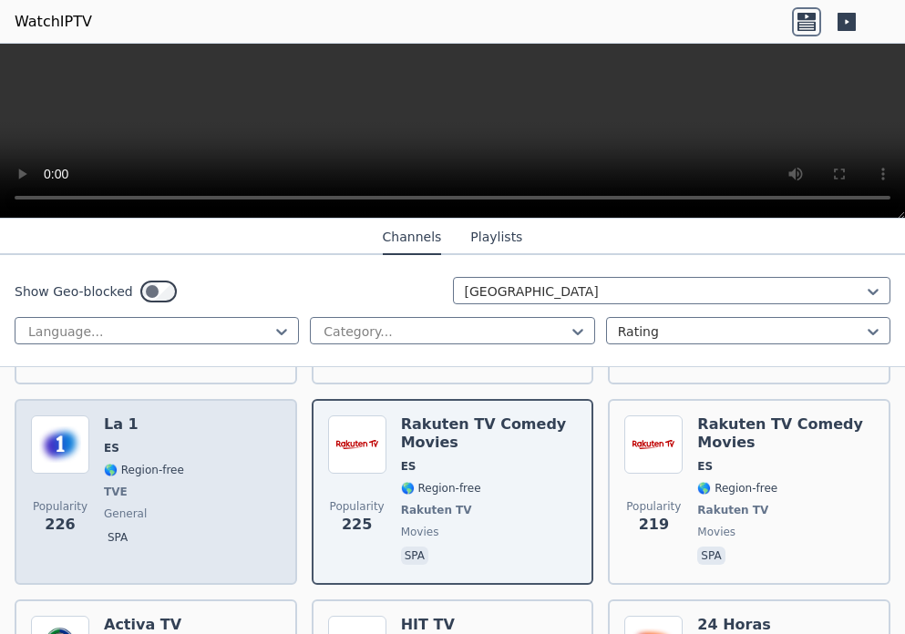
click at [123, 507] on span "general" at bounding box center [125, 514] width 43 height 15
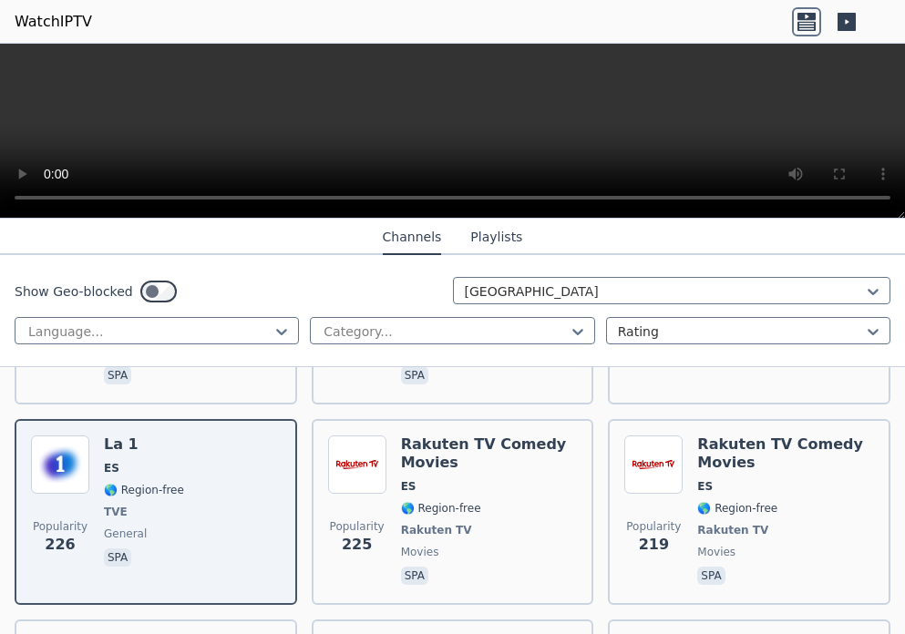
scroll to position [911, 0]
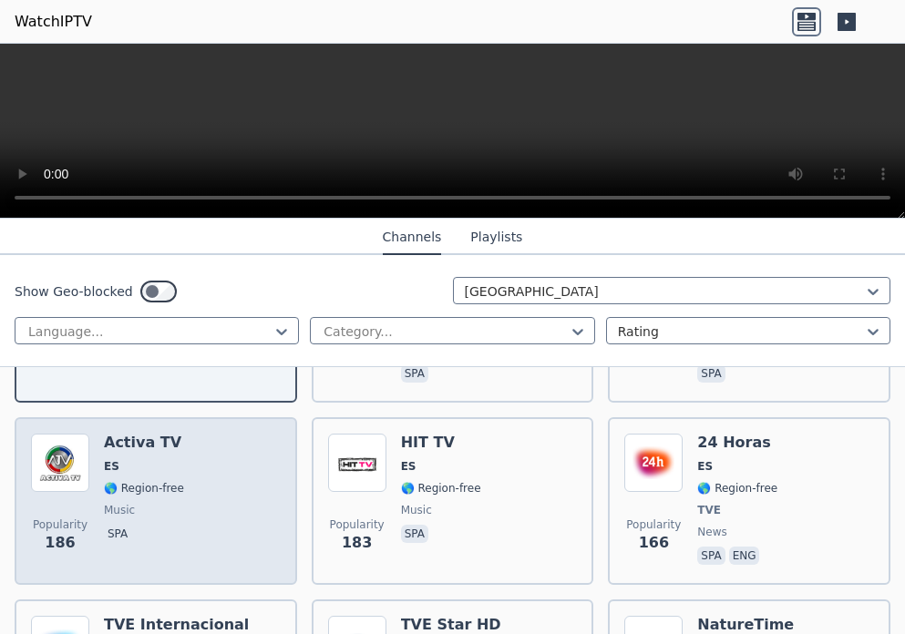
click at [139, 503] on span "music" at bounding box center [144, 510] width 80 height 15
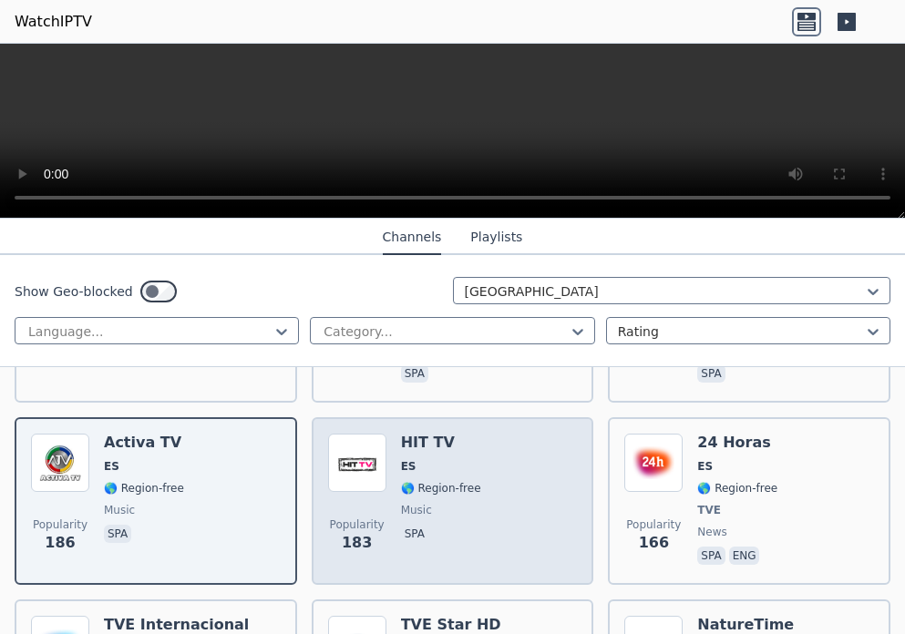
click at [418, 483] on div "HIT TV ES 🌎 Region-free music spa" at bounding box center [441, 501] width 80 height 135
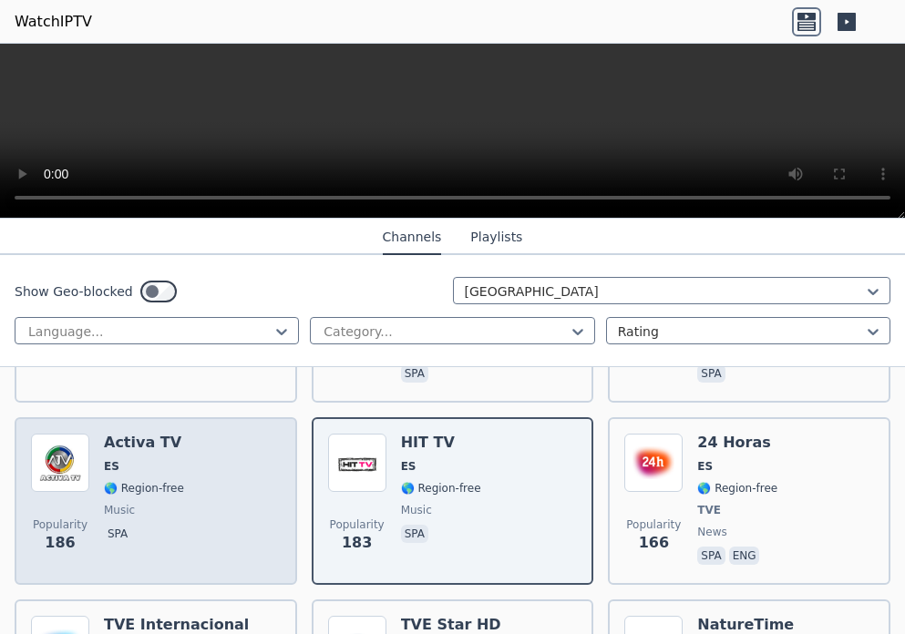
click at [131, 503] on span "music" at bounding box center [144, 510] width 80 height 15
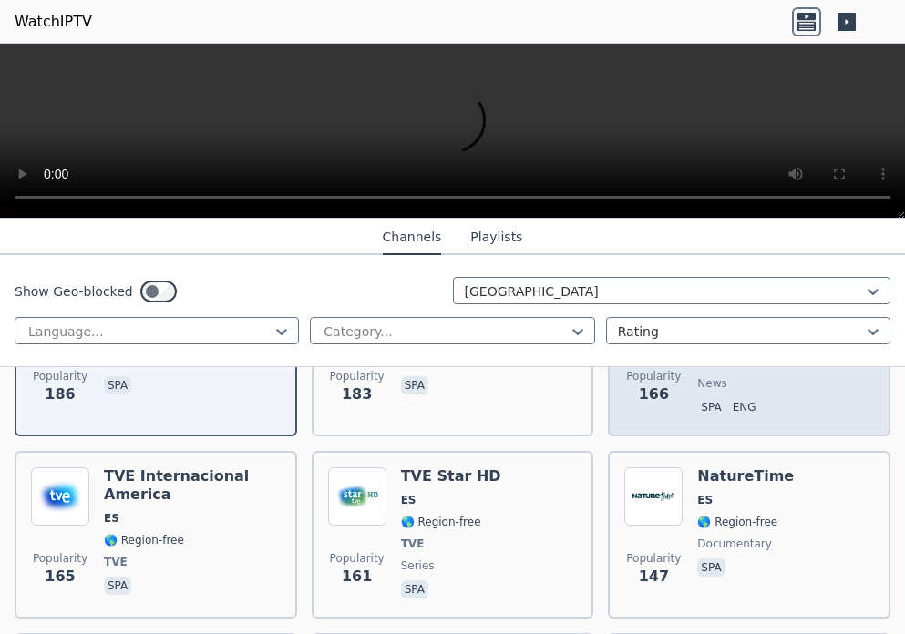
scroll to position [1094, 0]
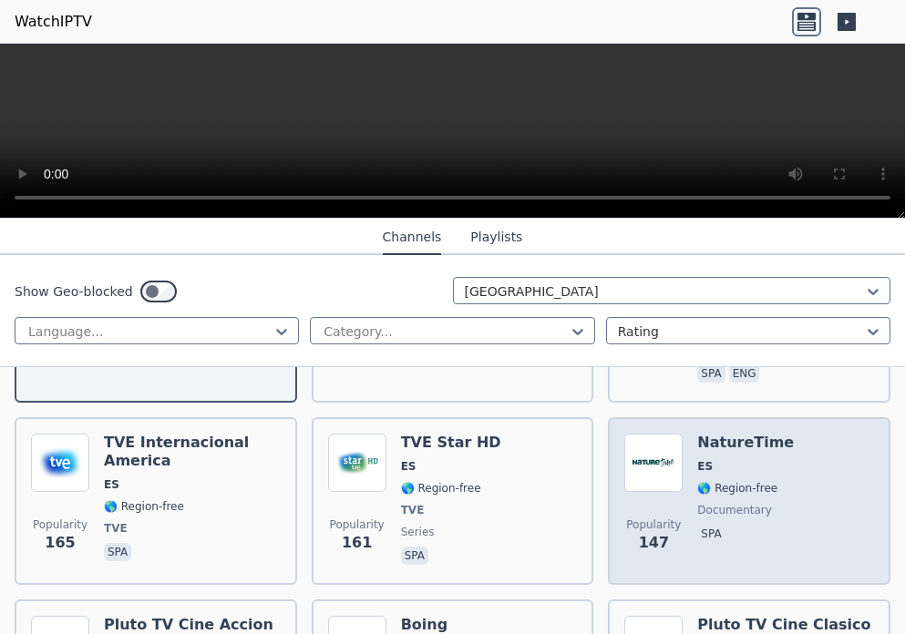
click at [684, 492] on div "Popularity 147 NatureTime ES 🌎 Region-free documentary spa" at bounding box center [749, 501] width 250 height 135
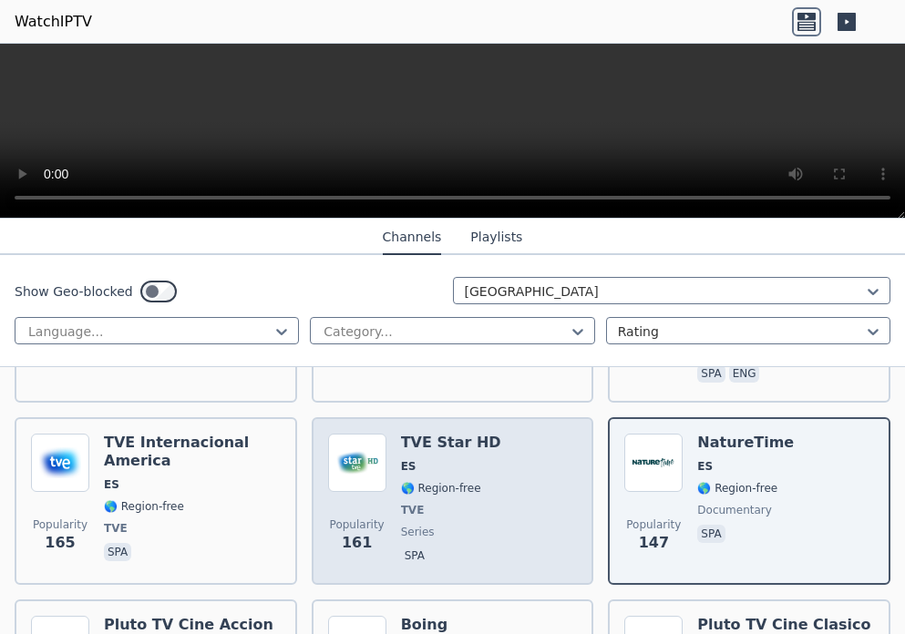
click at [395, 496] on div "Popularity 161 TVE Star HD ES 🌎 Region-free TVE series spa" at bounding box center [453, 501] width 250 height 135
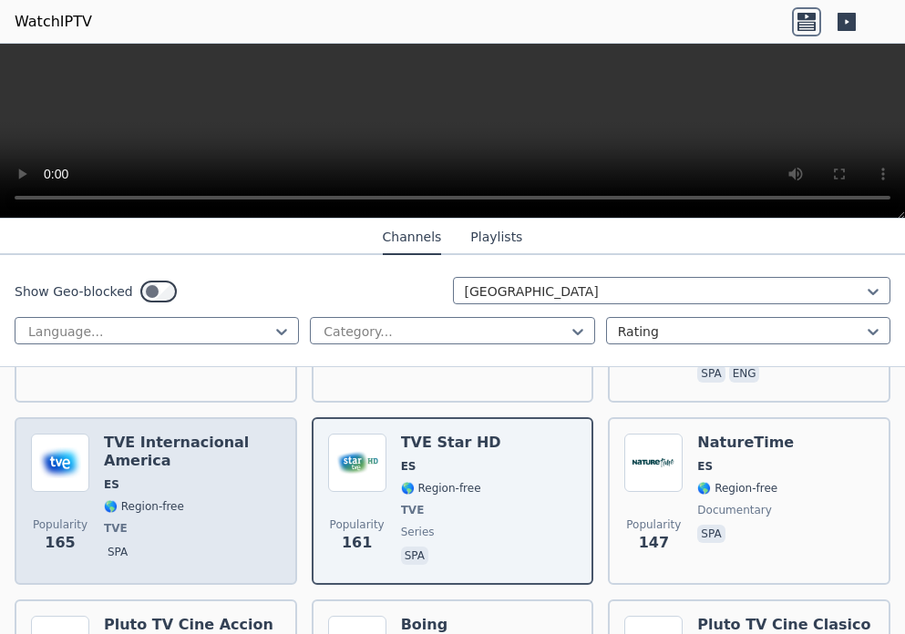
click at [121, 521] on span "TVE" at bounding box center [116, 528] width 24 height 15
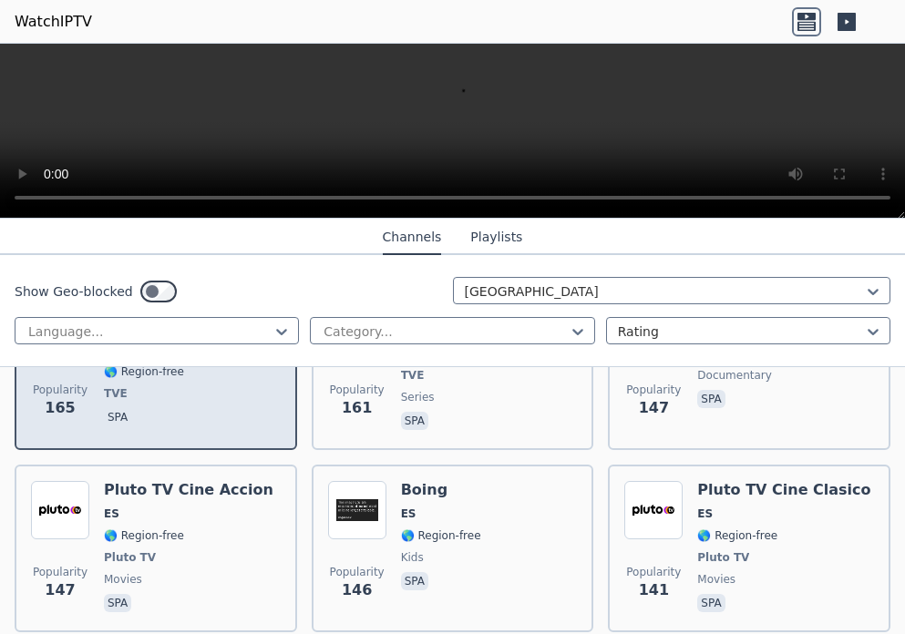
scroll to position [1276, 0]
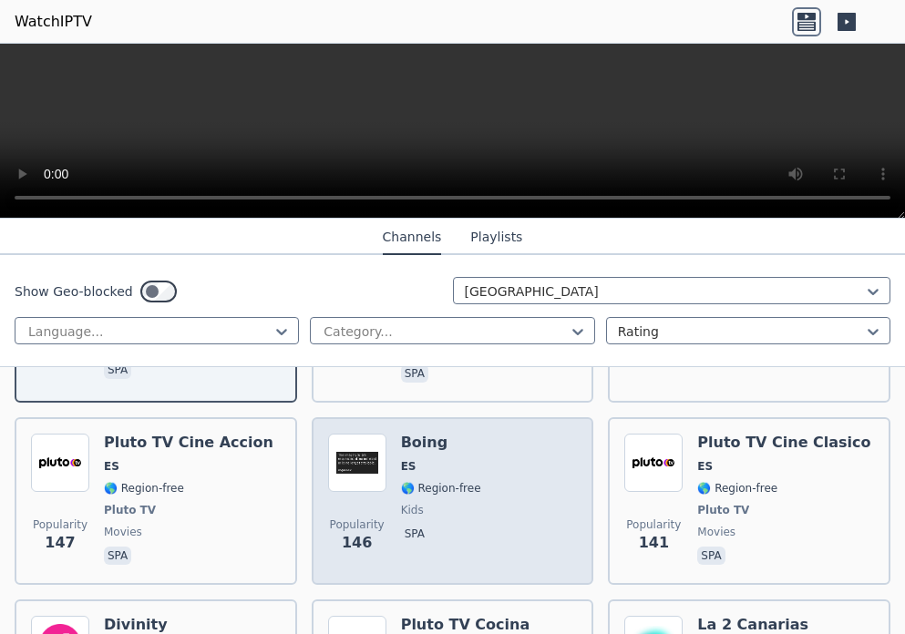
click at [401, 505] on div "Boing ES 🌎 Region-free kids spa" at bounding box center [441, 501] width 80 height 135
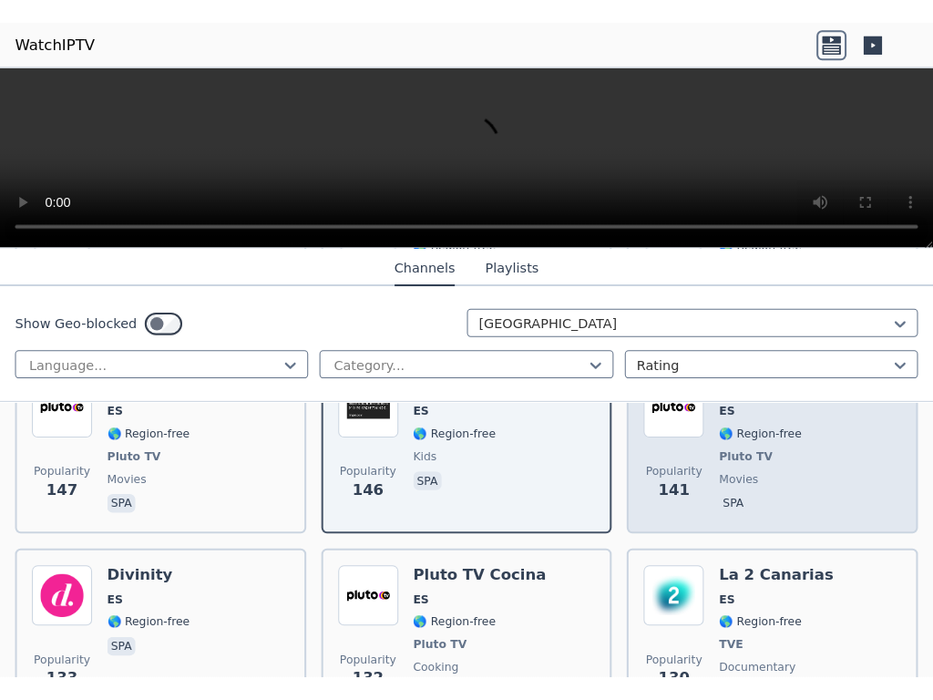
scroll to position [1458, 0]
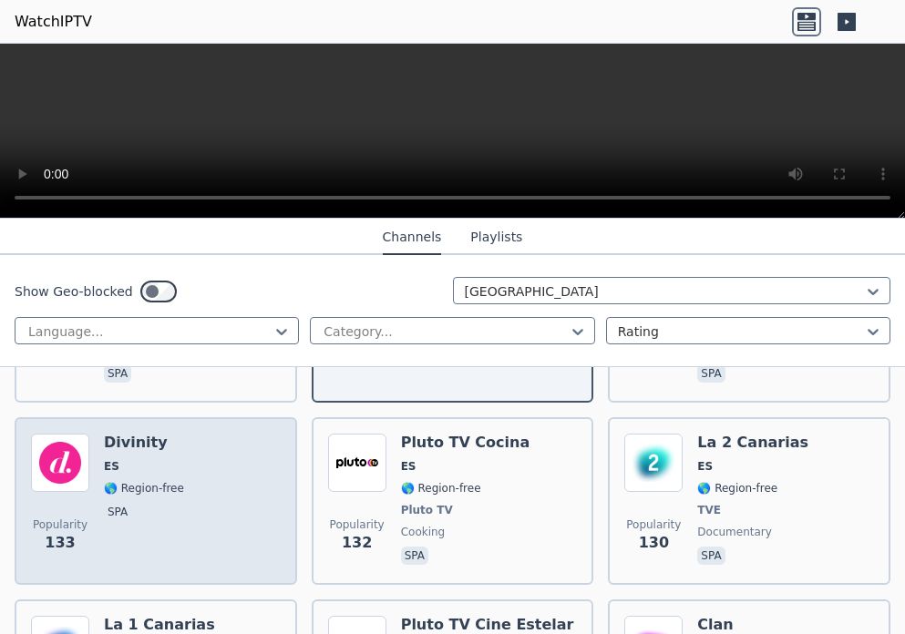
click at [157, 503] on span "spa" at bounding box center [144, 514] width 80 height 22
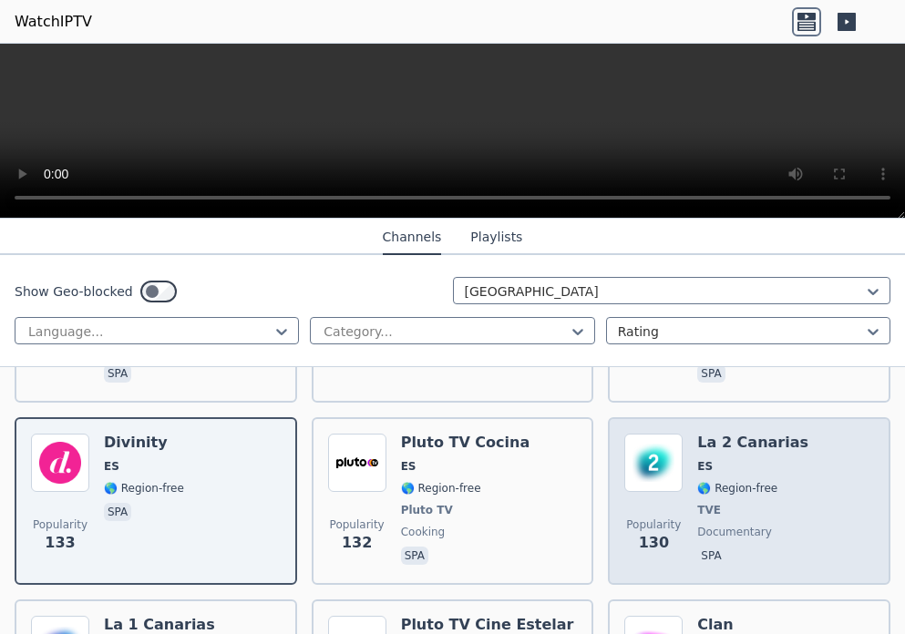
click at [698, 503] on span "TVE" at bounding box center [709, 510] width 24 height 15
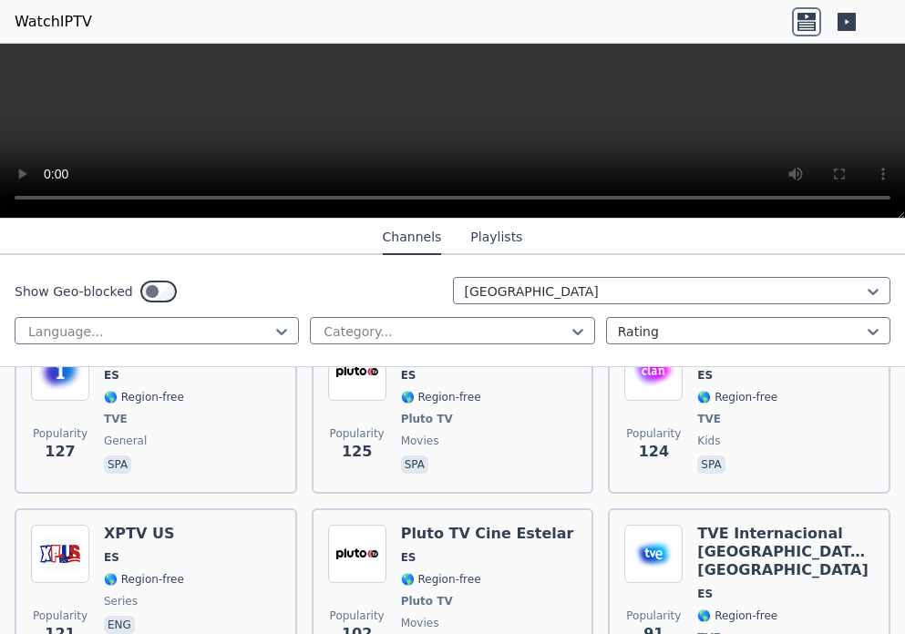
scroll to position [1641, 0]
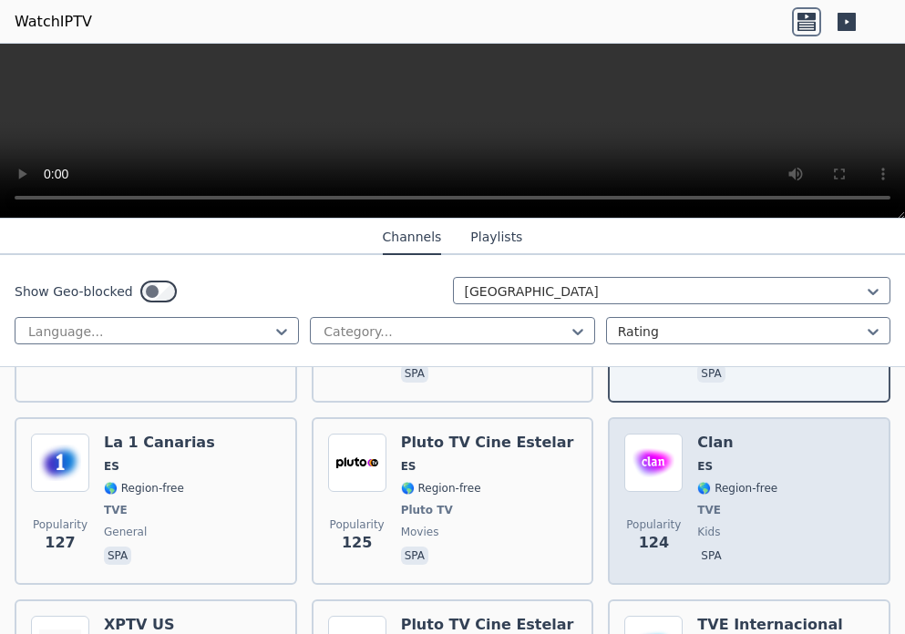
click at [701, 503] on span "TVE" at bounding box center [709, 510] width 24 height 15
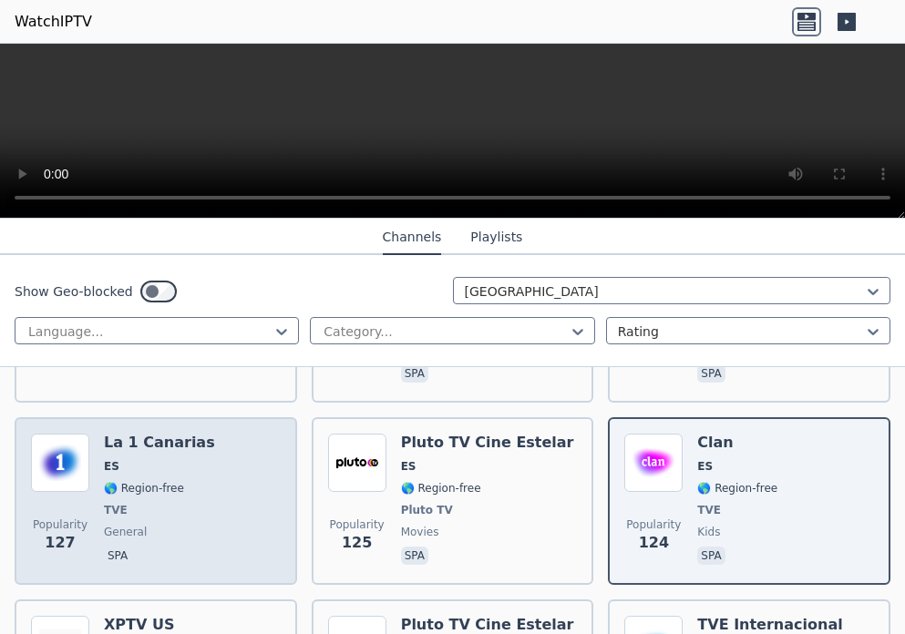
click at [135, 505] on div "La 1 Canarias ES 🌎 Region-free TVE general spa" at bounding box center [159, 501] width 111 height 135
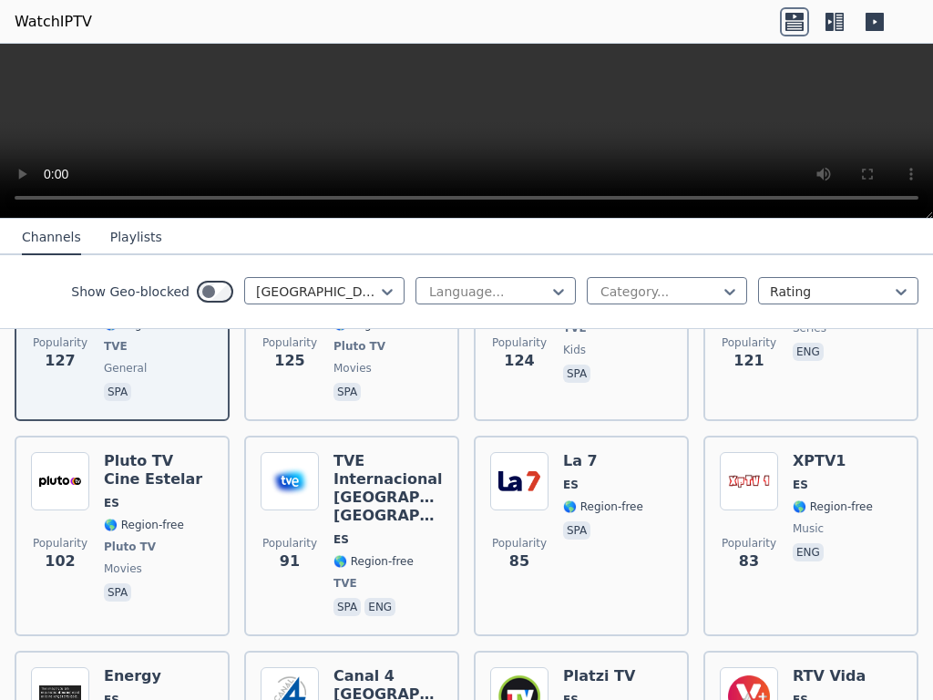
scroll to position [1823, 0]
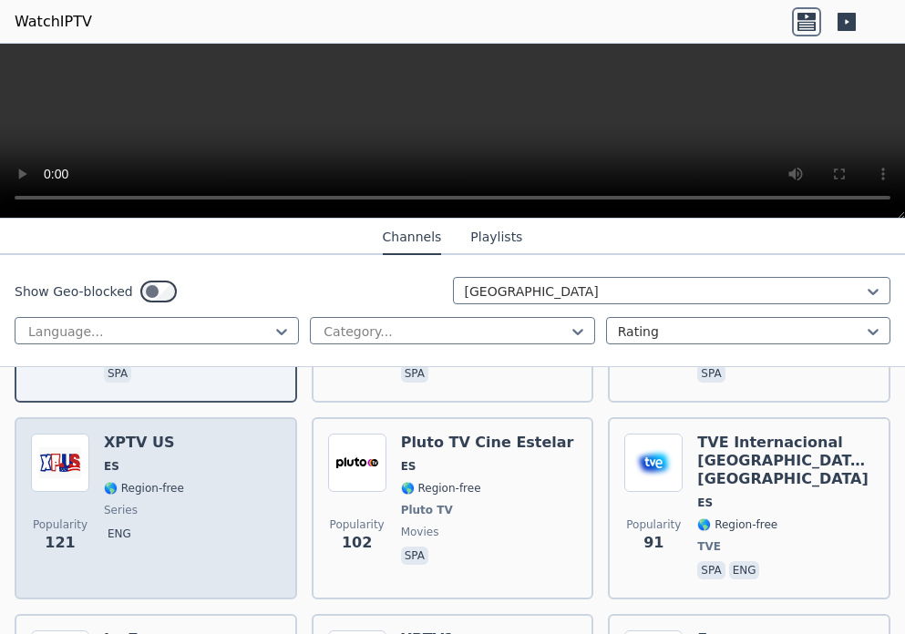
click at [143, 510] on div "XPTV US ES 🌎 Region-free series eng" at bounding box center [144, 508] width 80 height 149
